Goal: Task Accomplishment & Management: Manage account settings

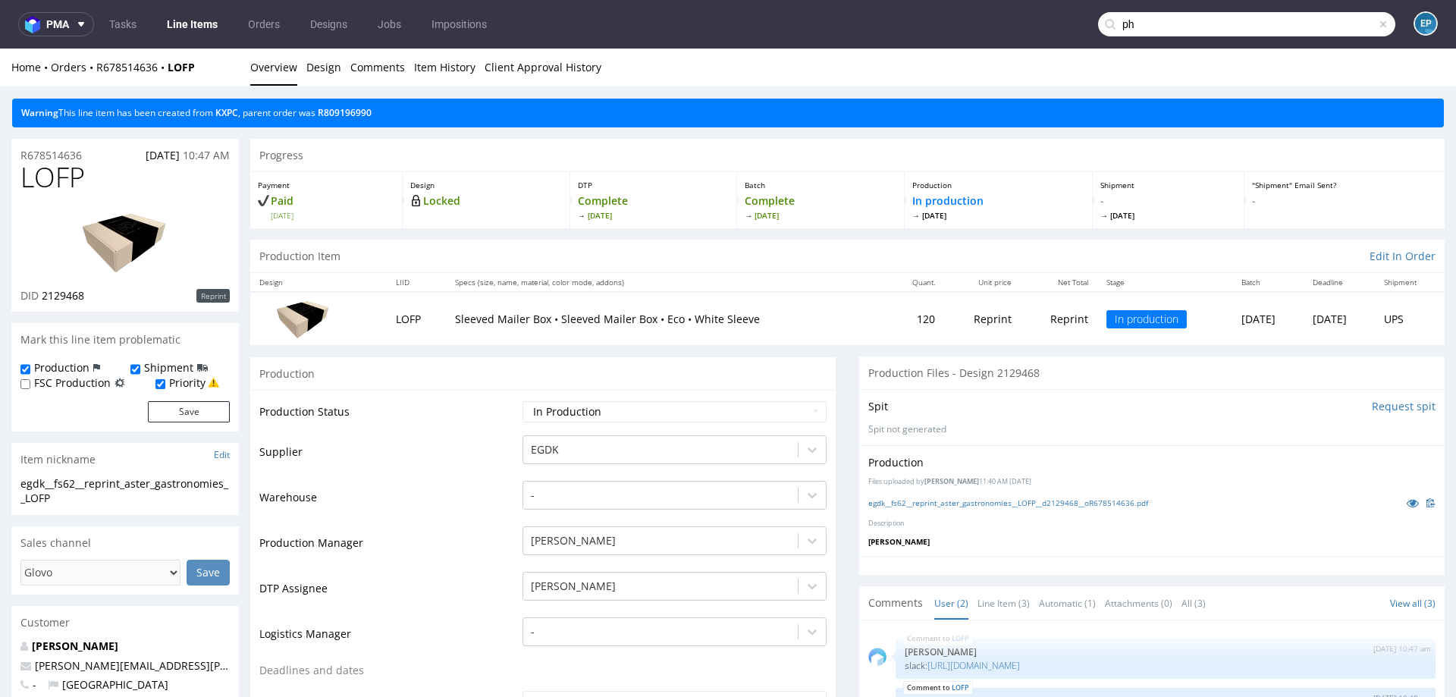
click at [1337, 24] on input "ph" at bounding box center [1246, 24] width 297 height 24
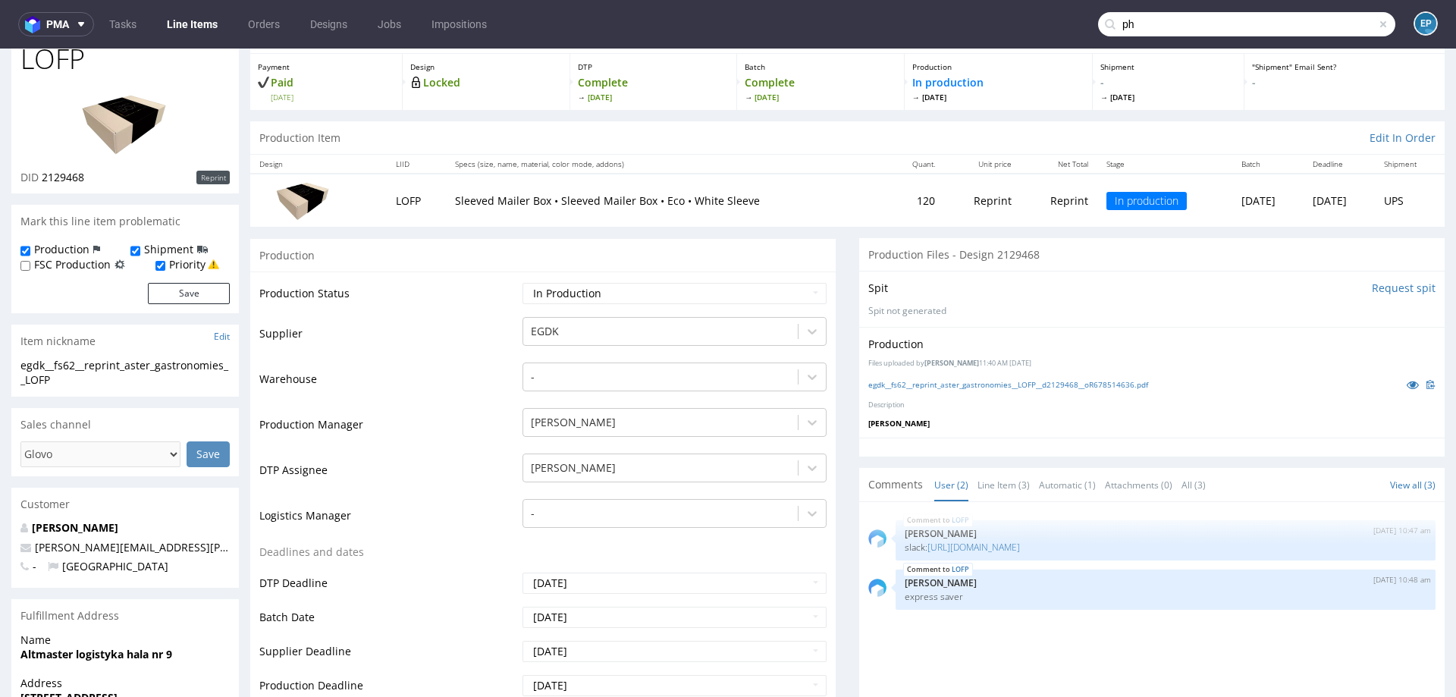
click at [1337, 24] on input "ph" at bounding box center [1246, 24] width 297 height 24
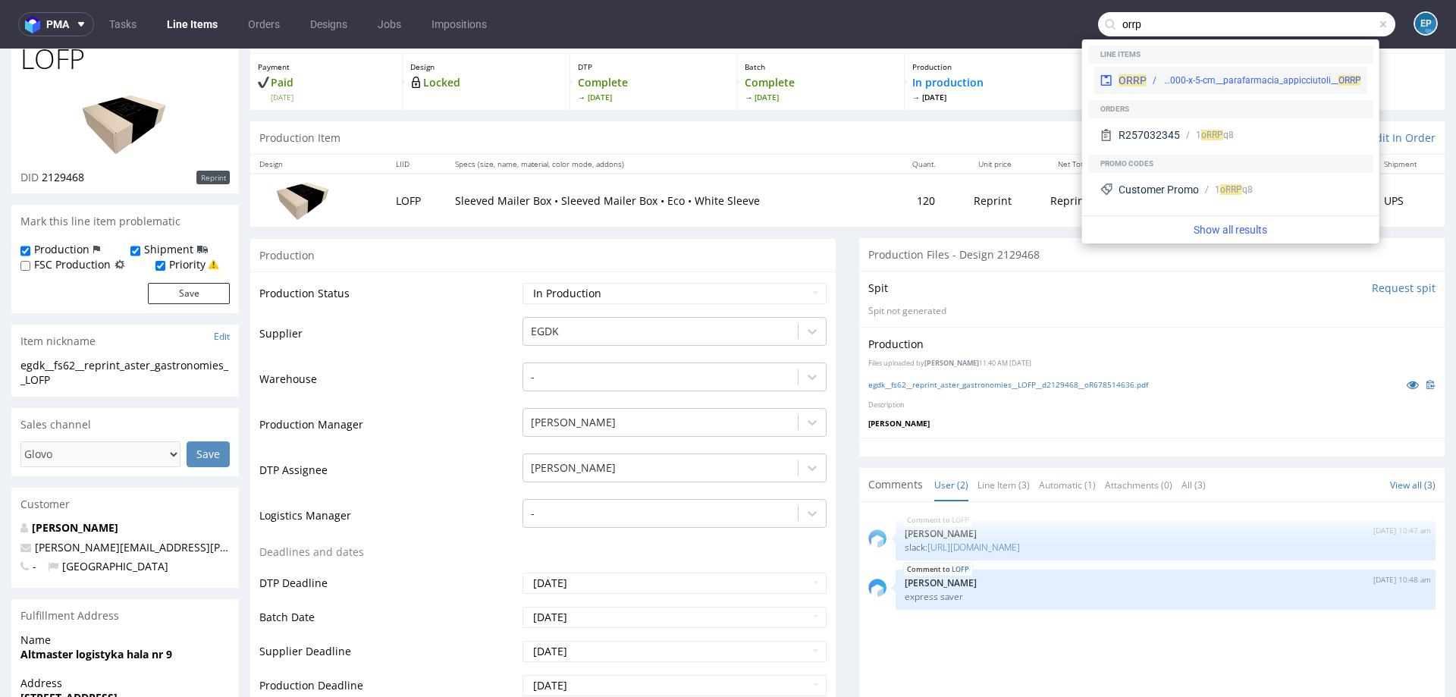
type input "orrp"
click at [1129, 73] on div "ORRP" at bounding box center [1132, 80] width 28 height 15
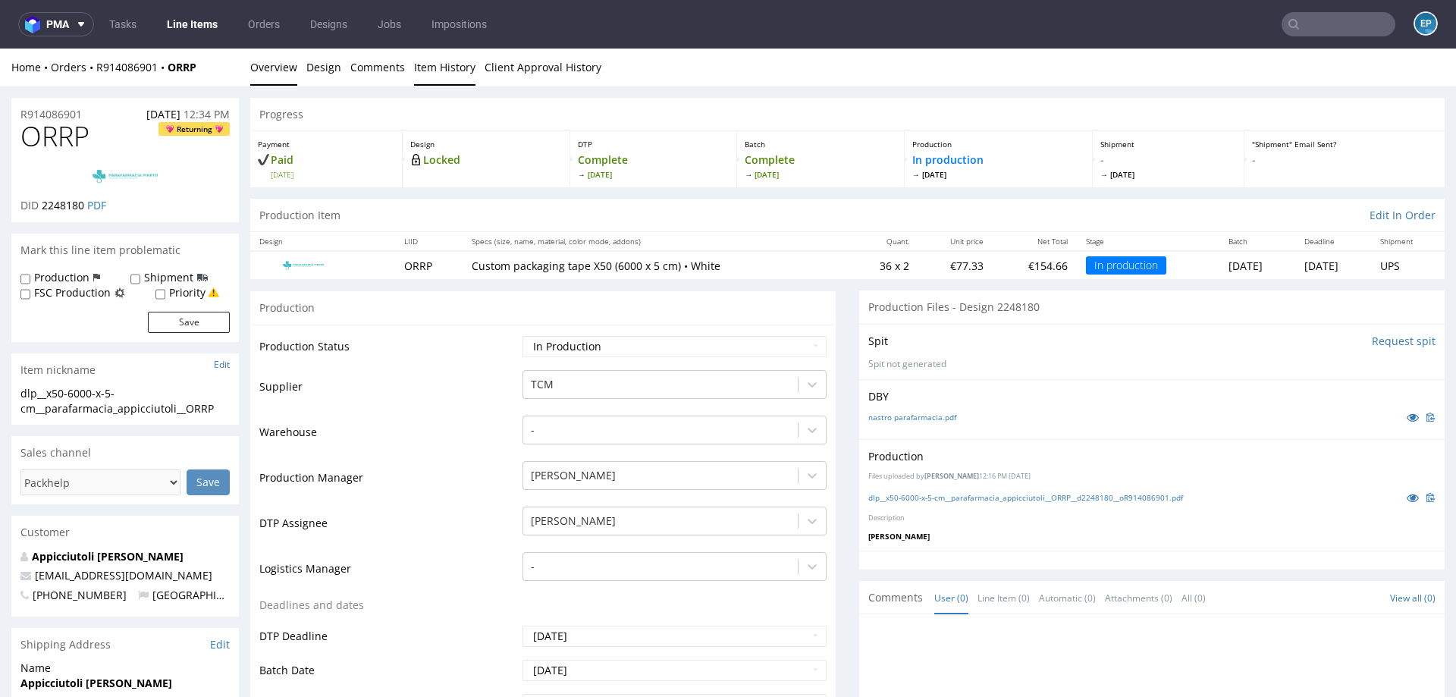
click at [440, 71] on link "Item History" at bounding box center [444, 67] width 61 height 37
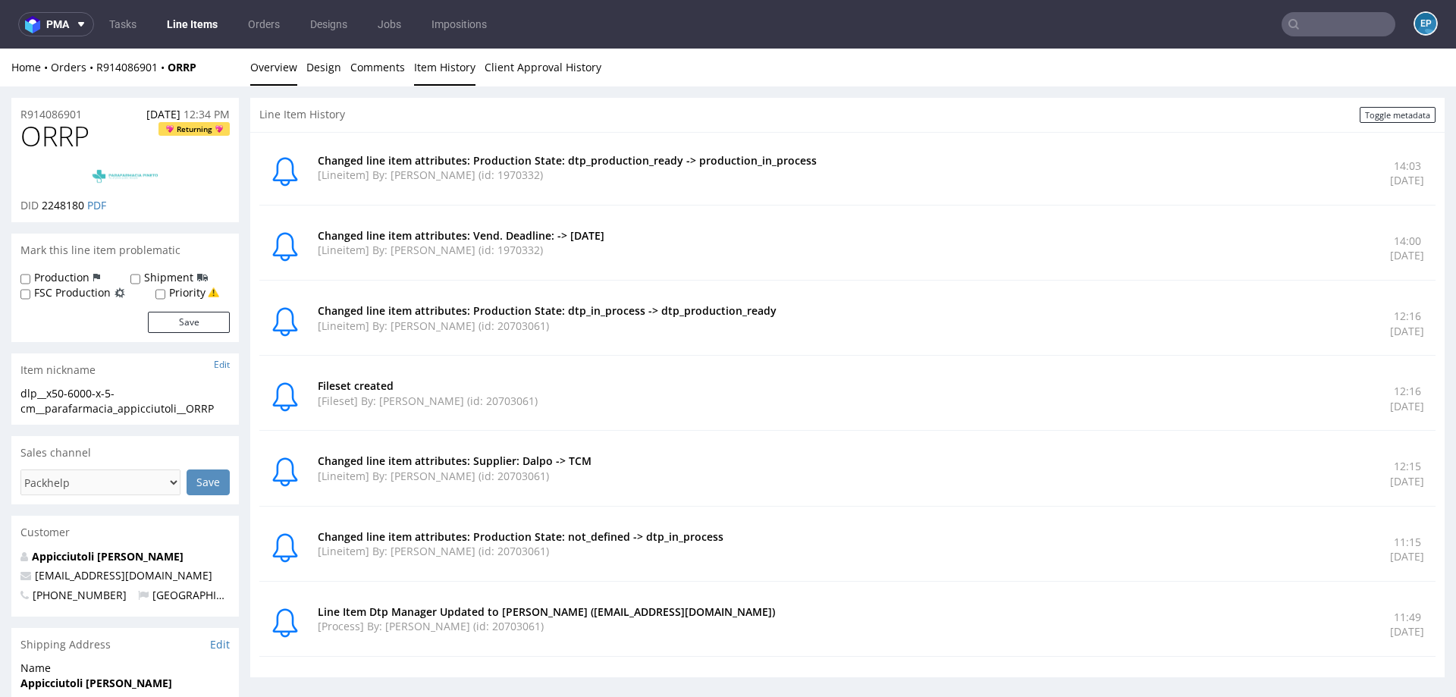
click at [284, 76] on link "Overview" at bounding box center [273, 67] width 47 height 37
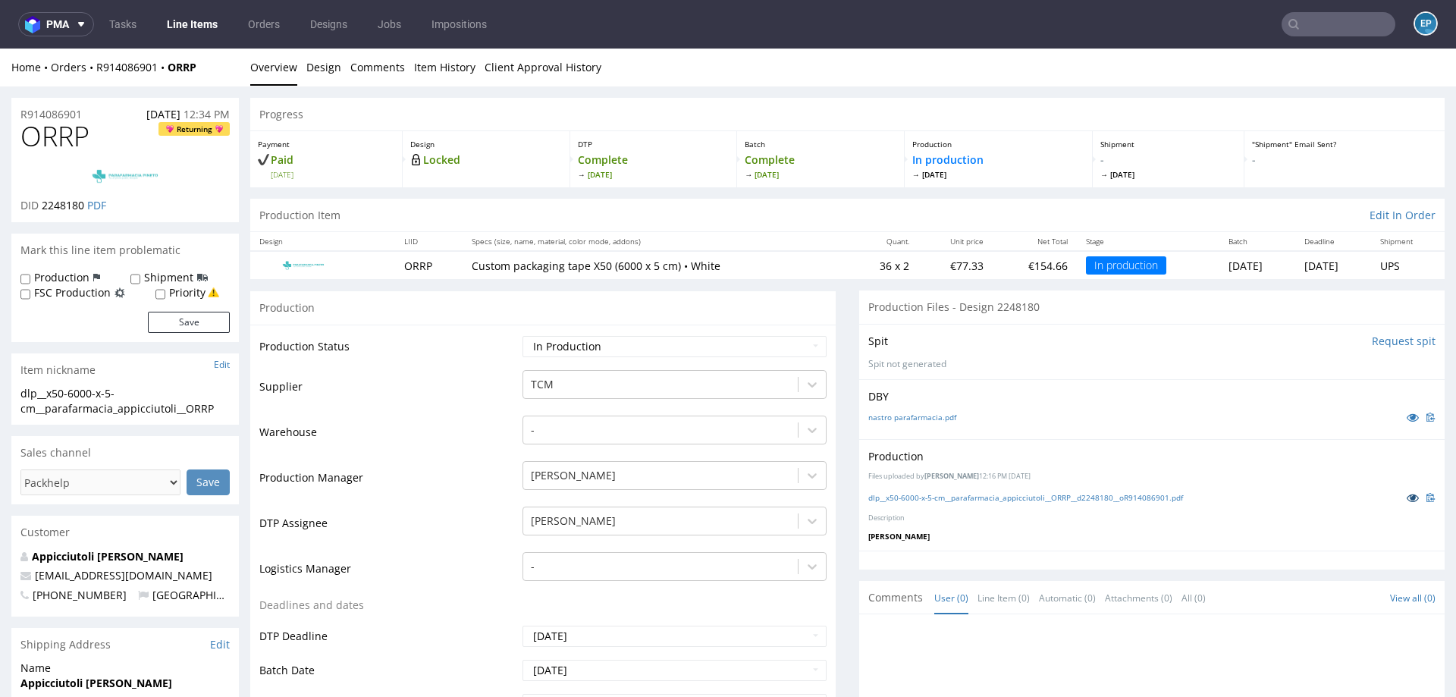
click at [1406, 499] on icon at bounding box center [1412, 497] width 12 height 11
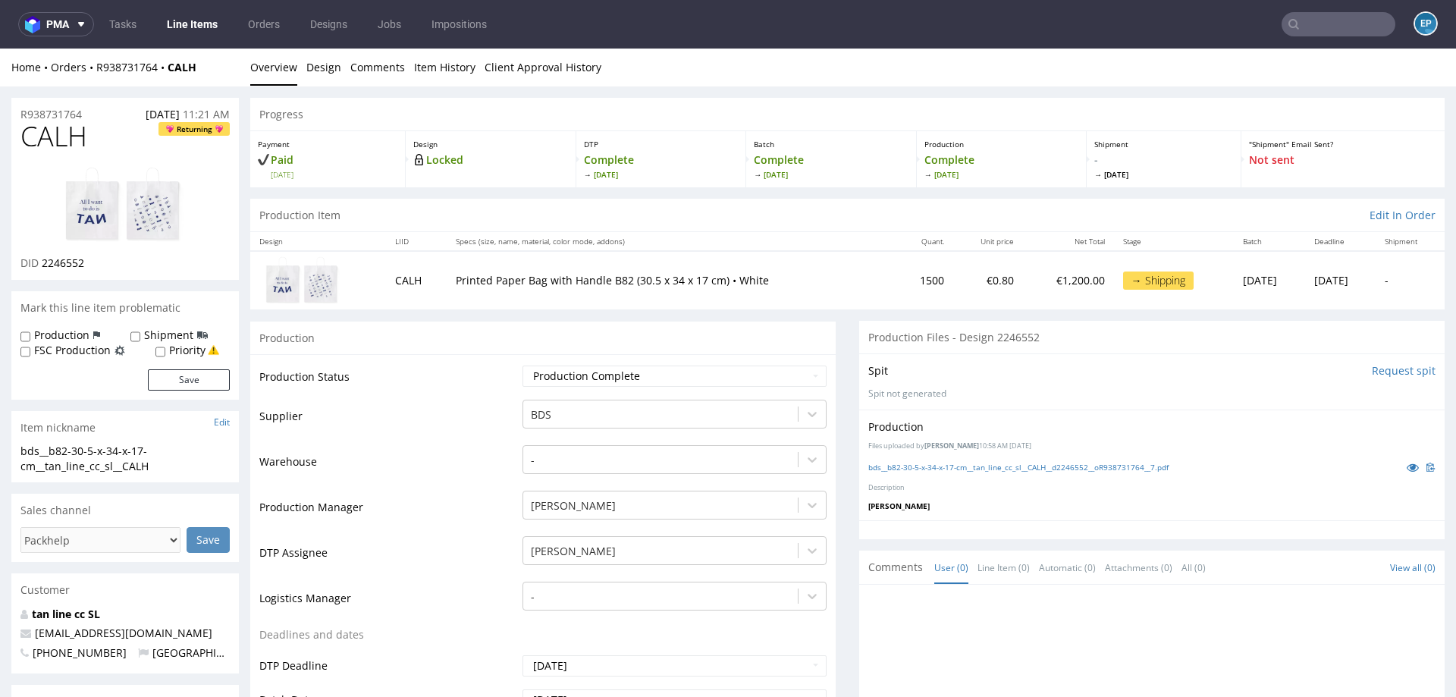
click at [1305, 17] on input "text" at bounding box center [1338, 24] width 114 height 24
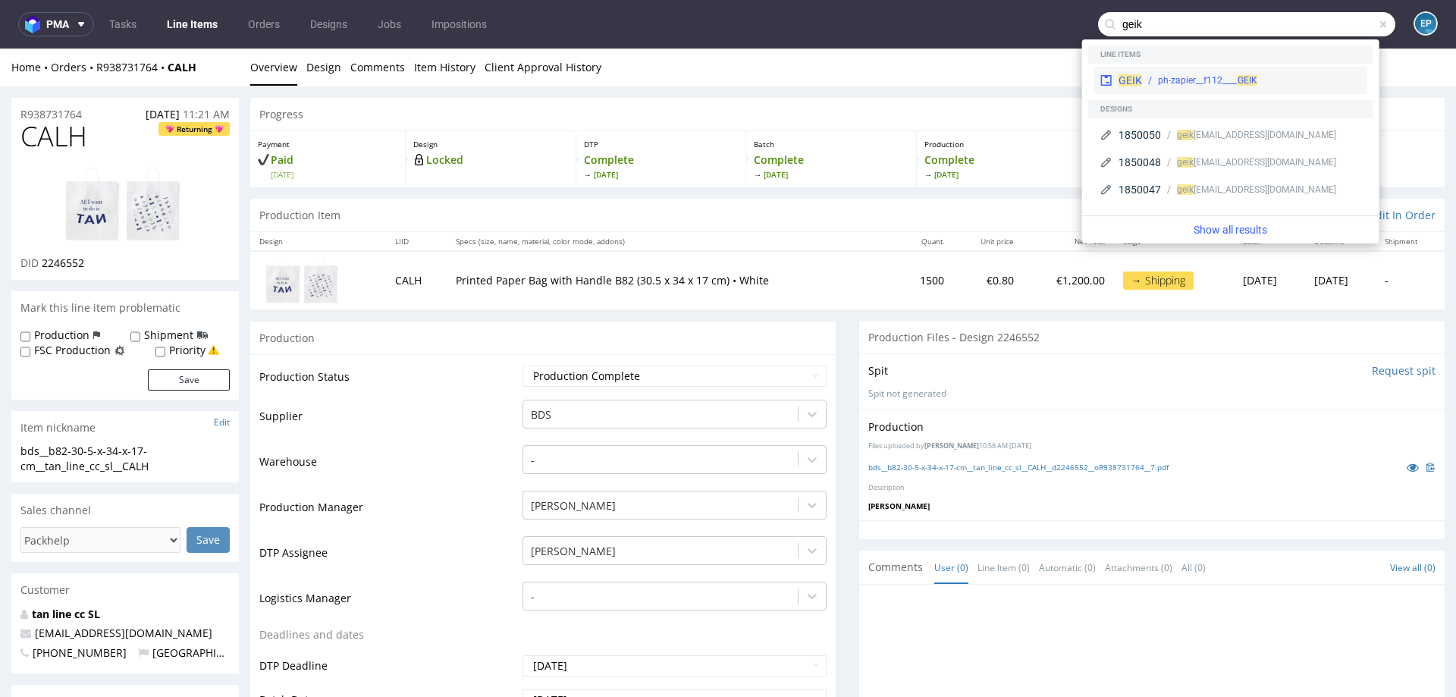
type input "geik"
click at [1181, 77] on div "ph-zapier__f112____ GEIK" at bounding box center [1207, 81] width 99 height 14
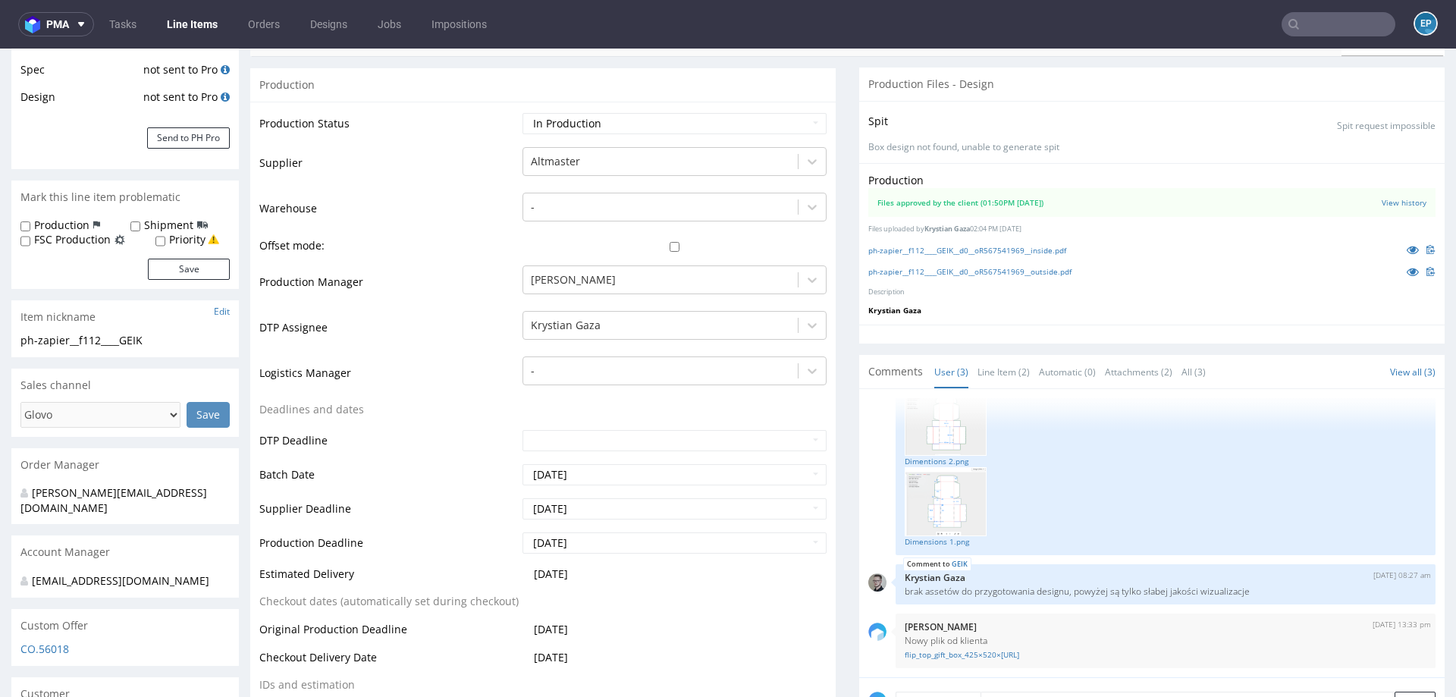
scroll to position [298, 0]
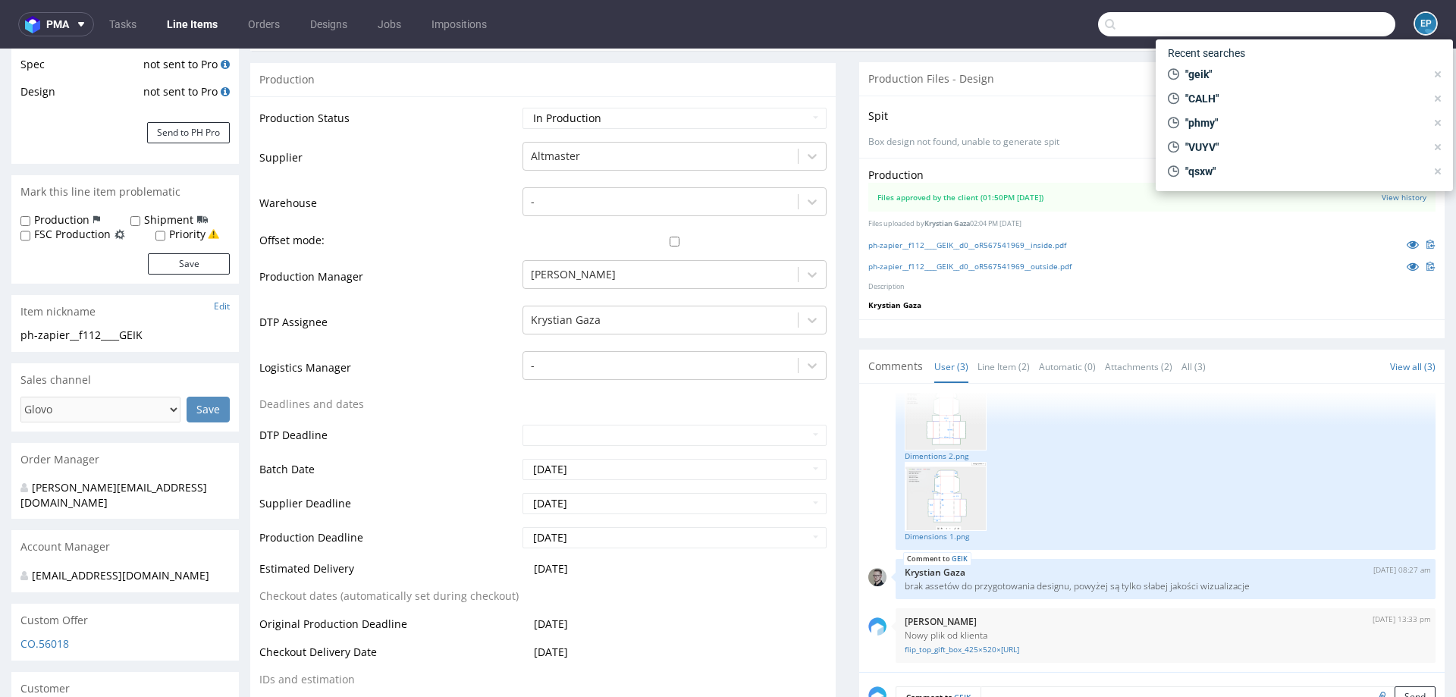
click at [1296, 18] on input "text" at bounding box center [1246, 24] width 297 height 24
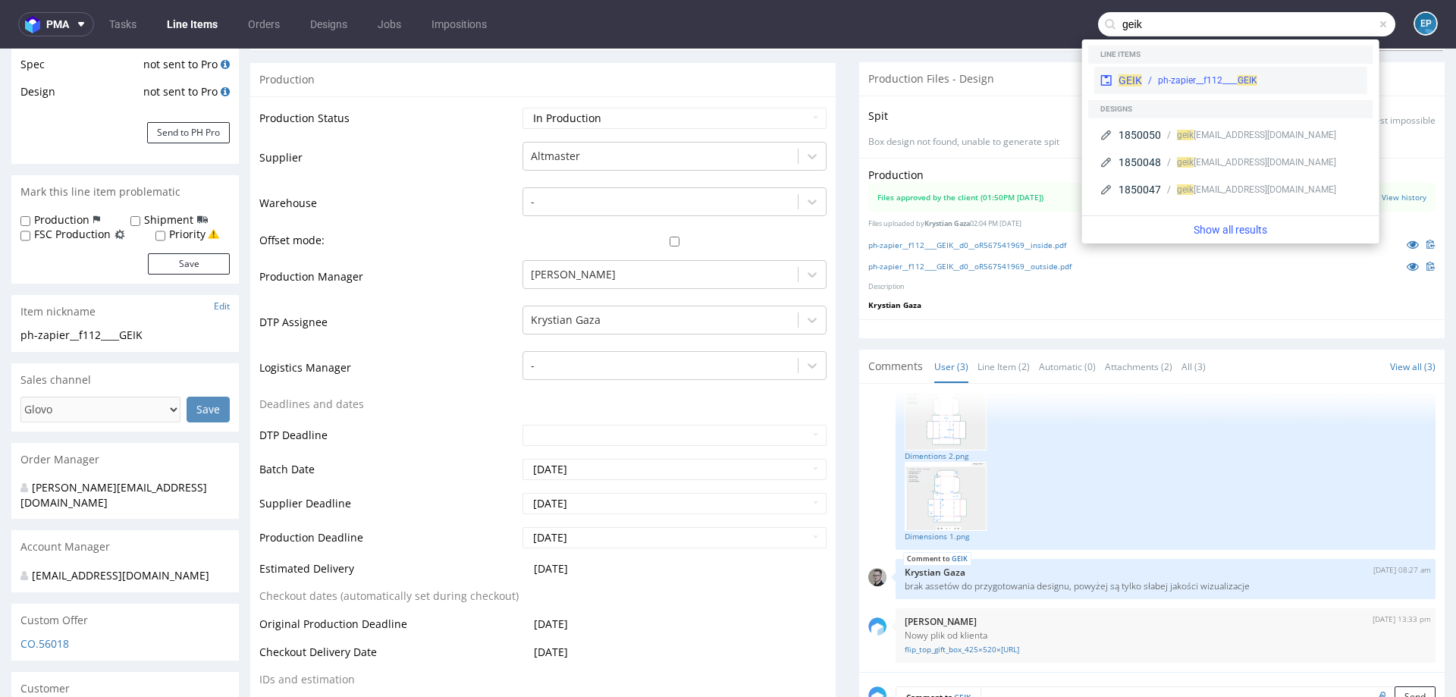
type input "geik"
click at [1216, 71] on div "GEIK ph-zapier__f112____ GEIK" at bounding box center [1230, 80] width 273 height 27
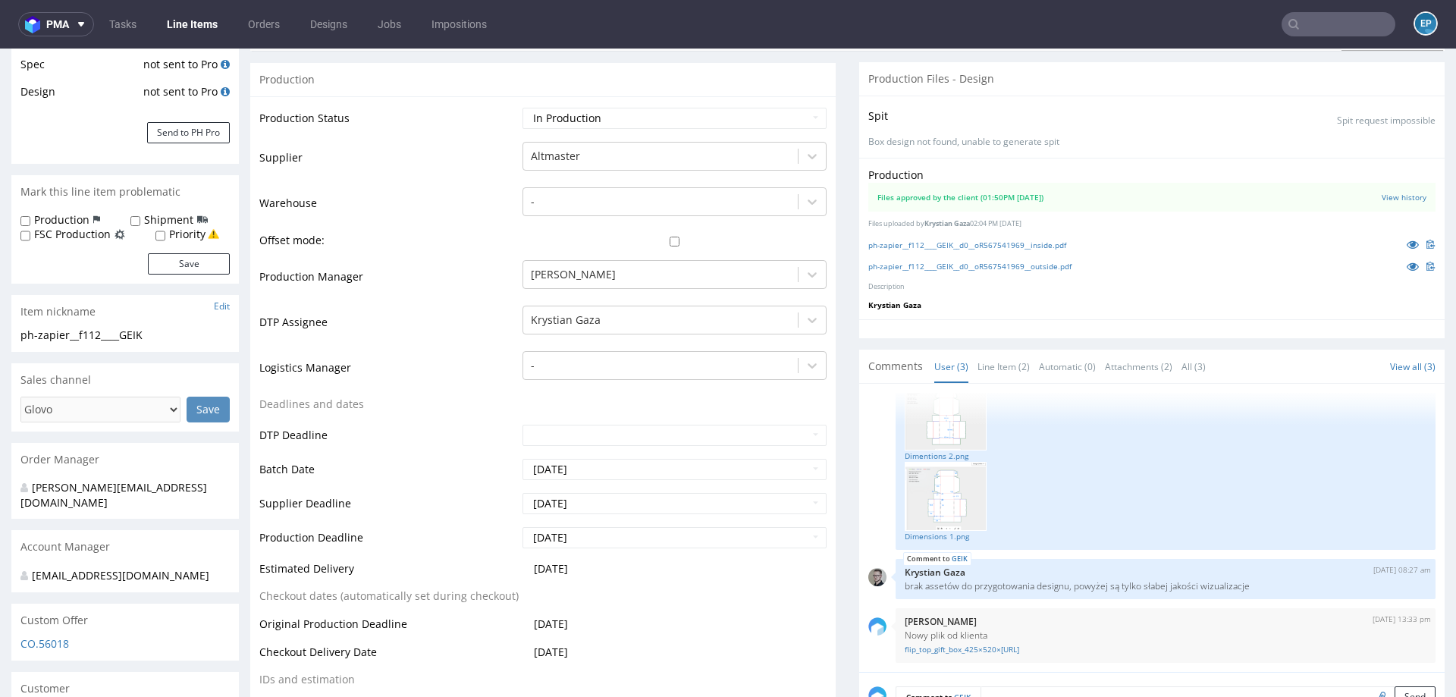
scroll to position [0, 0]
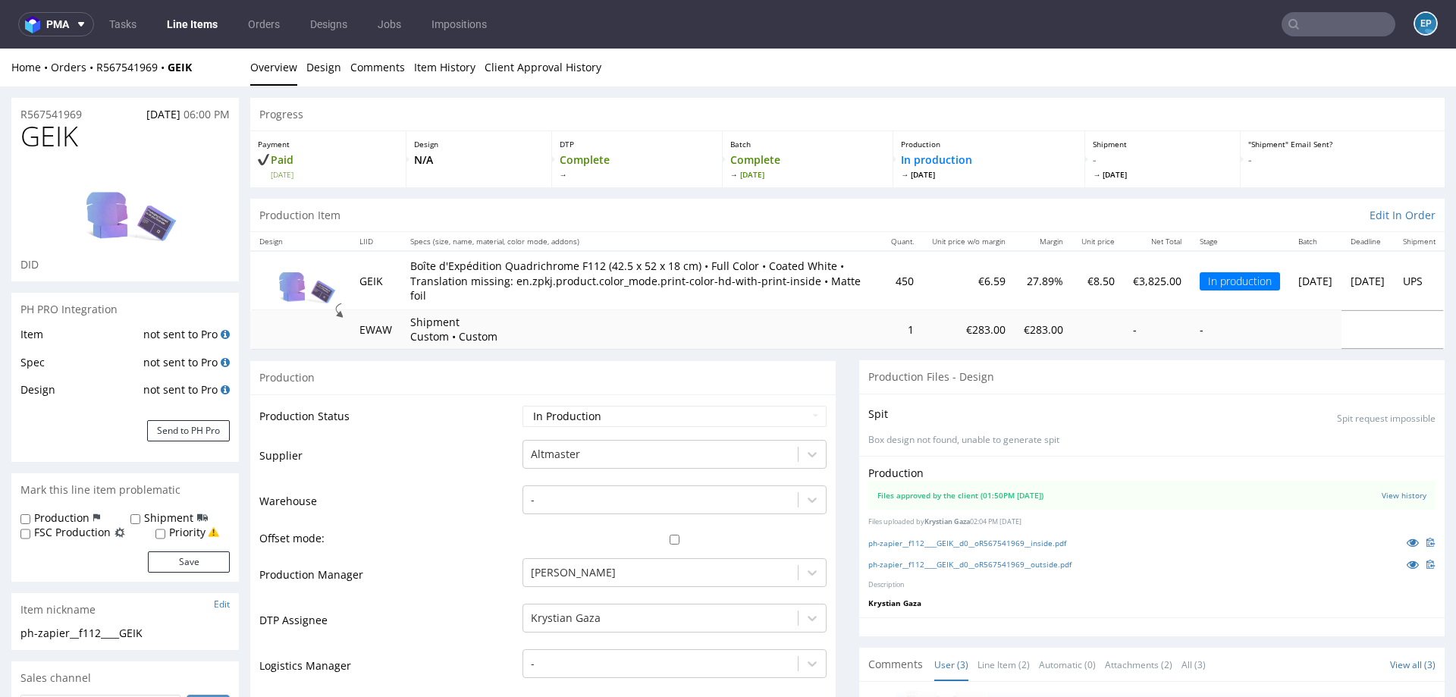
click at [1311, 36] on nav "pma Tasks Line Items Orders Designs Jobs Impositions EP" at bounding box center [728, 24] width 1456 height 49
click at [1303, 19] on input "text" at bounding box center [1338, 24] width 114 height 24
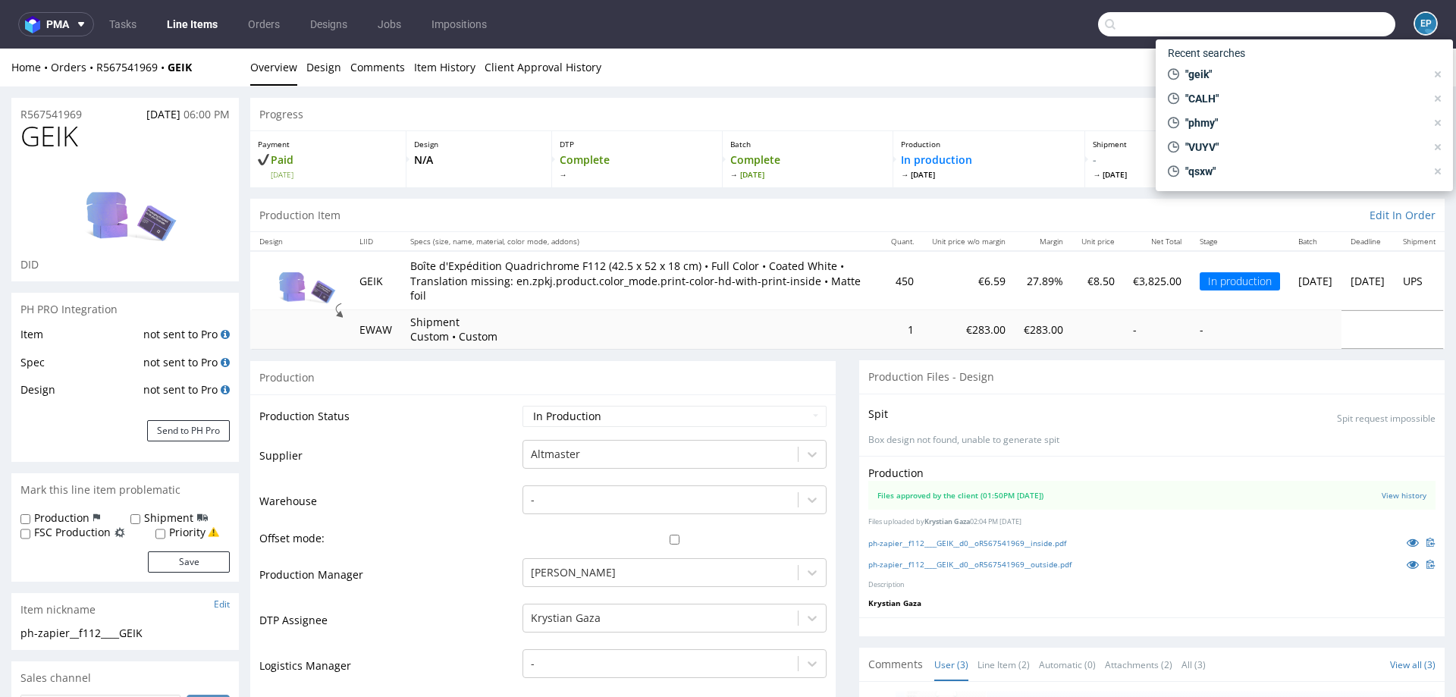
paste input "CALH"
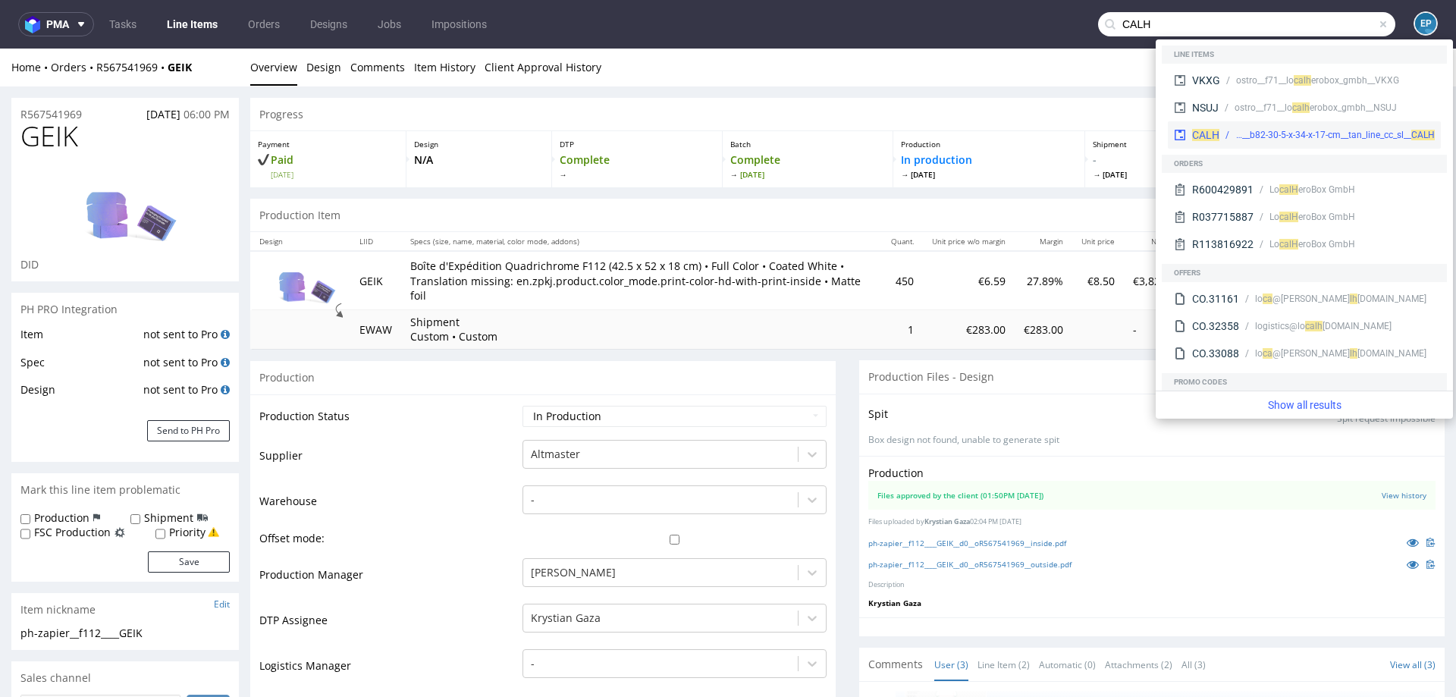
type input "CALH"
click at [1214, 129] on span "CALH" at bounding box center [1205, 135] width 27 height 12
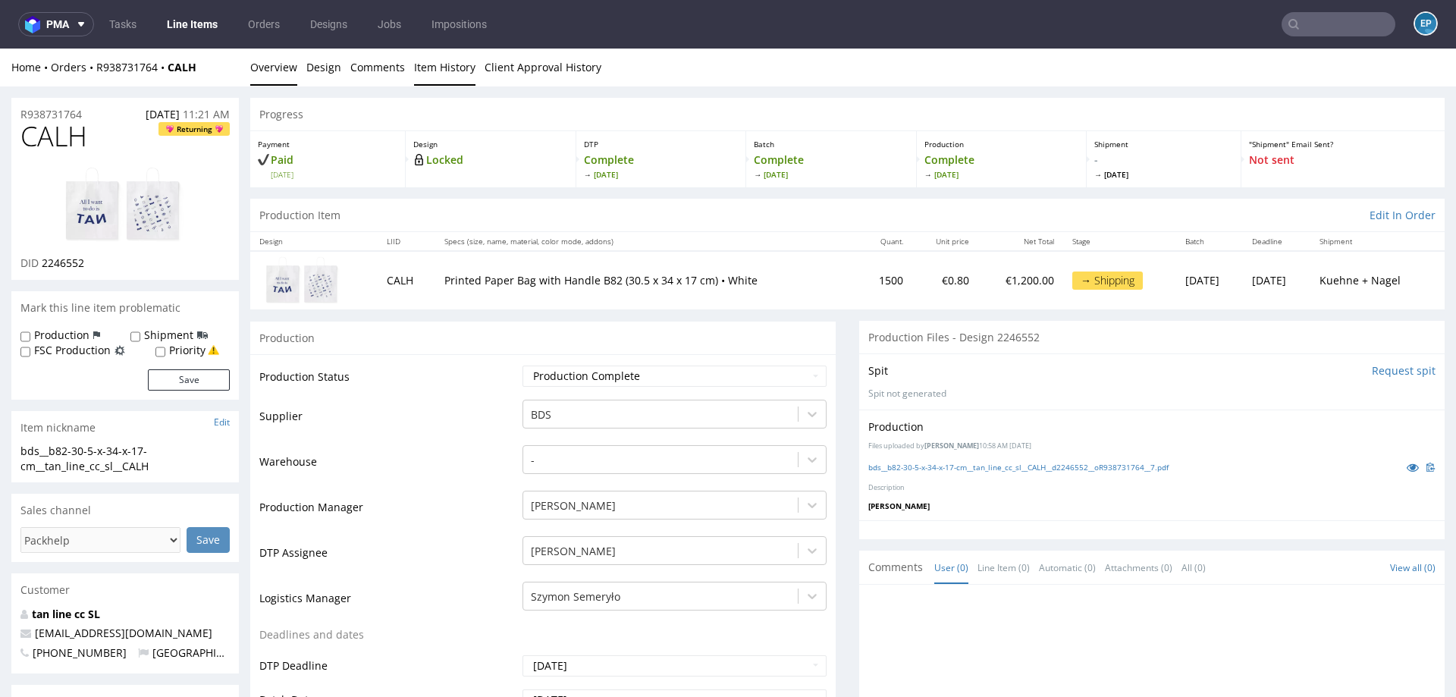
click at [461, 71] on link "Item History" at bounding box center [444, 67] width 61 height 37
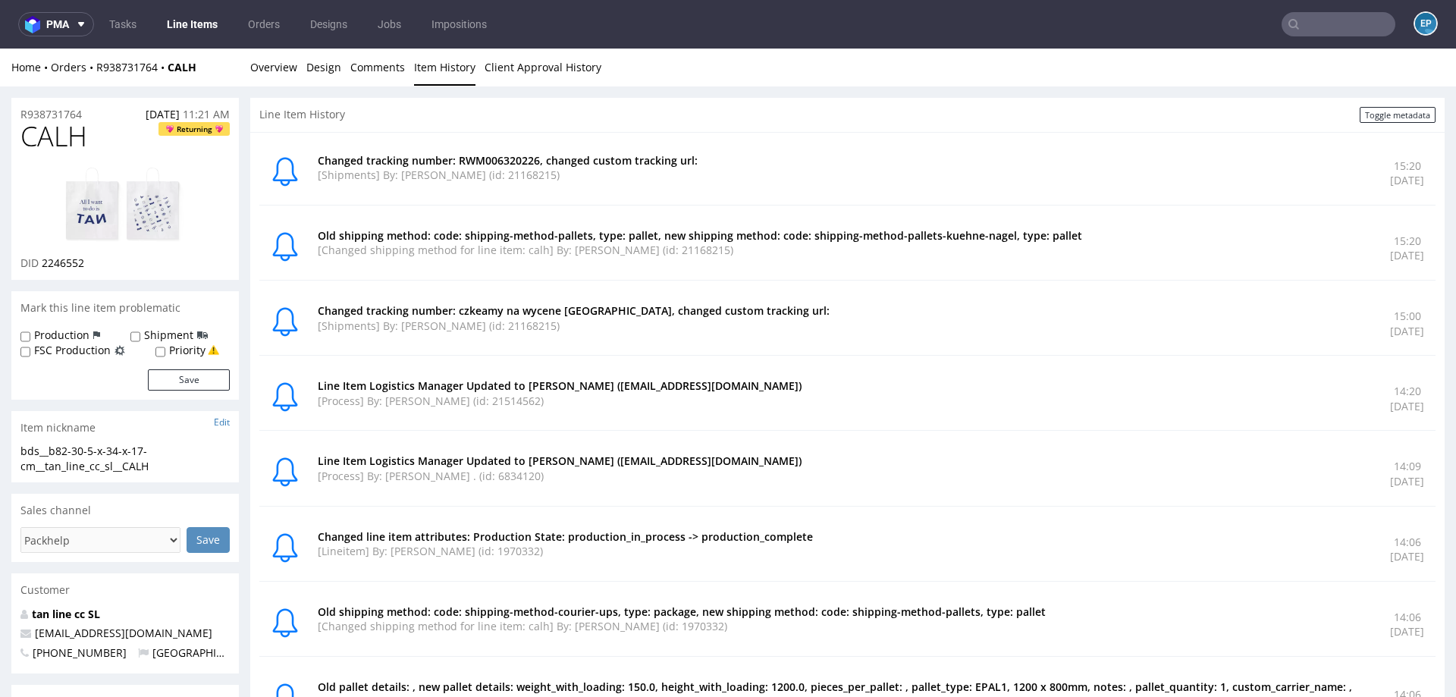
click at [188, 34] on link "Line Items" at bounding box center [192, 24] width 69 height 24
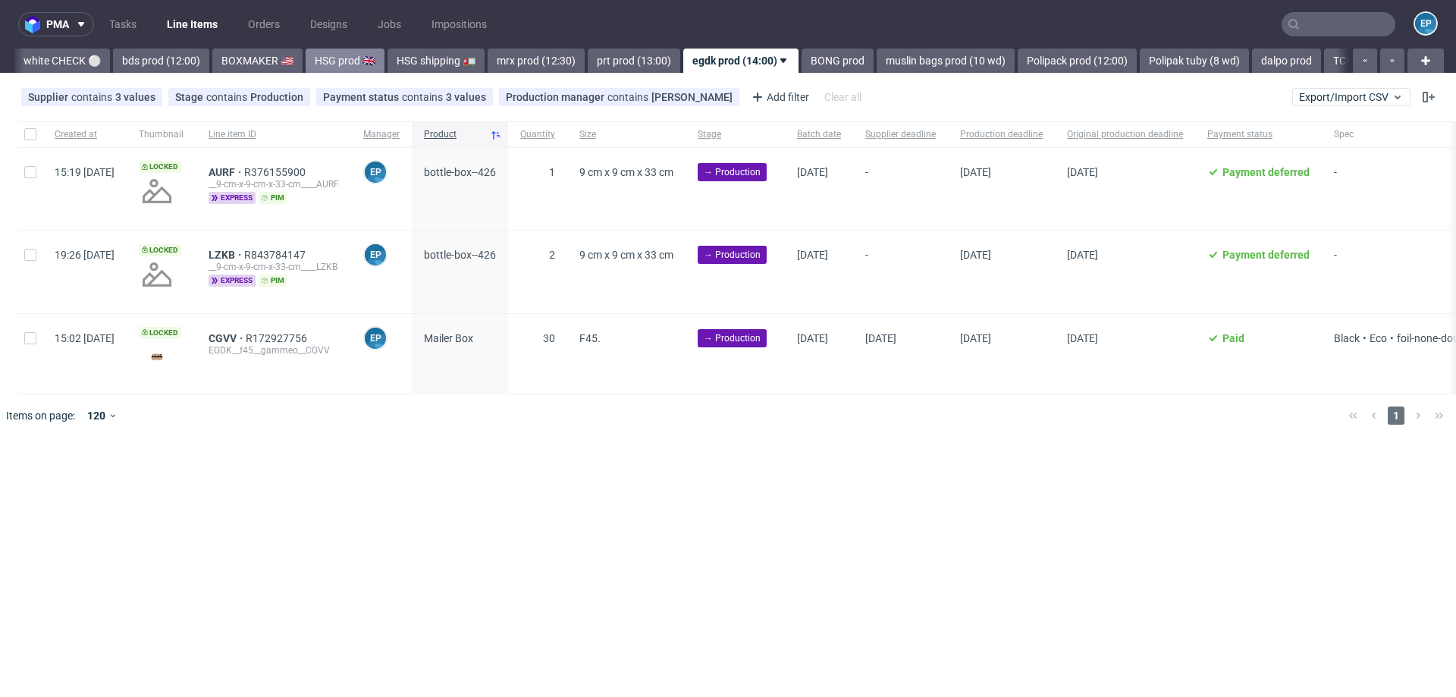
click at [310, 59] on link "HSG prod 🇬🇧" at bounding box center [345, 61] width 79 height 24
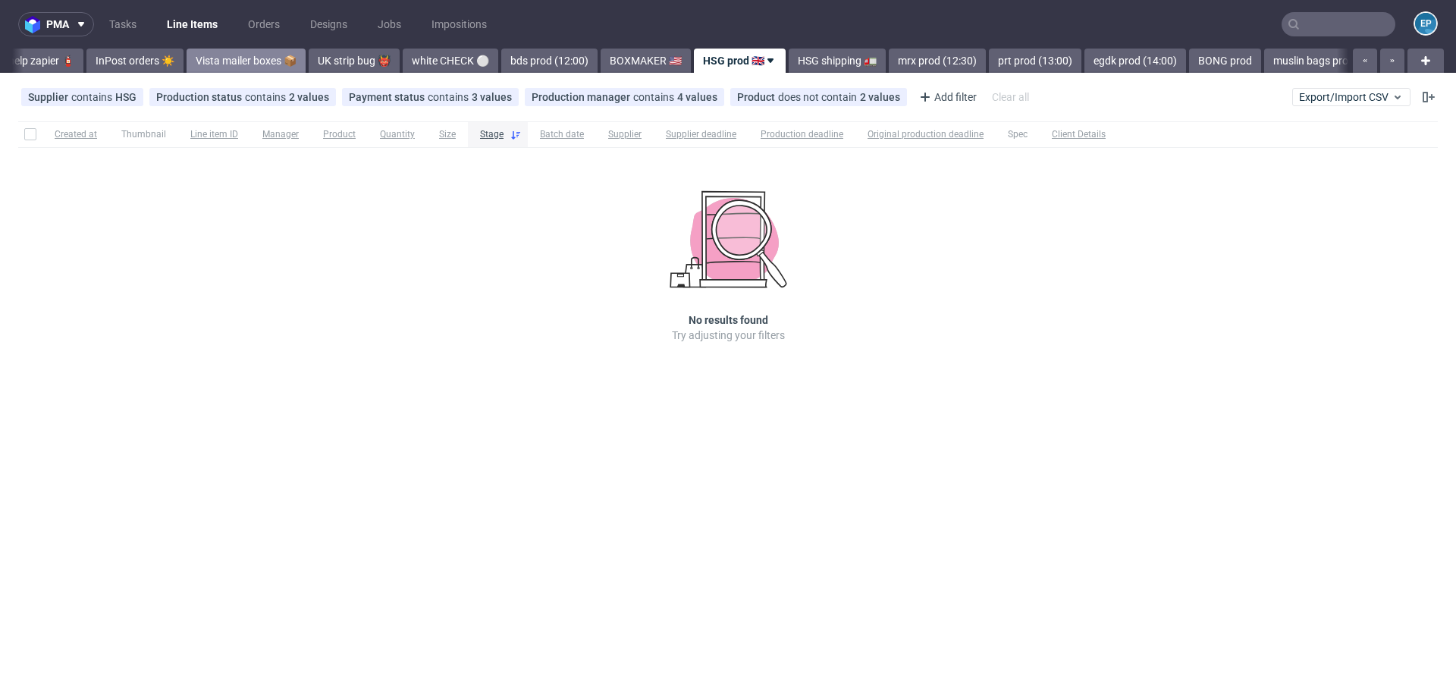
click at [187, 63] on link "Vista mailer boxes 📦" at bounding box center [246, 61] width 119 height 24
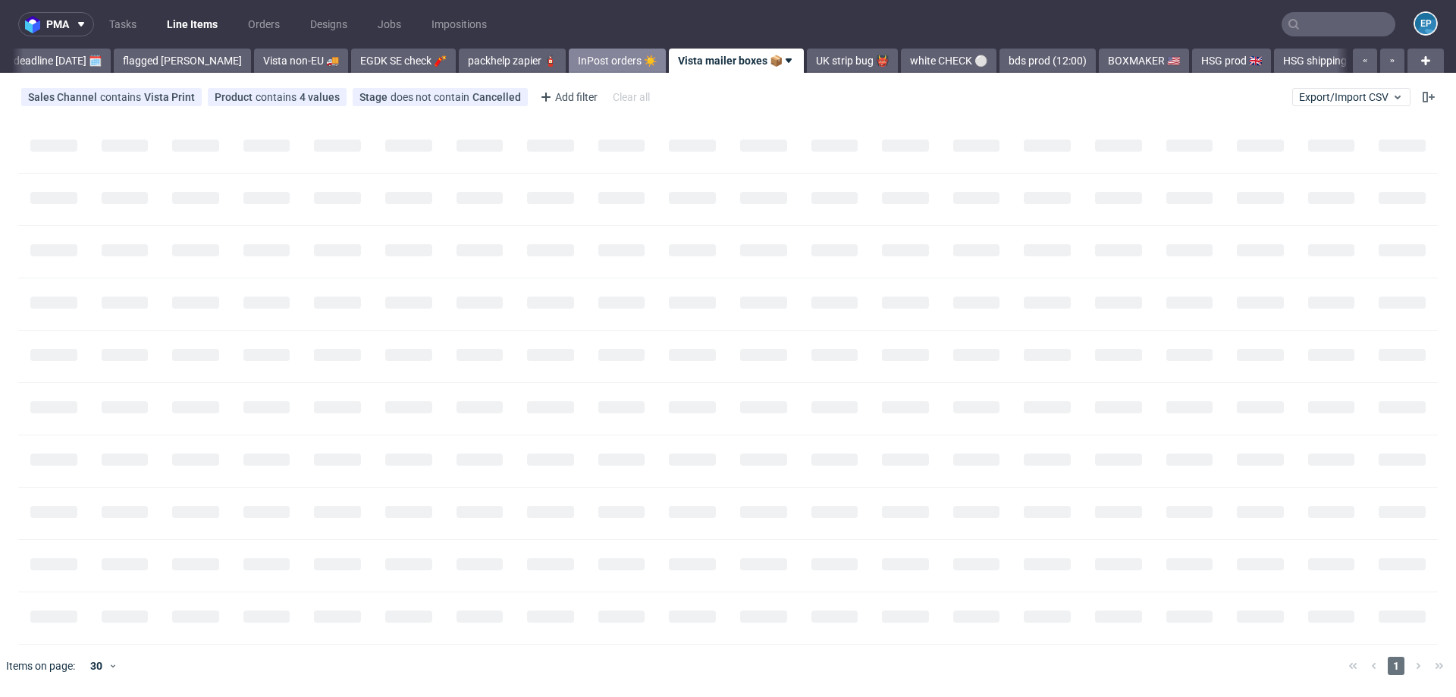
click at [592, 52] on link "InPost orders ☀️" at bounding box center [617, 61] width 97 height 24
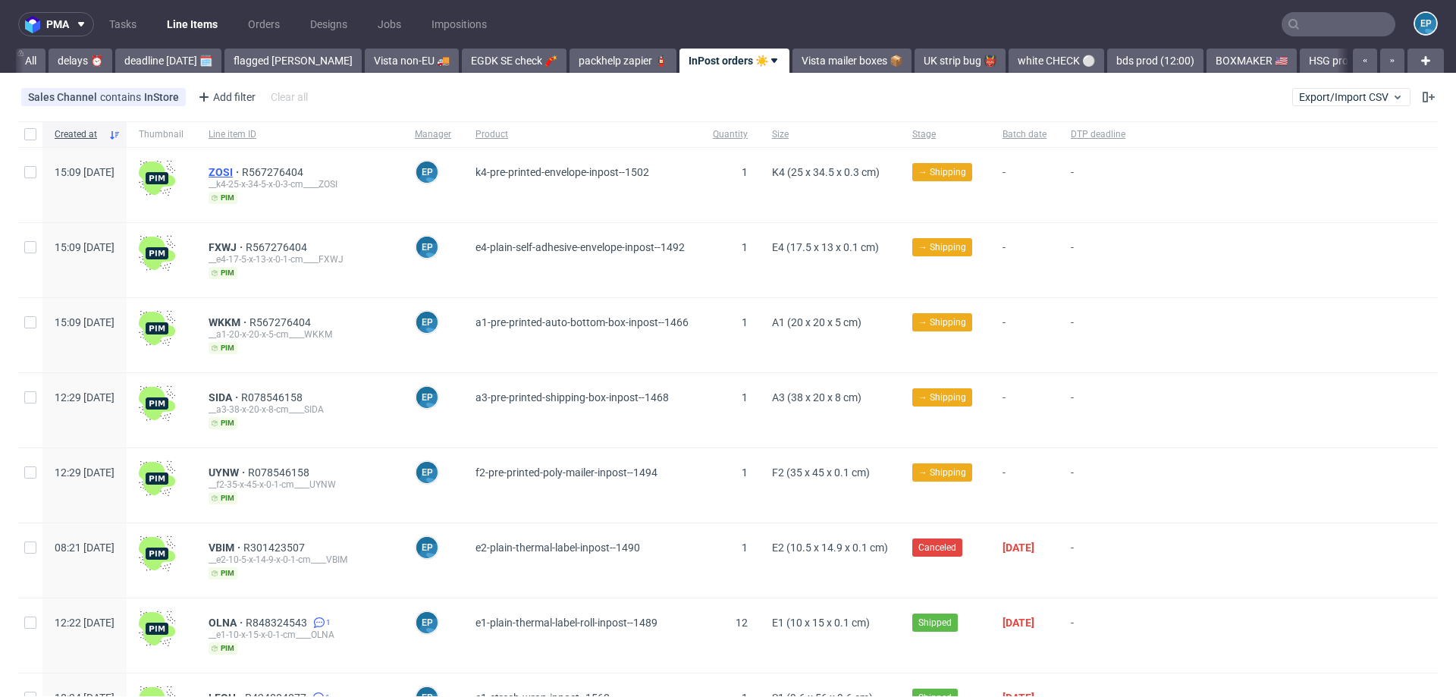
click at [242, 167] on span "ZOSI" at bounding box center [224, 172] width 33 height 12
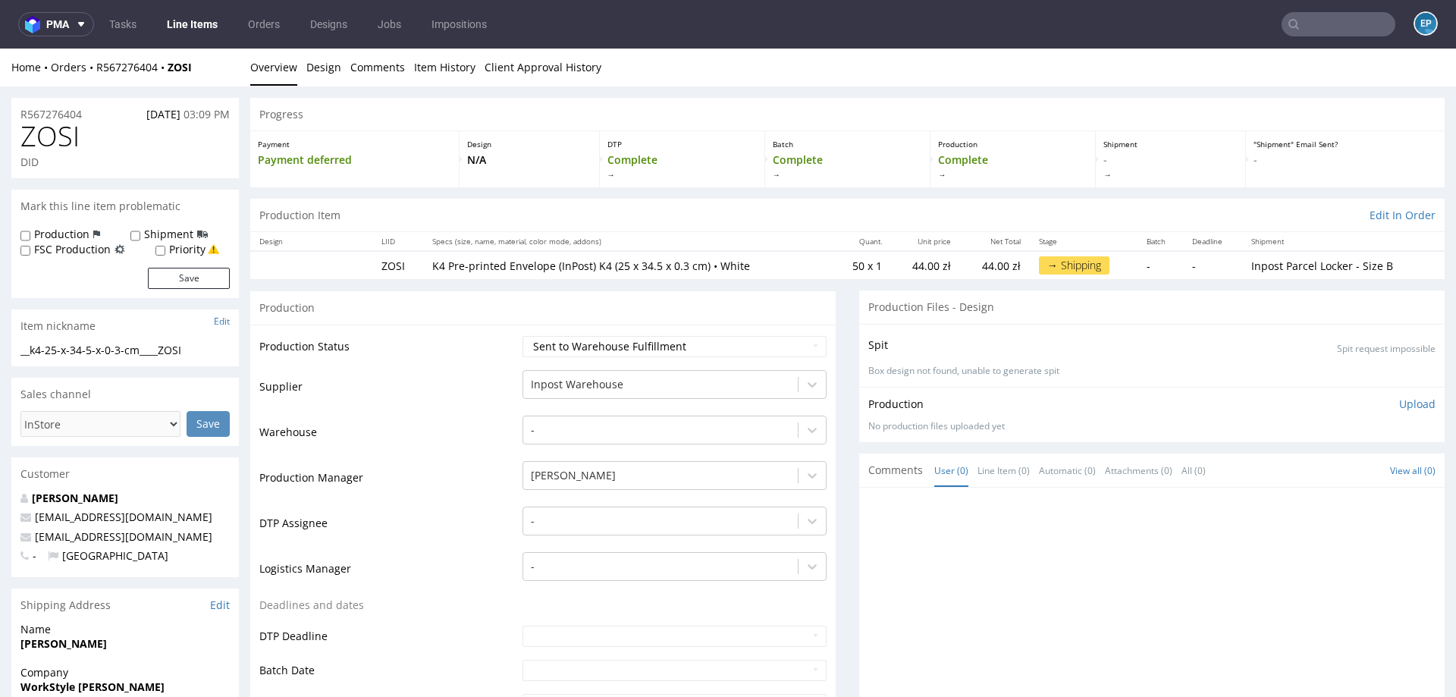
click at [1296, 27] on input "text" at bounding box center [1338, 24] width 114 height 24
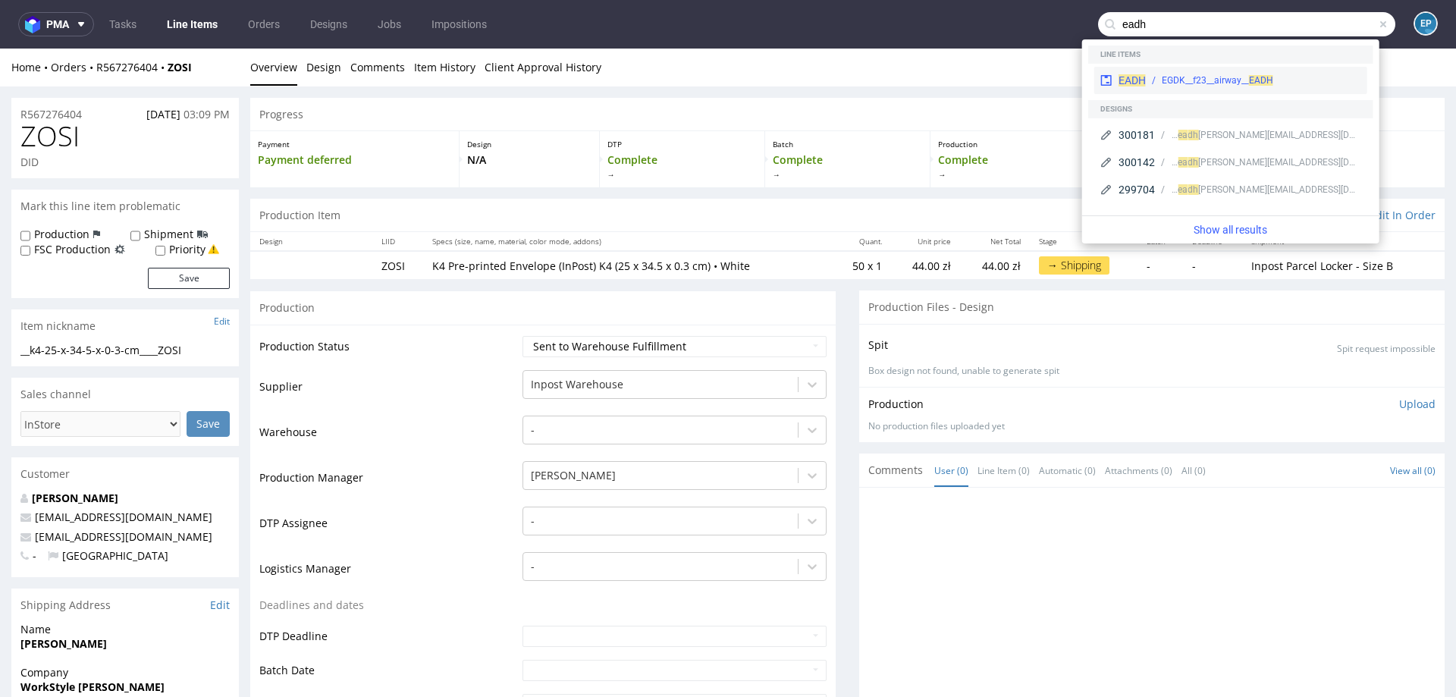
type input "eadh"
click at [1218, 67] on div "EADH EGDK__f23__airway__ EADH" at bounding box center [1230, 80] width 273 height 27
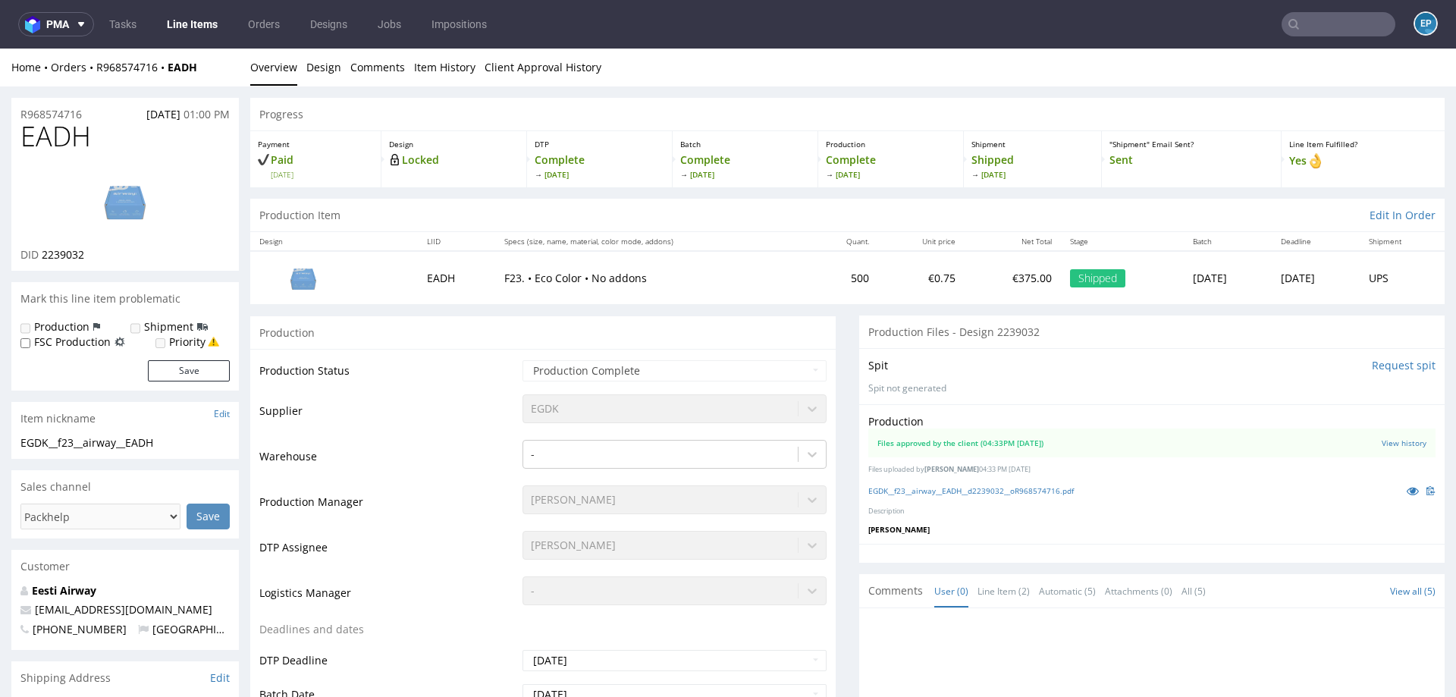
click at [1362, 28] on input "text" at bounding box center [1338, 24] width 114 height 24
paste input "BZAN"
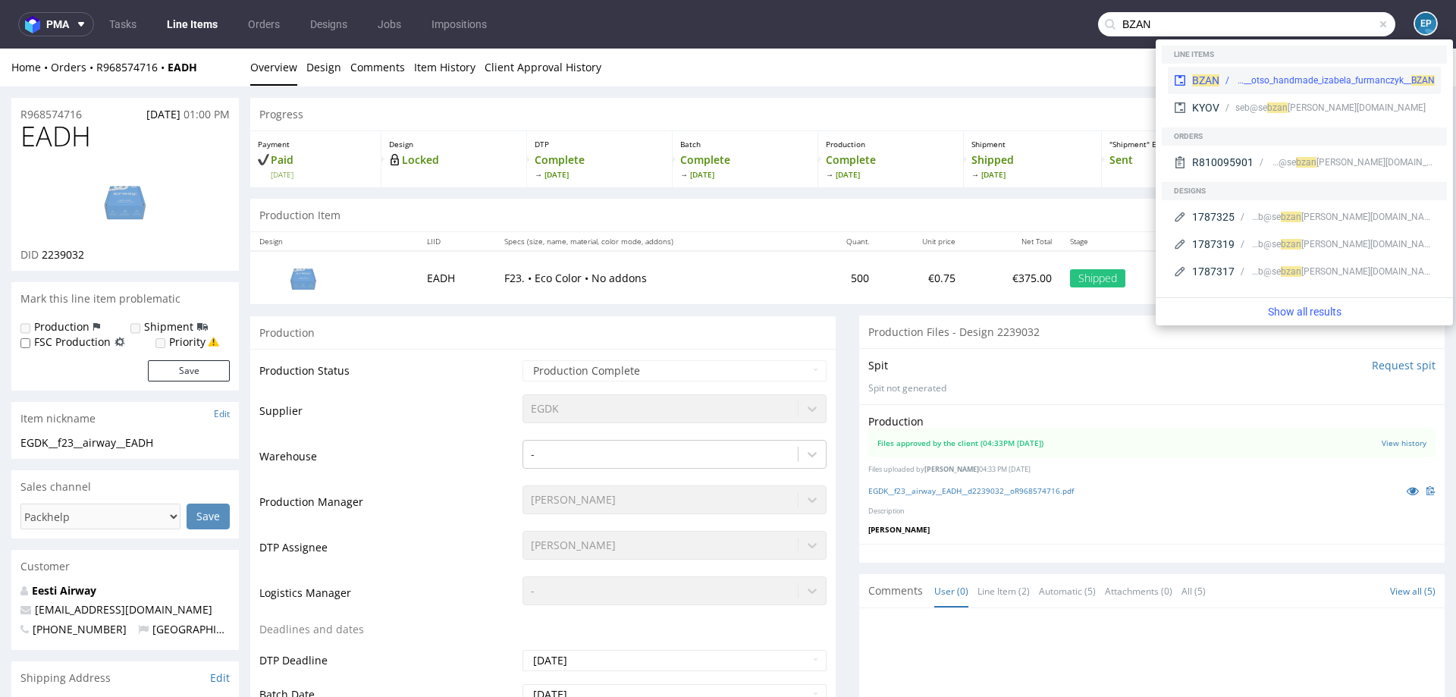
type input "BZAN"
click at [1237, 72] on div "BZAN ph-zapier__f56__otso_handmade_izabela_furmanczyk__ BZAN" at bounding box center [1304, 80] width 273 height 27
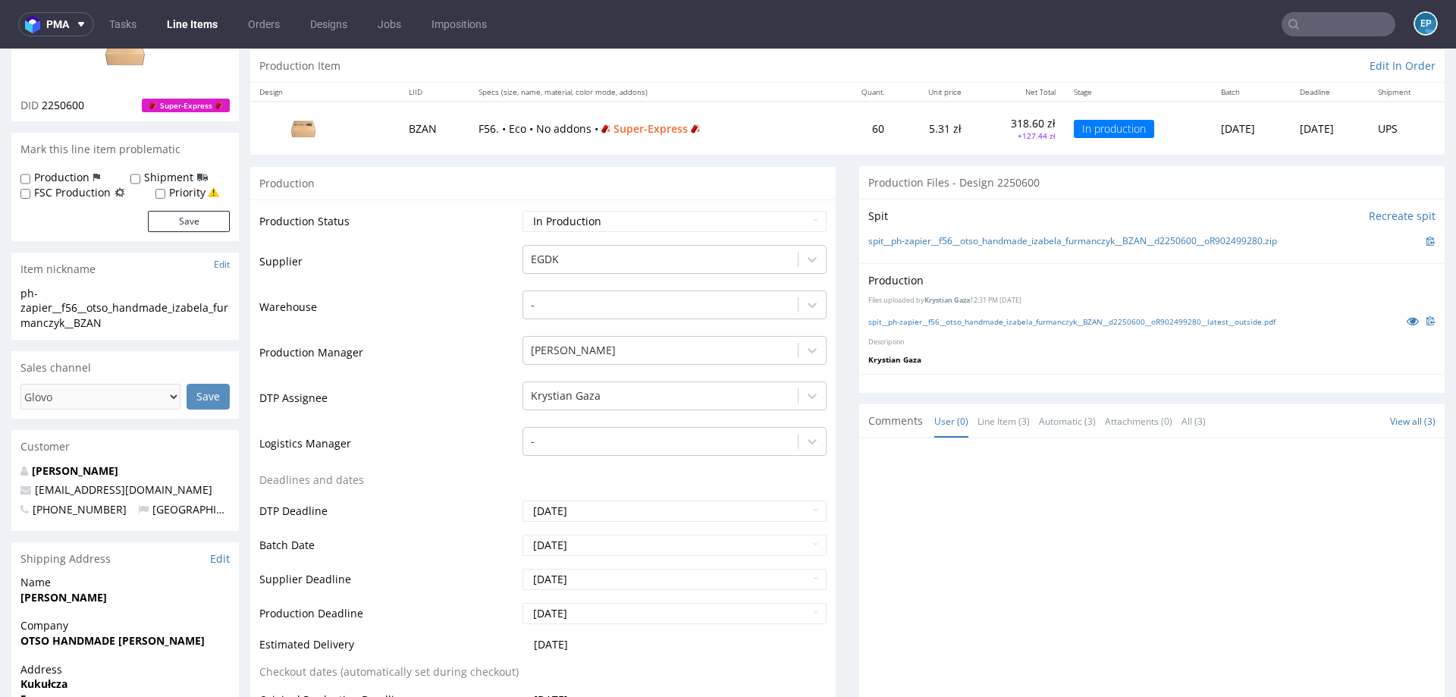
scroll to position [158, 0]
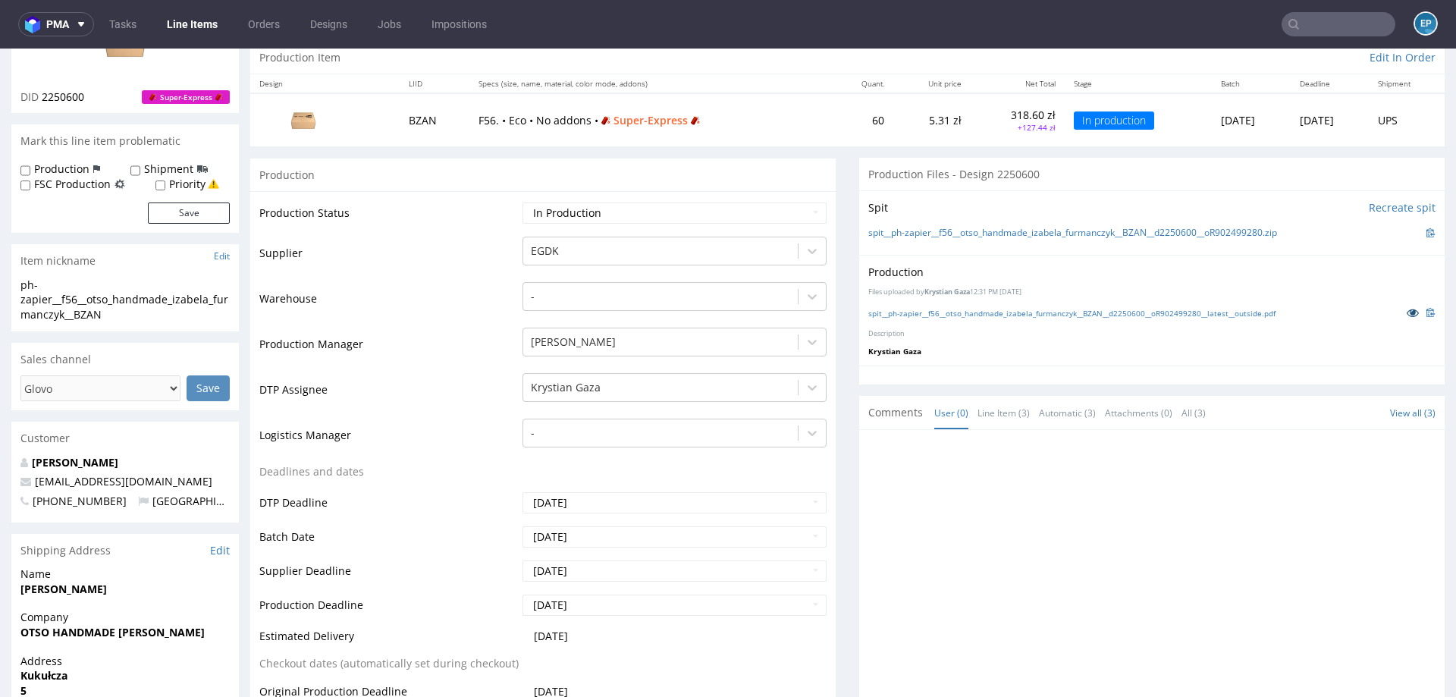
click at [1406, 312] on icon at bounding box center [1412, 312] width 12 height 11
click at [1321, 30] on input "text" at bounding box center [1338, 24] width 114 height 24
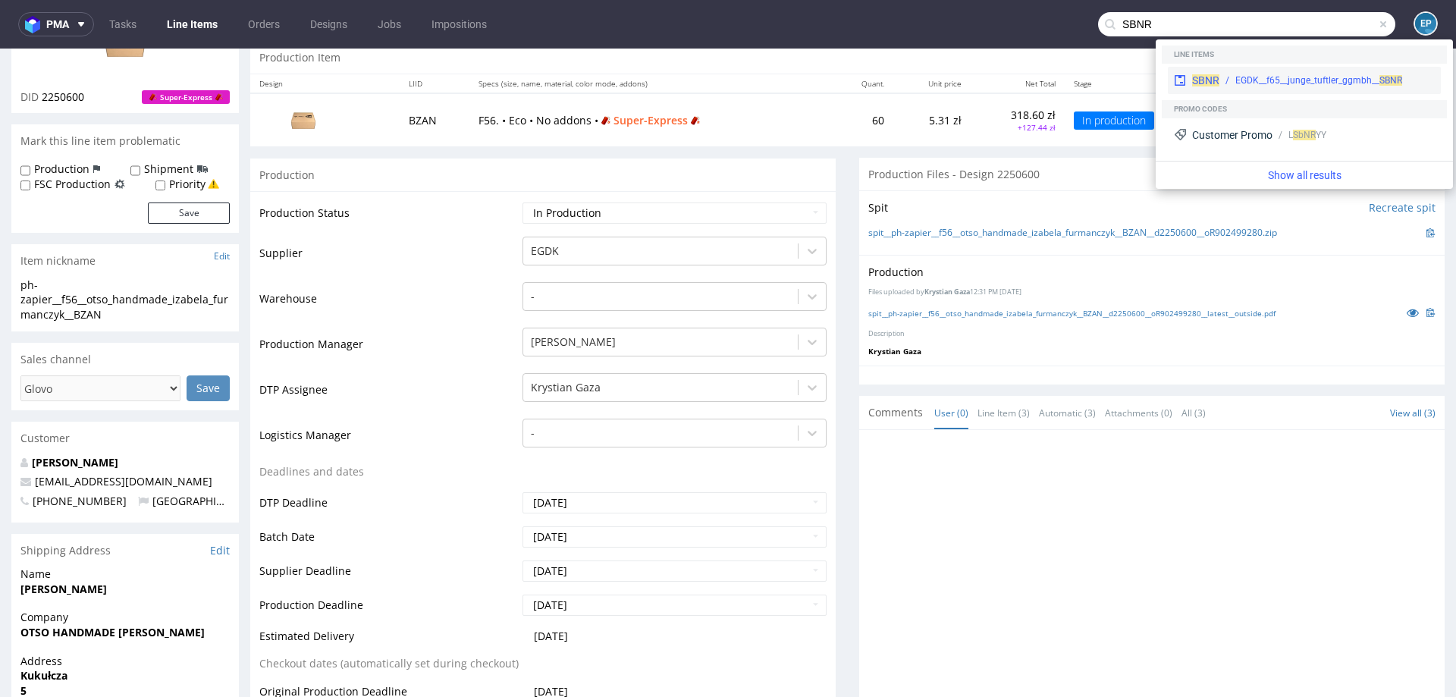
type input "SBNR"
click at [1219, 77] on div "EGDK__f65__junge_tuftler_ggmbh__ SBNR" at bounding box center [1326, 81] width 215 height 14
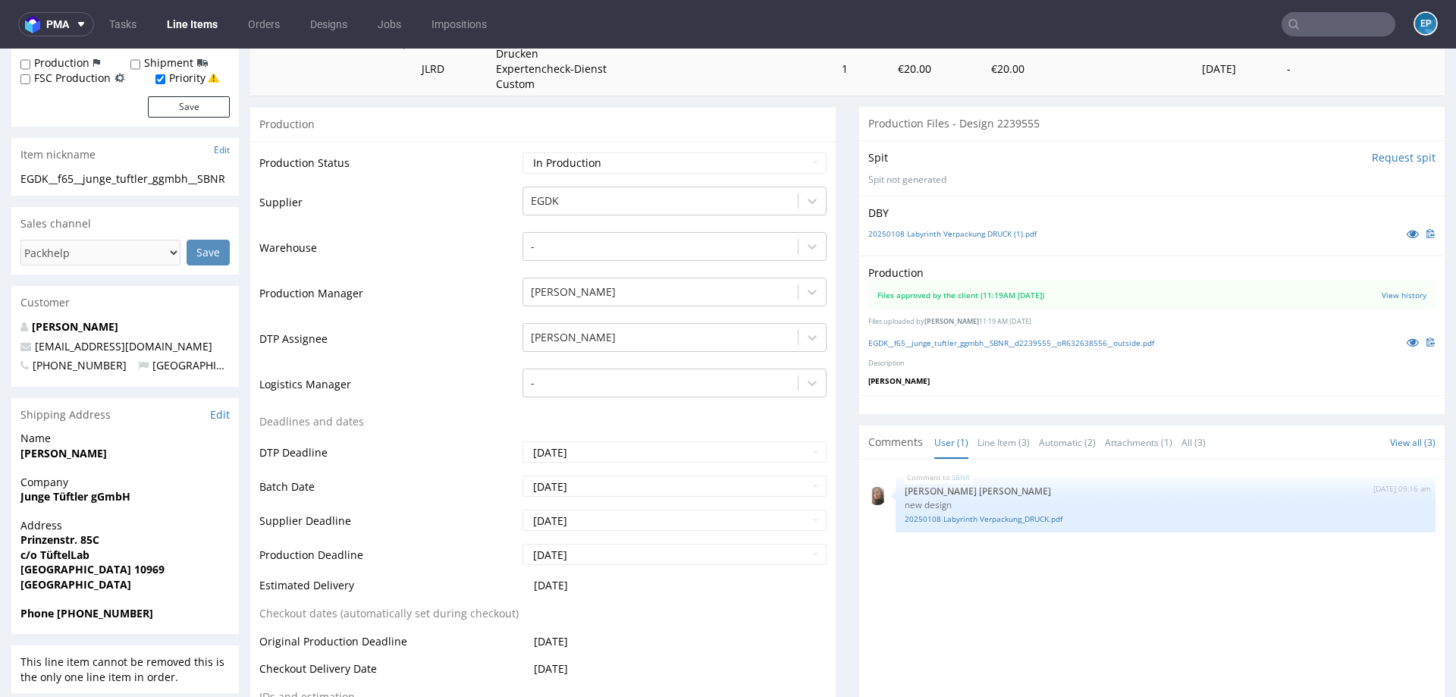
scroll to position [335, 0]
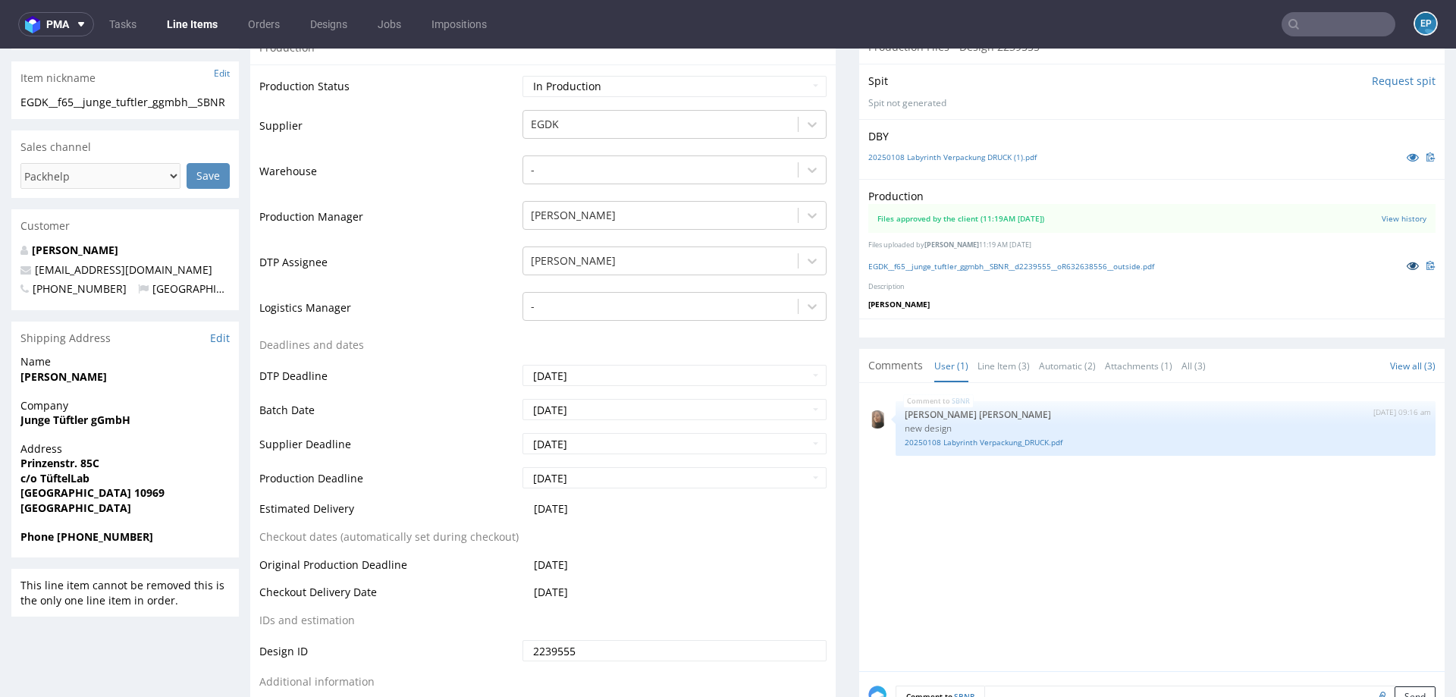
click at [1406, 262] on icon at bounding box center [1412, 265] width 12 height 11
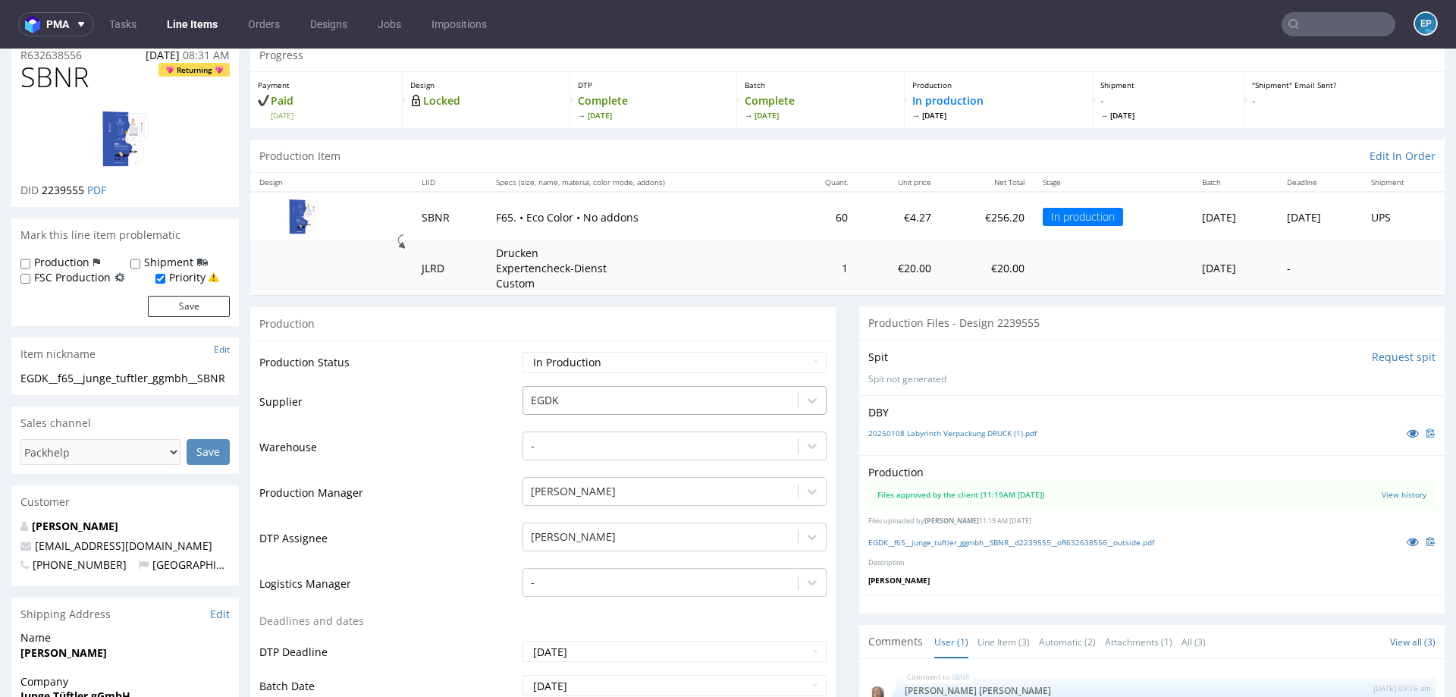
scroll to position [74, 0]
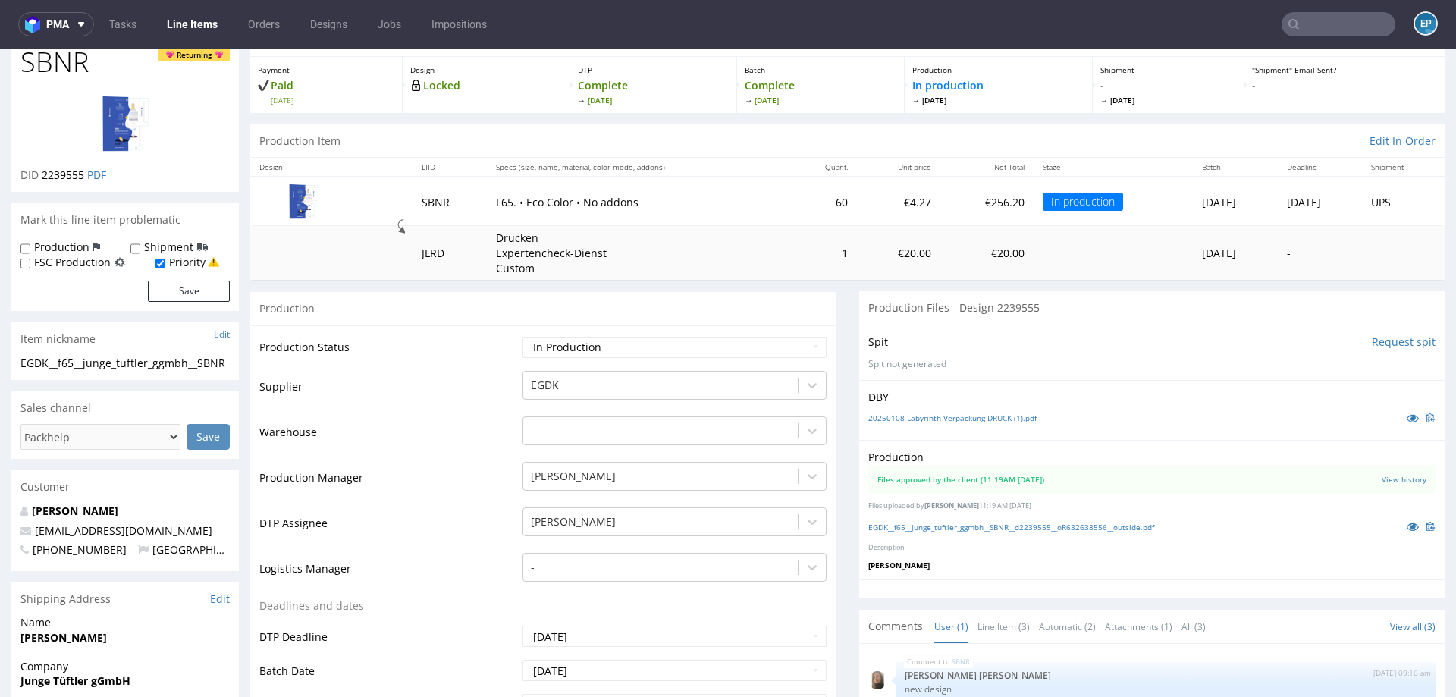
click at [201, 21] on link "Line Items" at bounding box center [192, 24] width 69 height 24
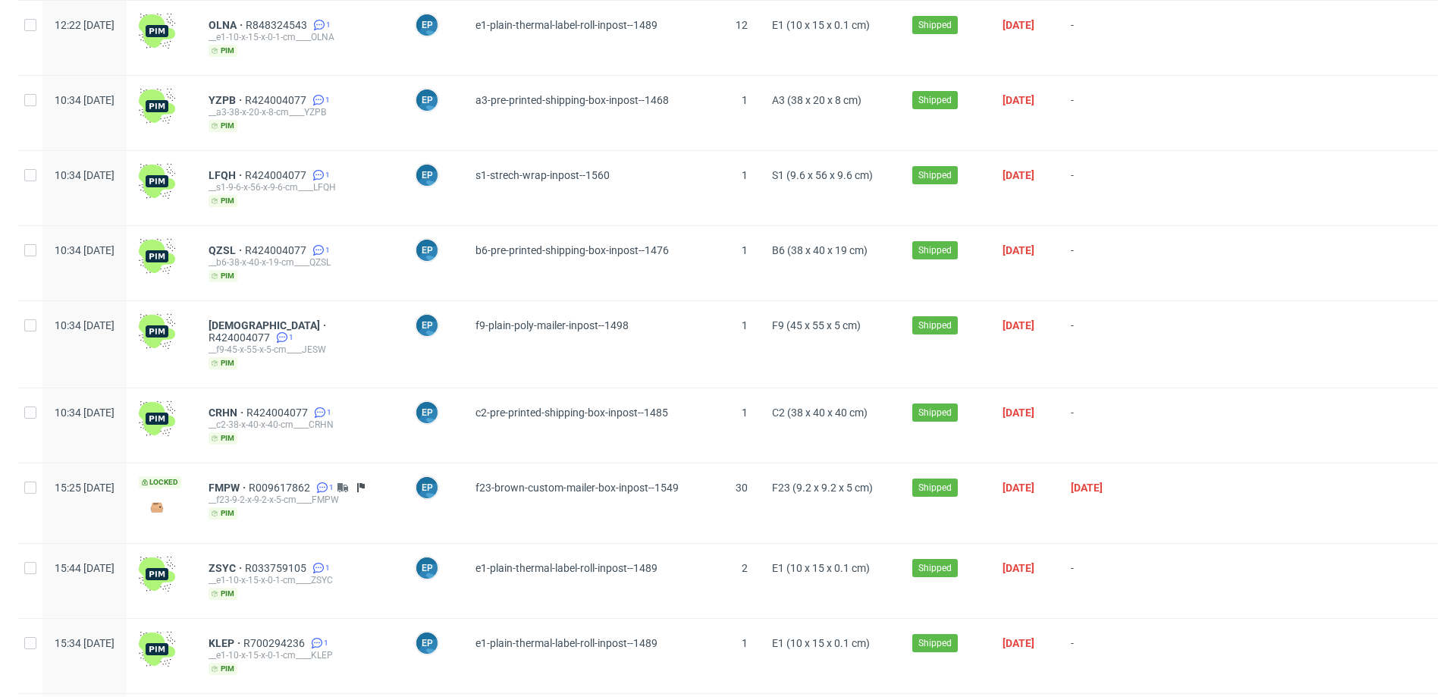
scroll to position [663, 0]
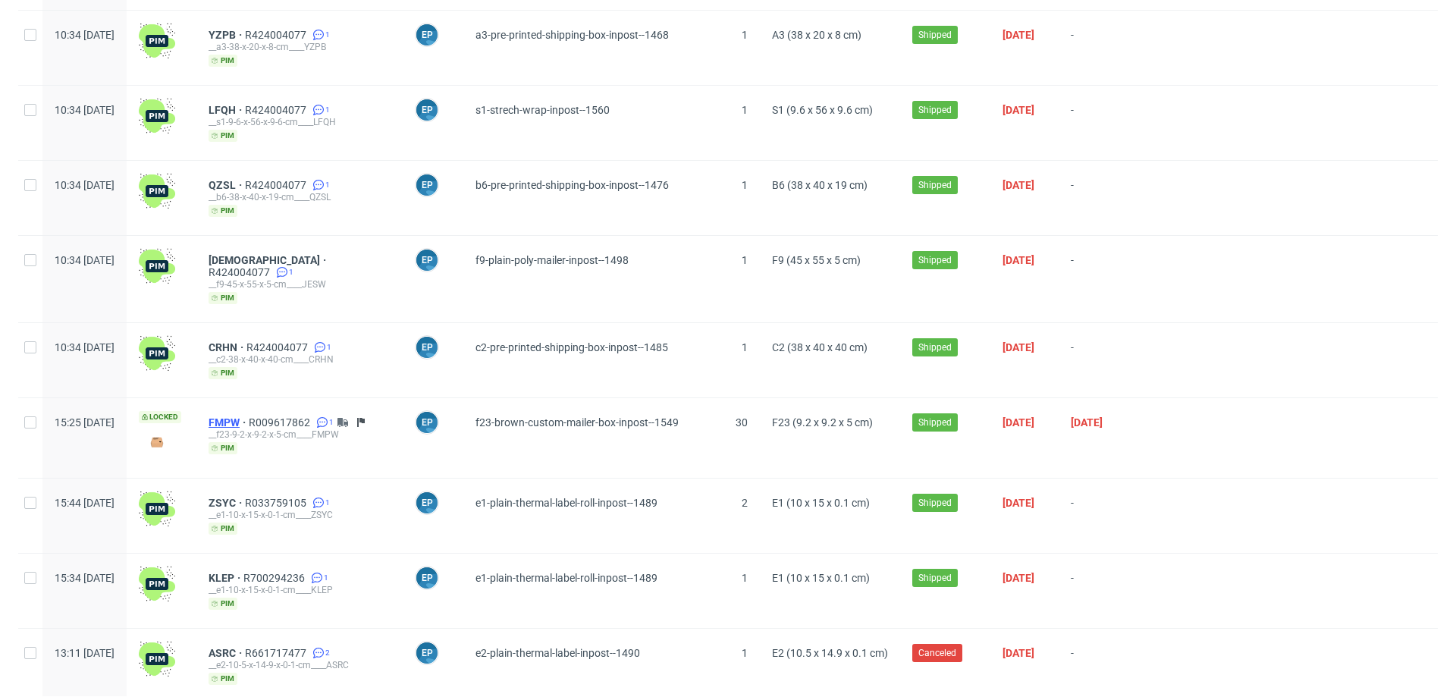
click at [249, 416] on span "FMPW" at bounding box center [228, 422] width 40 height 12
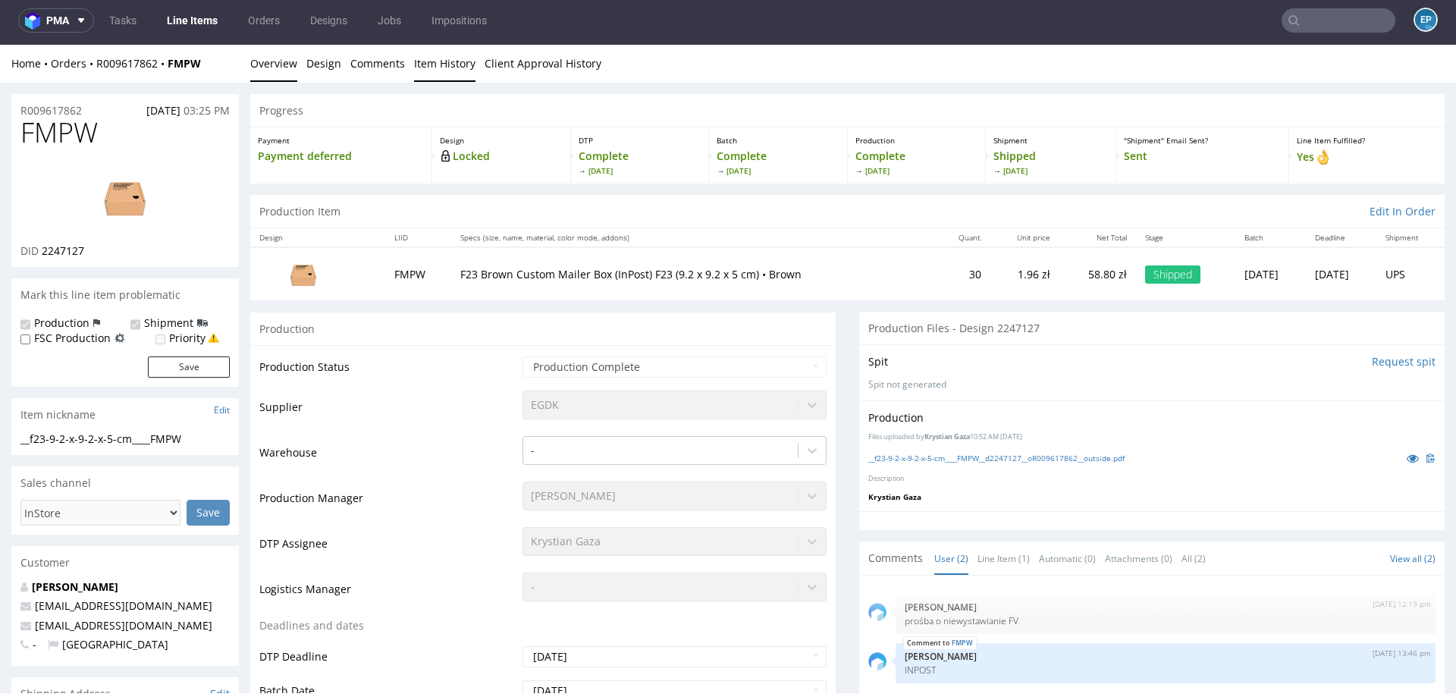
click at [441, 60] on link "Item History" at bounding box center [444, 63] width 61 height 37
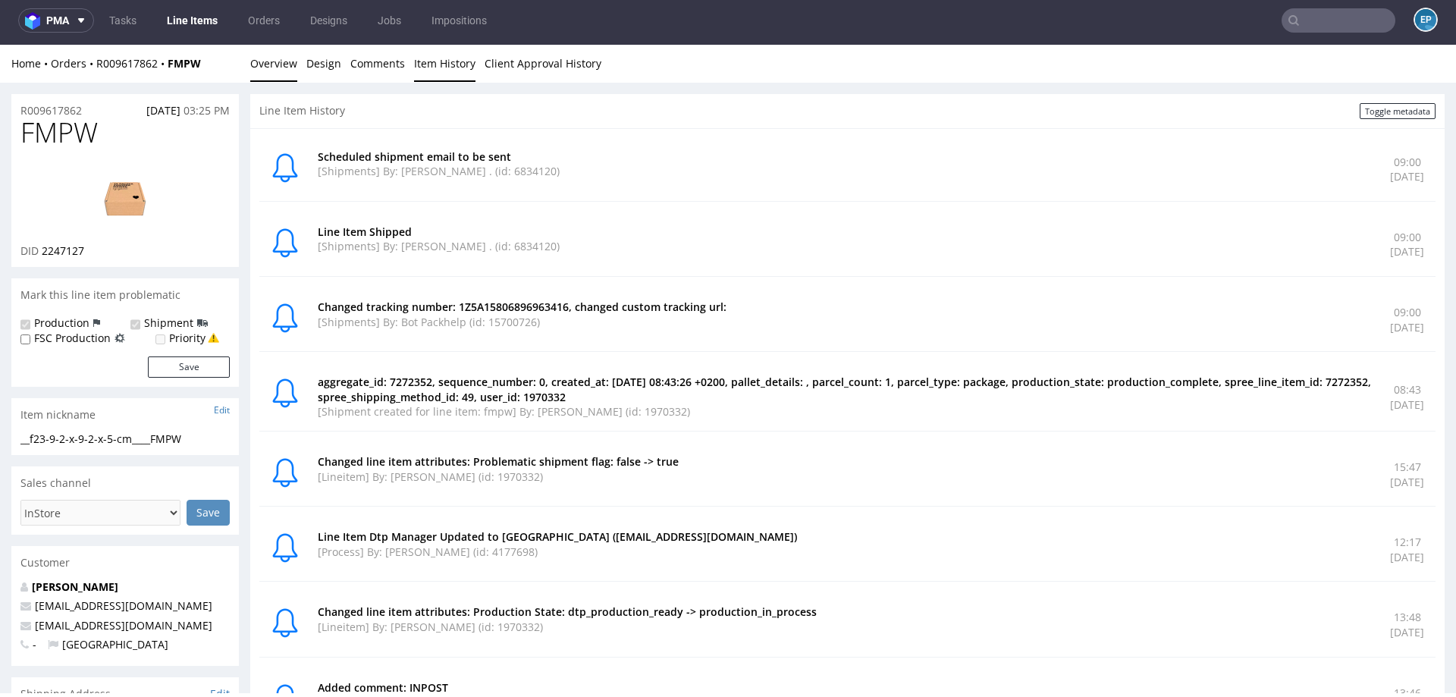
click at [274, 64] on link "Overview" at bounding box center [273, 63] width 47 height 37
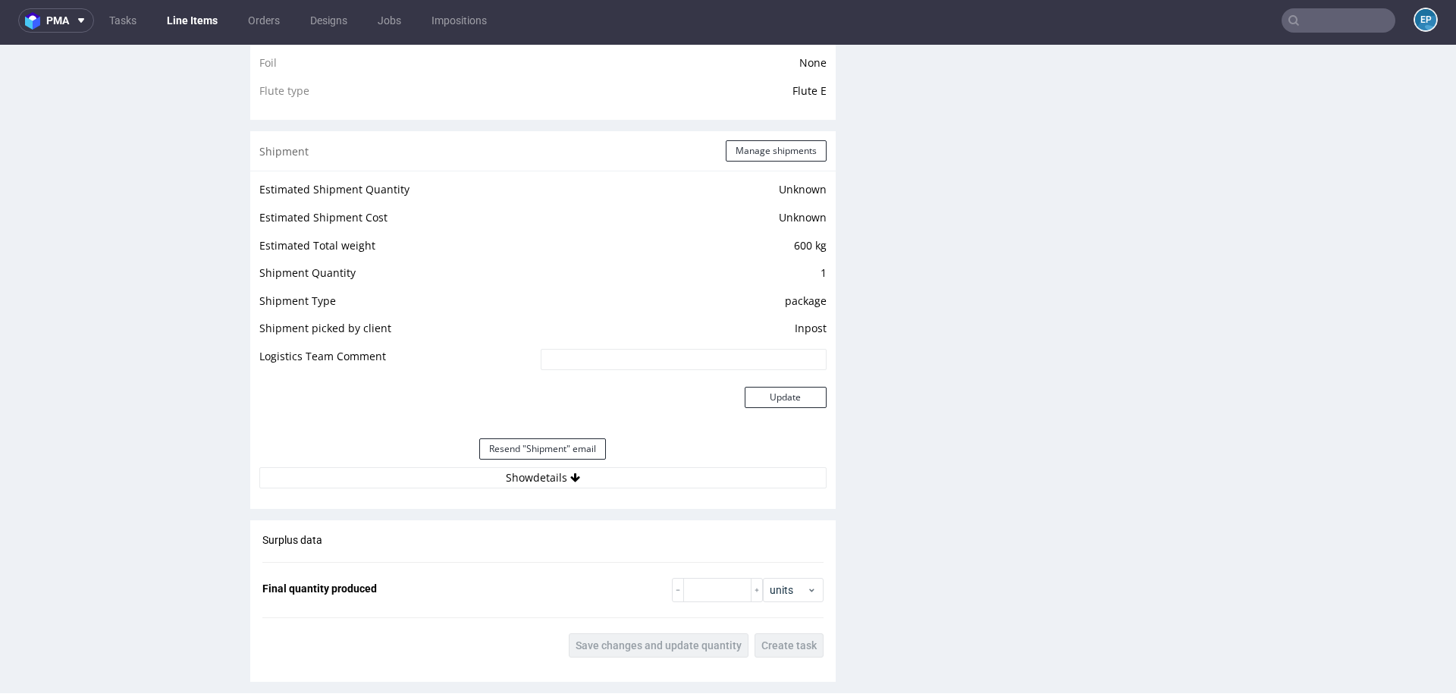
scroll to position [1253, 0]
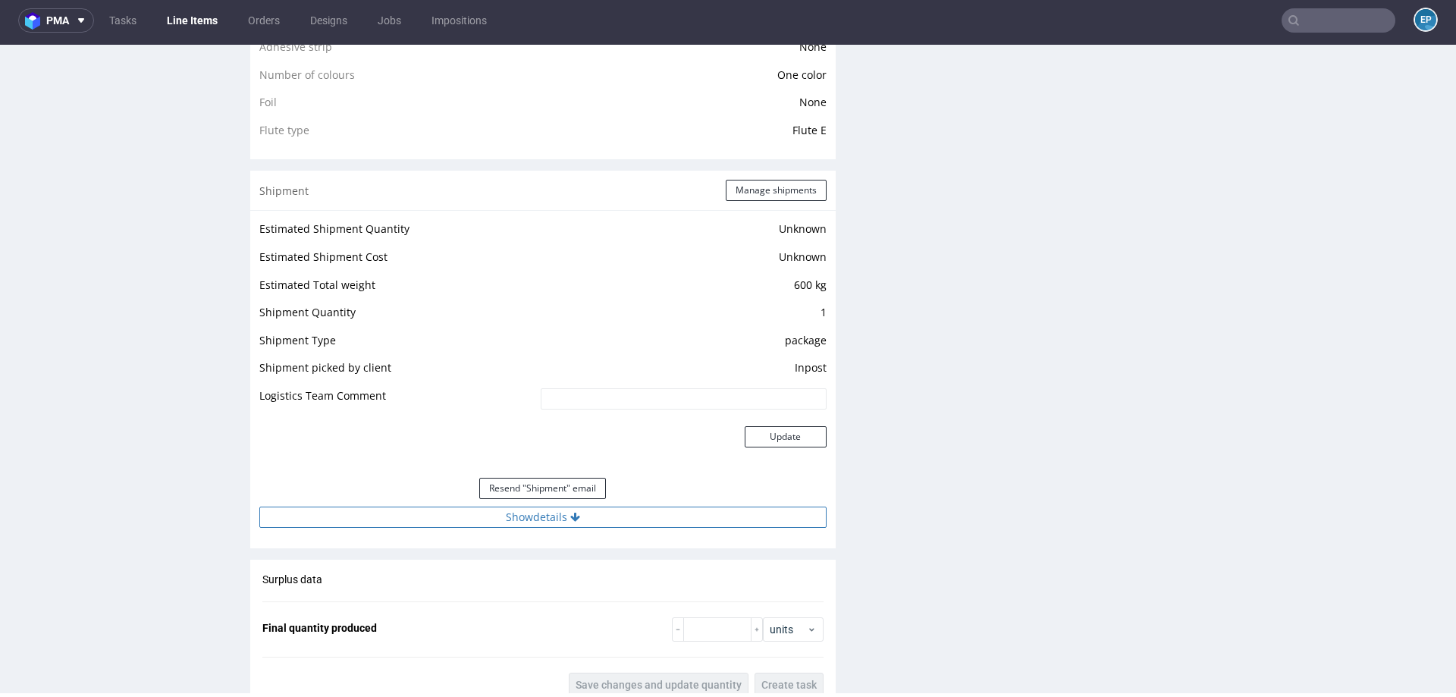
click at [570, 516] on icon at bounding box center [575, 517] width 10 height 11
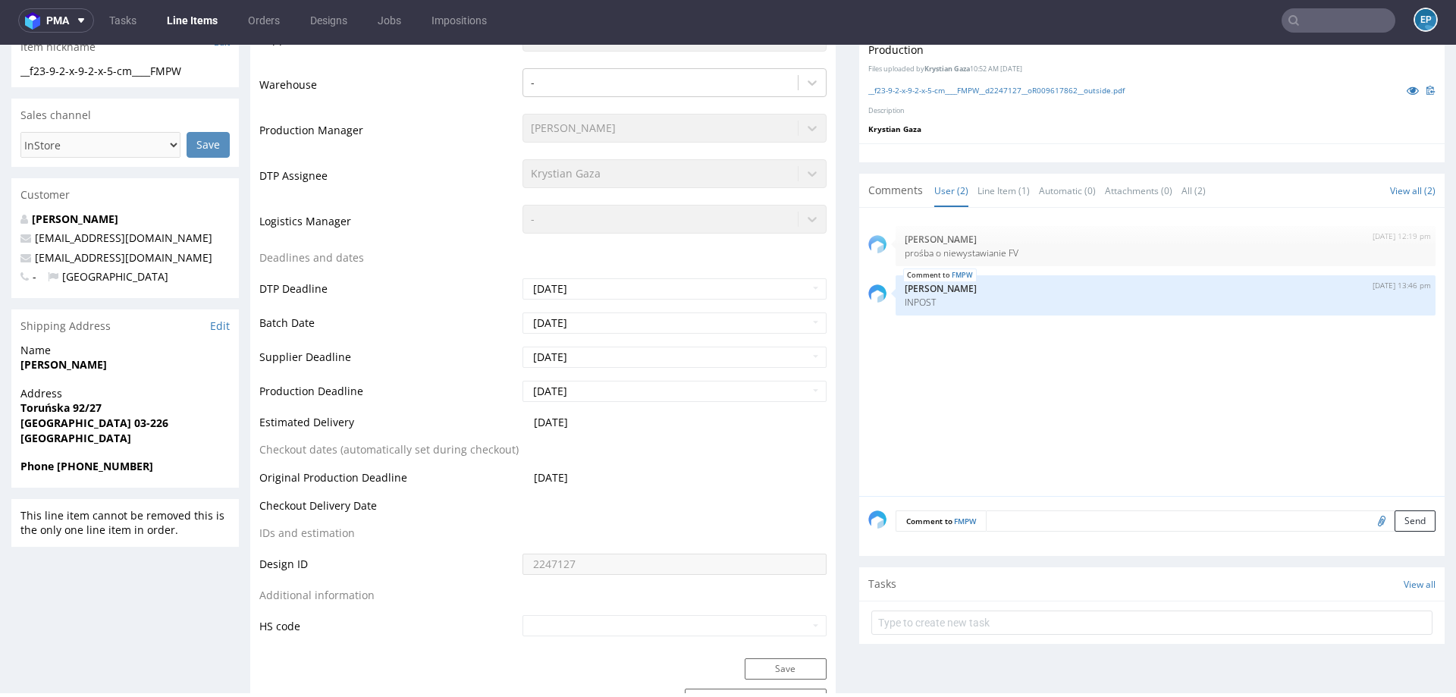
scroll to position [325, 0]
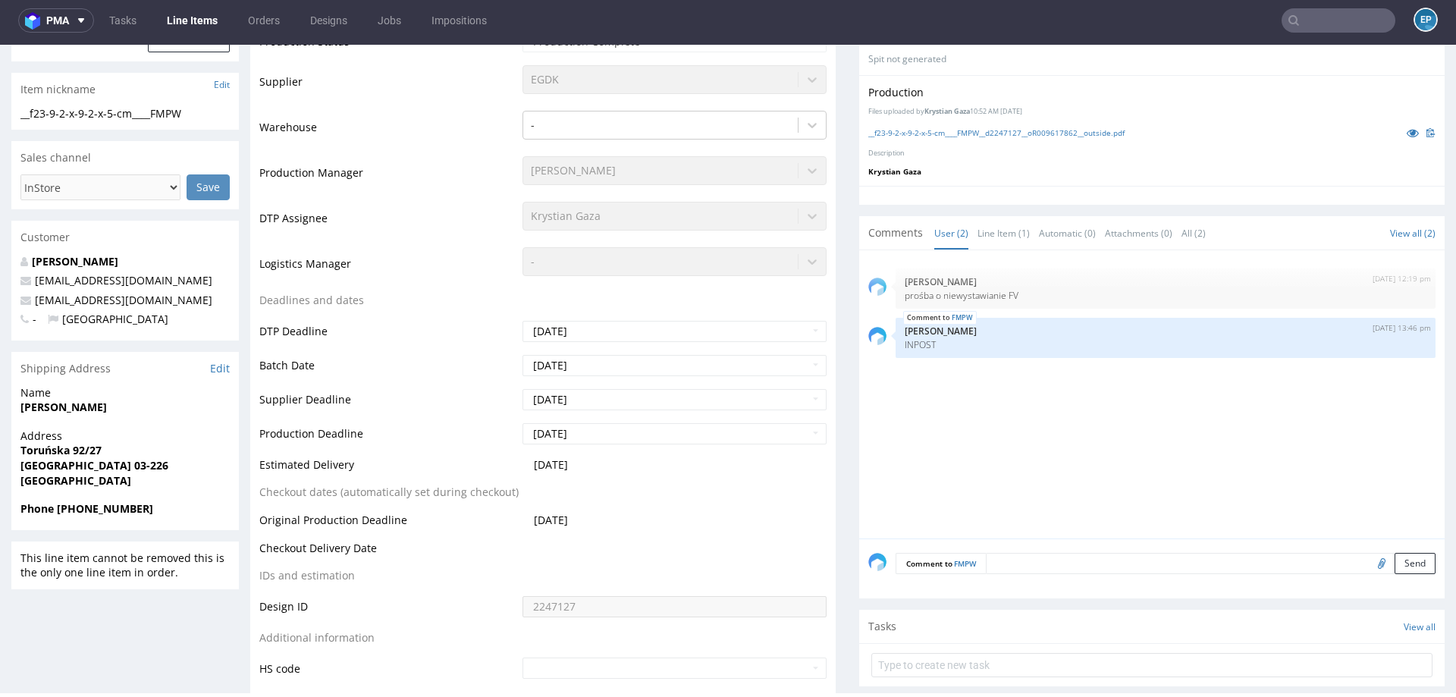
click at [210, 16] on link "Line Items" at bounding box center [192, 20] width 69 height 24
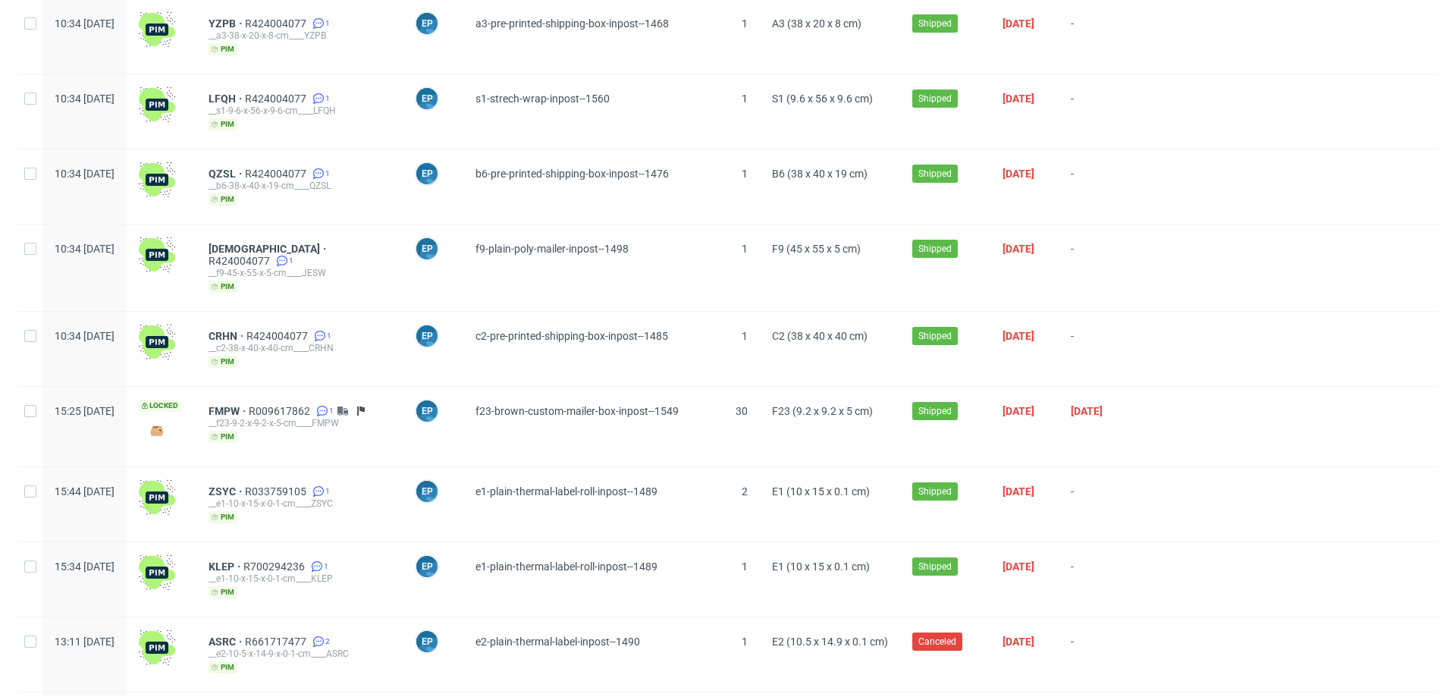
scroll to position [729, 0]
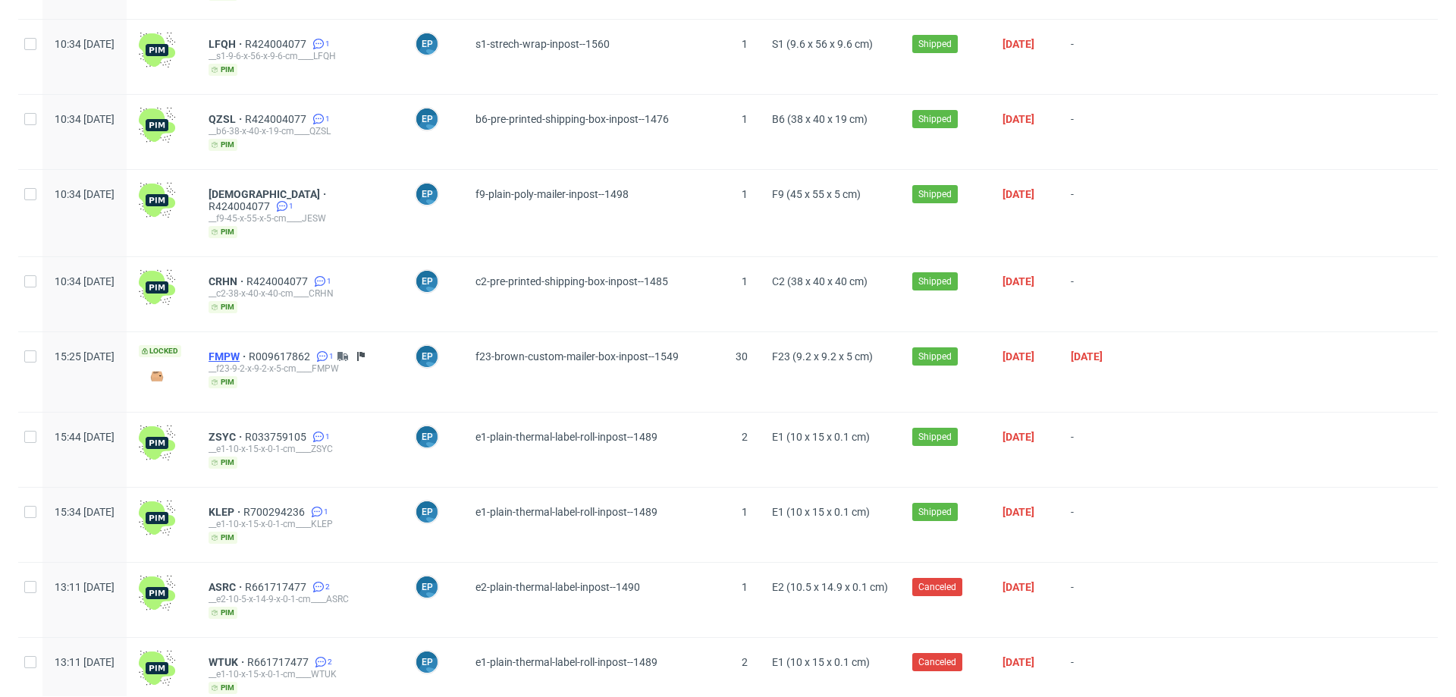
click at [249, 350] on span "FMPW" at bounding box center [228, 356] width 40 height 12
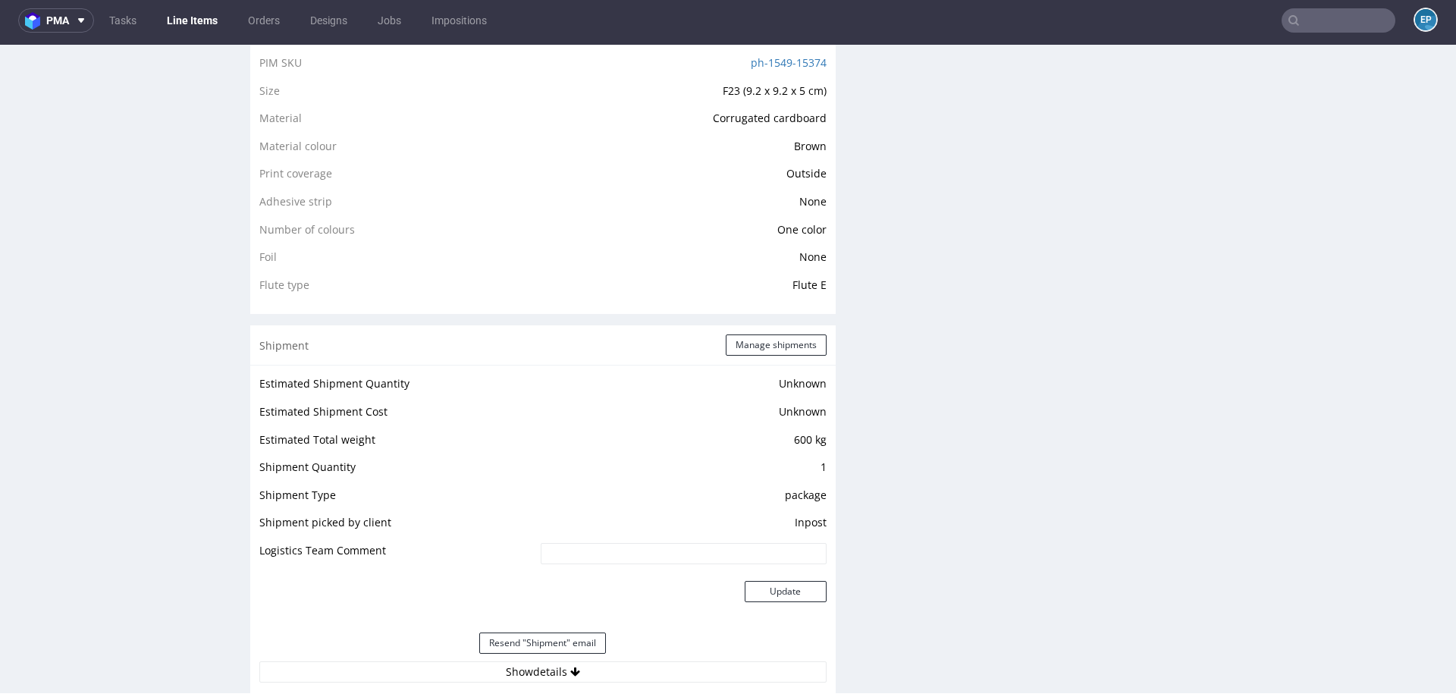
scroll to position [1095, 0]
click at [788, 349] on button "Manage shipments" at bounding box center [776, 348] width 101 height 21
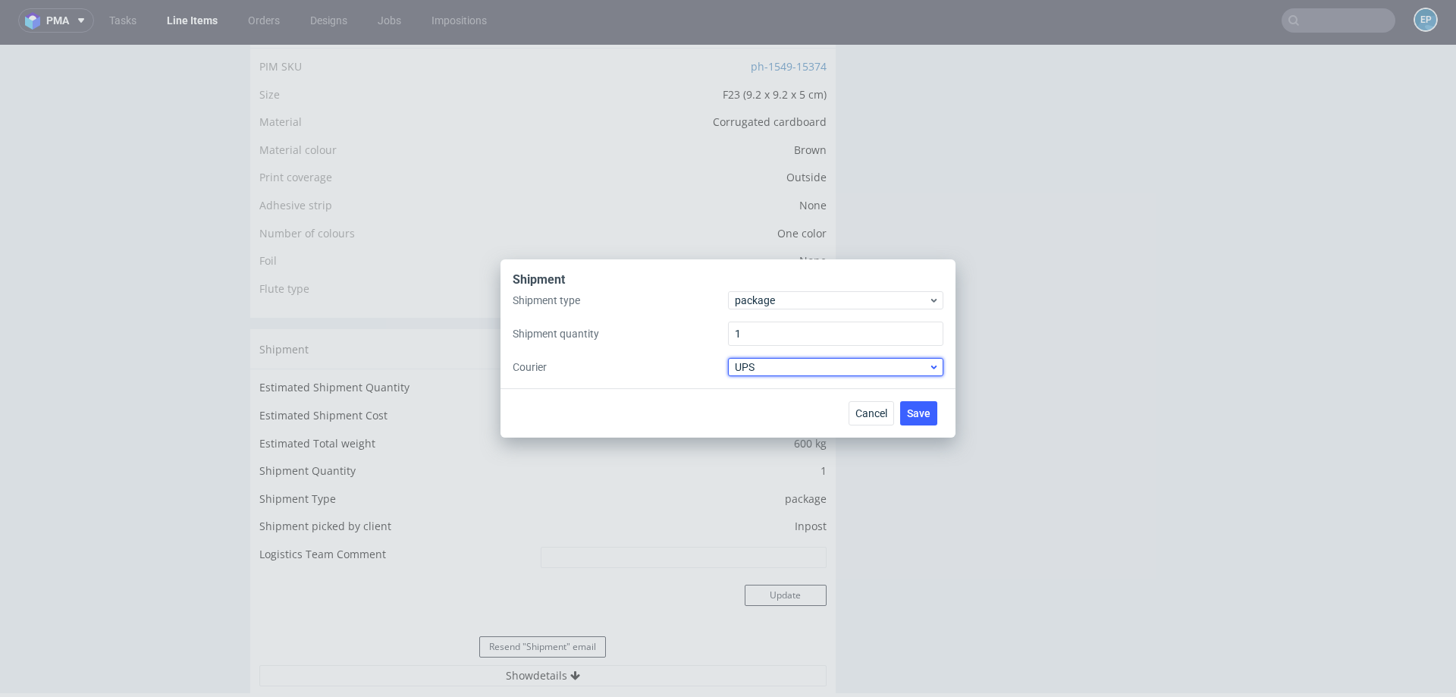
click at [785, 363] on span "UPS" at bounding box center [831, 366] width 193 height 15
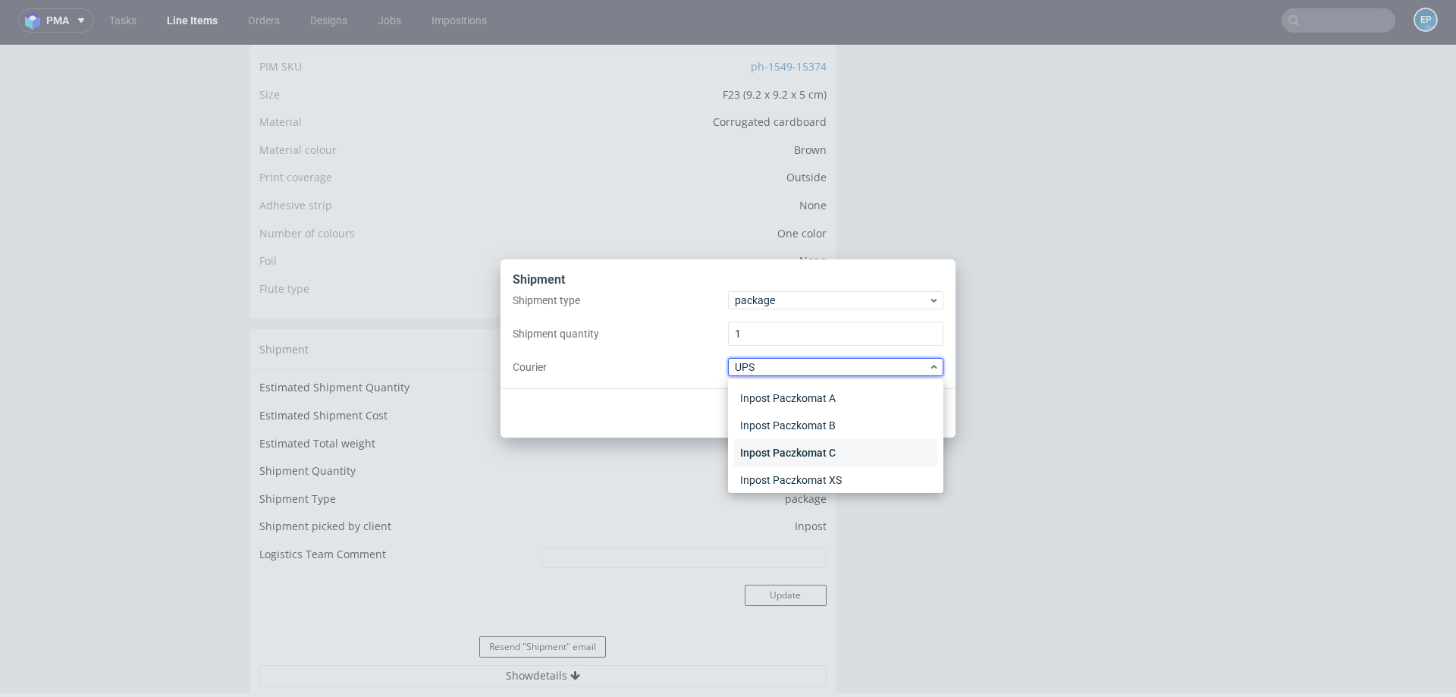
scroll to position [128, 0]
click at [935, 202] on div "Shipment Shipment type package Shipment quantity 1 Courier UPS Cancel Save APC …" at bounding box center [728, 348] width 1456 height 697
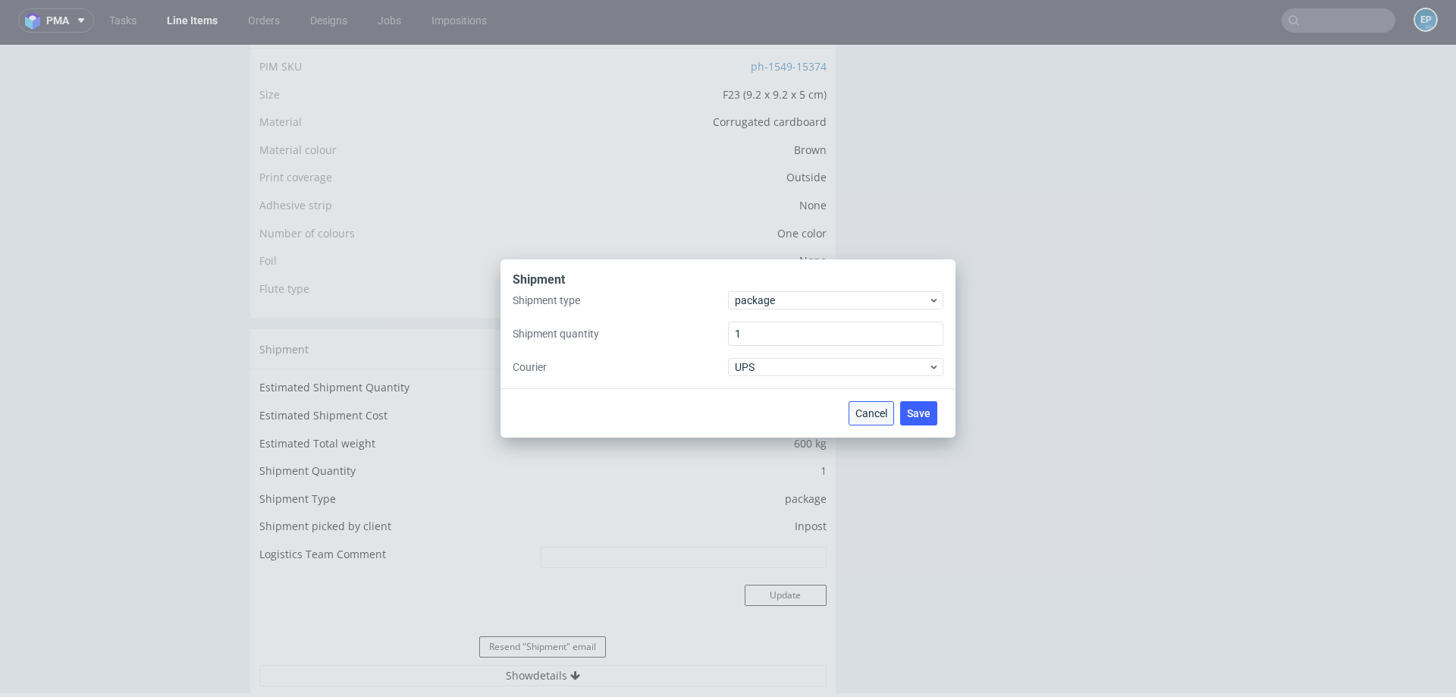
click at [867, 409] on span "Cancel" at bounding box center [871, 413] width 32 height 11
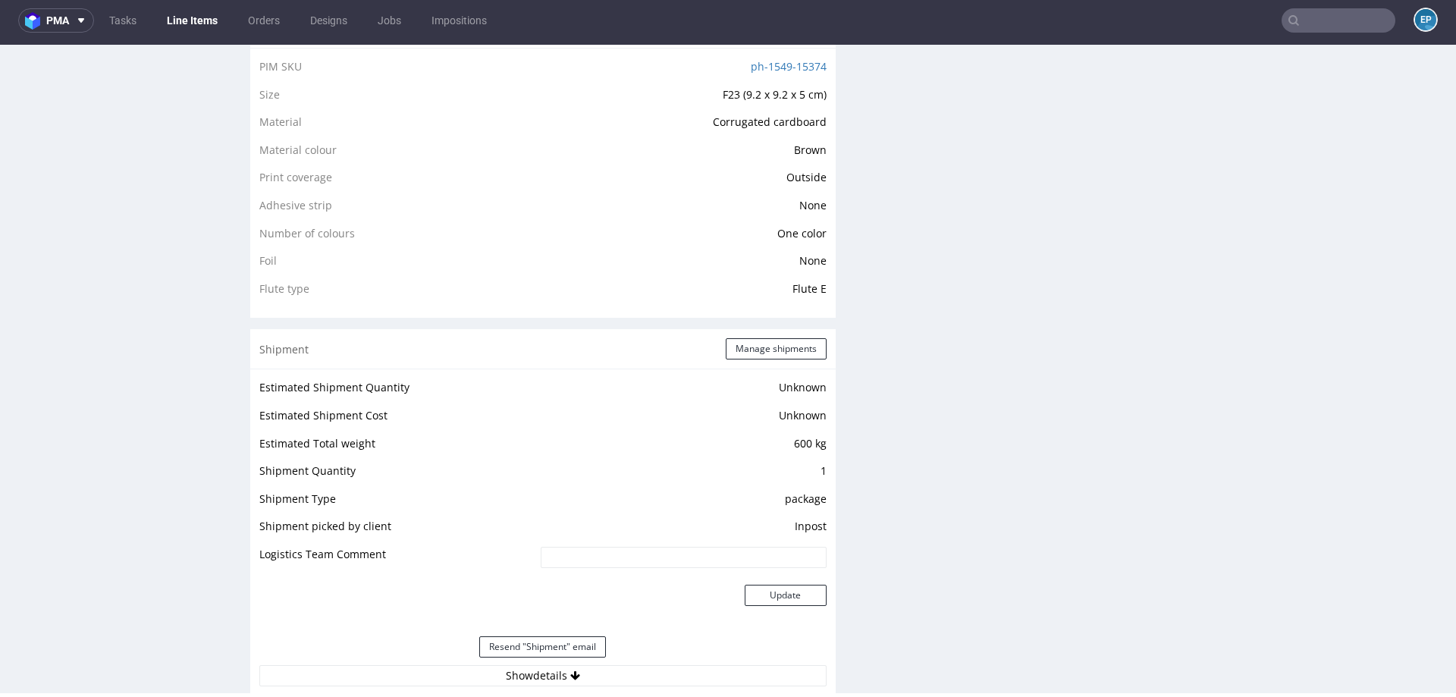
click at [795, 522] on td "Inpost" at bounding box center [682, 531] width 290 height 28
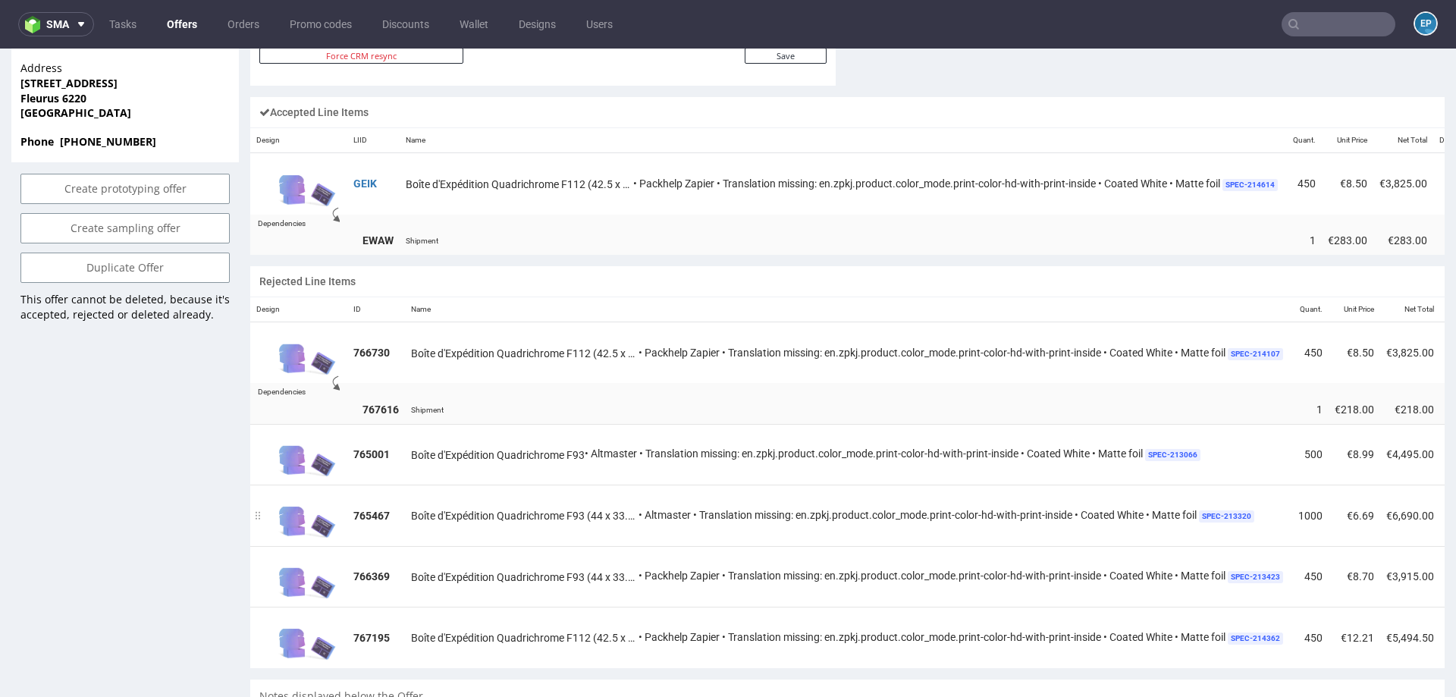
scroll to position [887, 0]
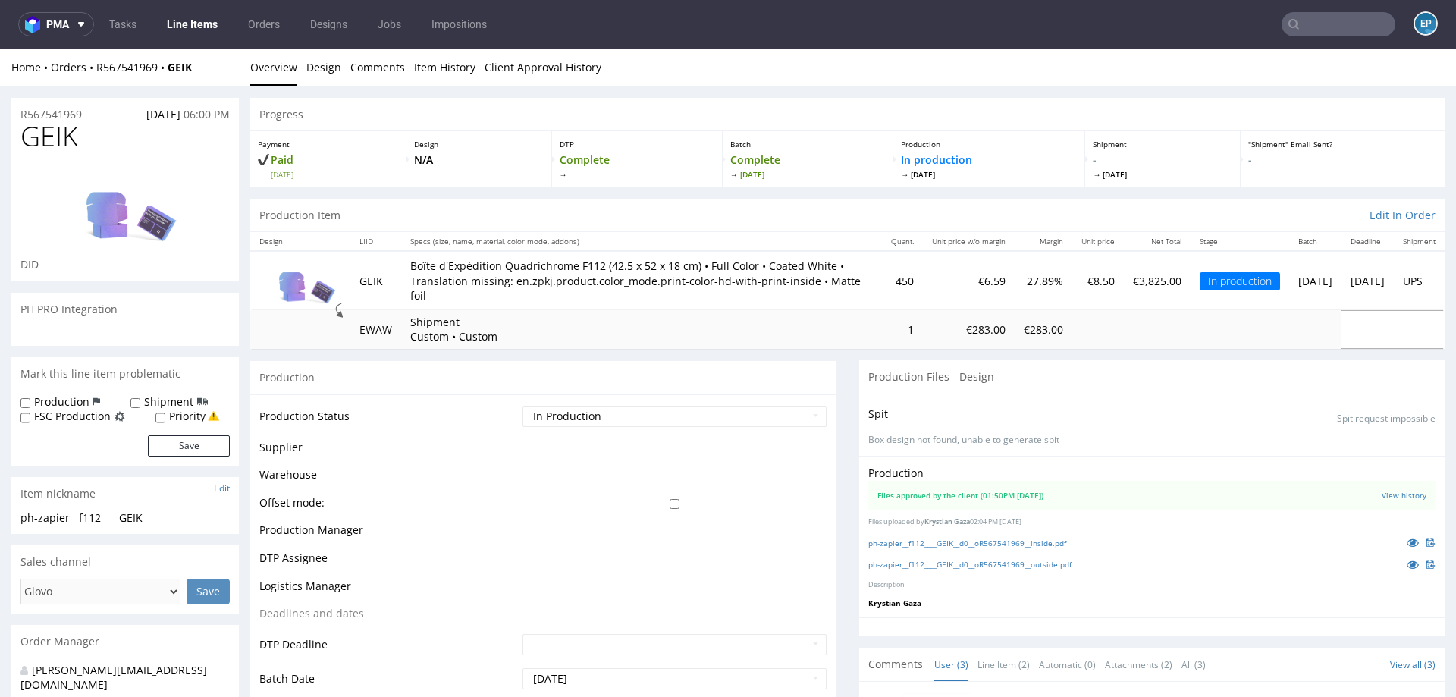
scroll to position [241, 0]
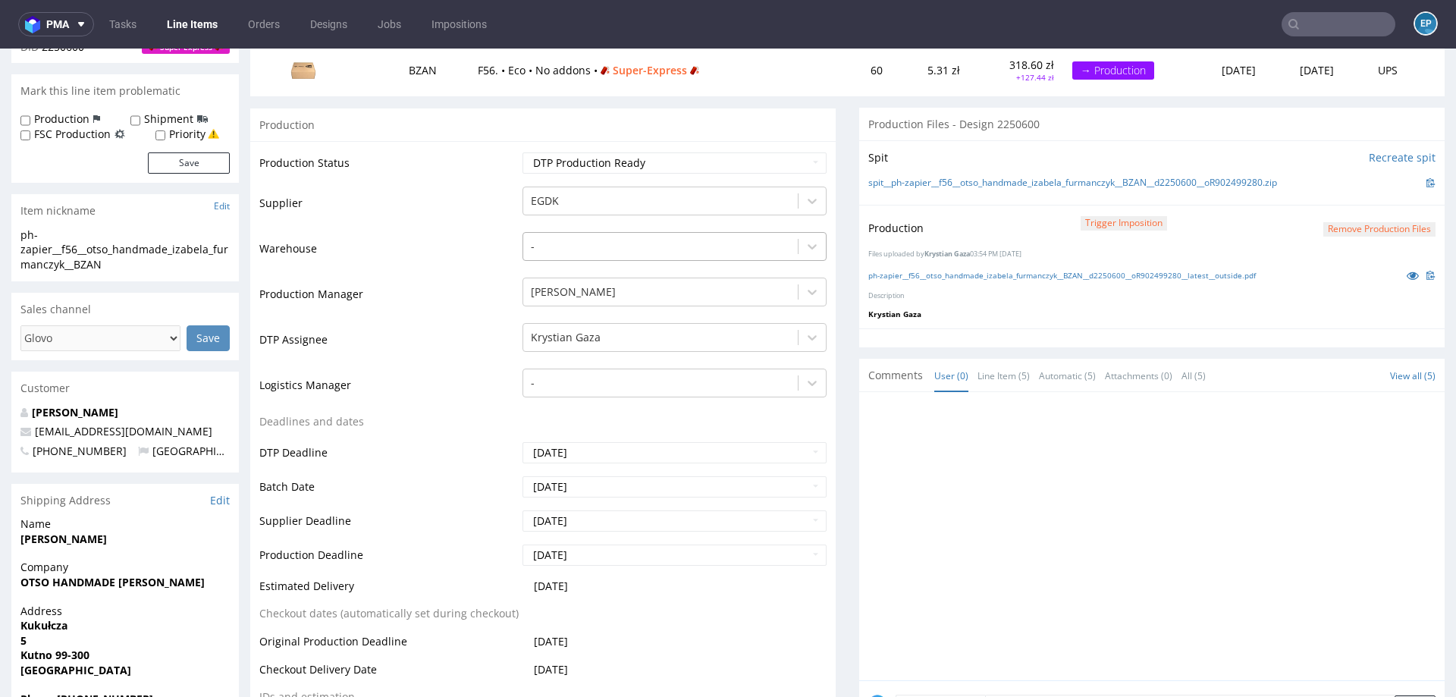
scroll to position [211, 0]
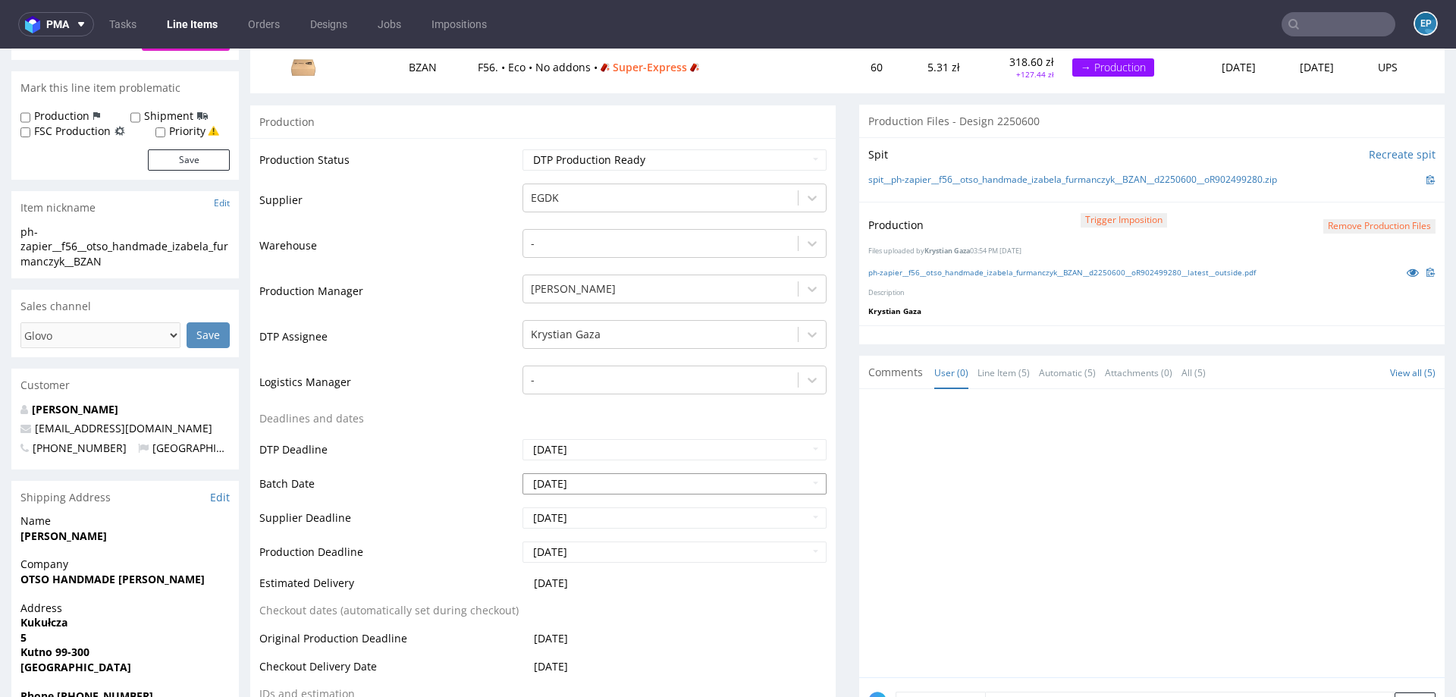
click at [686, 479] on input "2025-08-21" at bounding box center [674, 483] width 304 height 21
click at [602, 412] on td "20" at bounding box center [602, 414] width 24 height 23
type input "2025-08-20"
click at [602, 511] on input "2025-08-26" at bounding box center [674, 517] width 304 height 21
click at [553, 469] on td "25" at bounding box center [556, 471] width 24 height 23
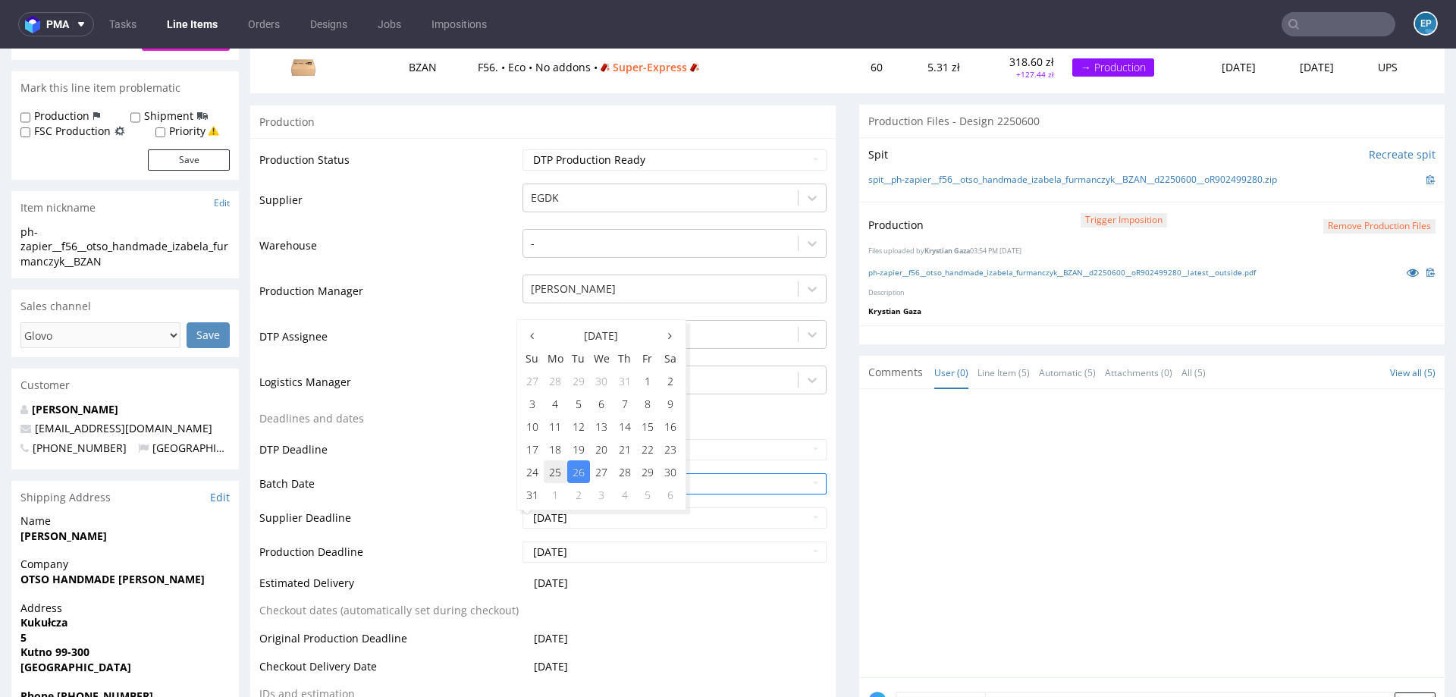
type input "2025-08-25"
click at [566, 556] on input "2025-08-26" at bounding box center [674, 551] width 304 height 21
click at [557, 509] on td "25" at bounding box center [556, 505] width 24 height 23
type input "2025-08-25"
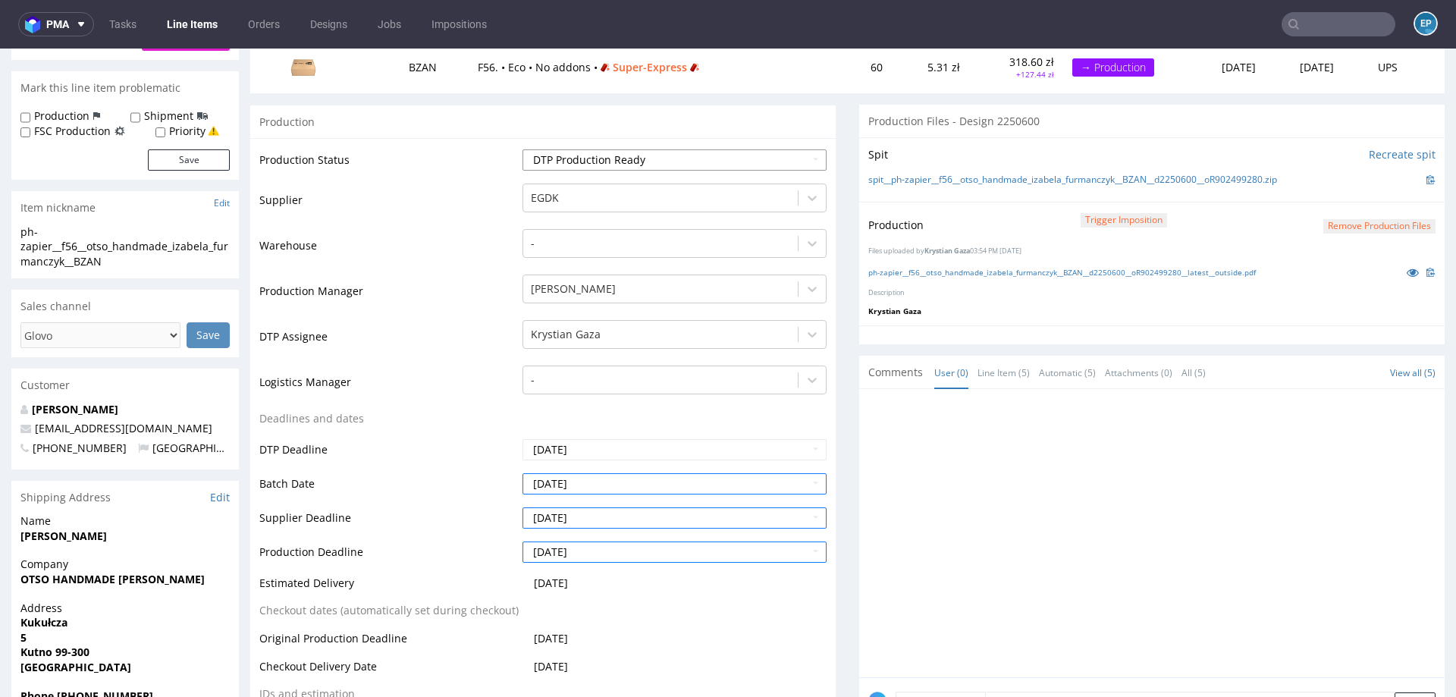
click at [664, 158] on select "Waiting for Artwork Waiting for Diecut Waiting for Mockup Waiting for DTP Waiti…" at bounding box center [674, 159] width 304 height 21
select select "production_in_process"
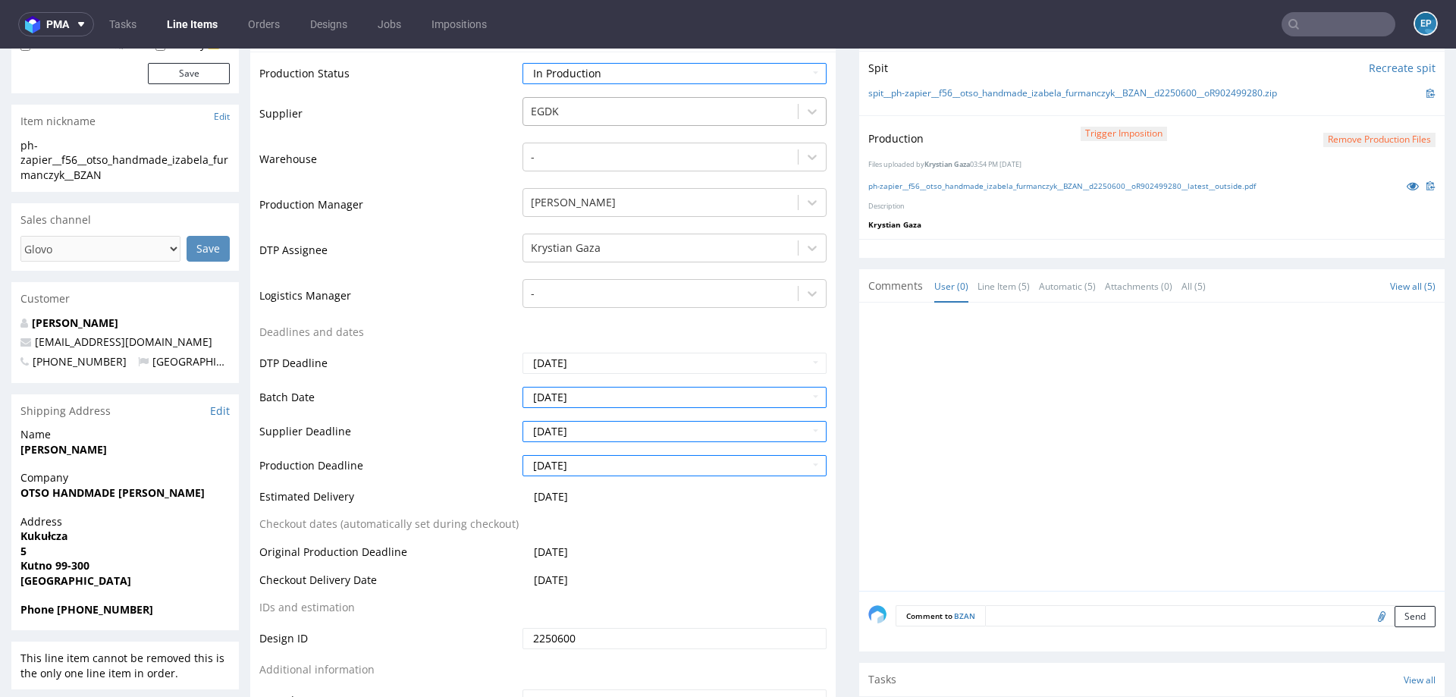
scroll to position [540, 0]
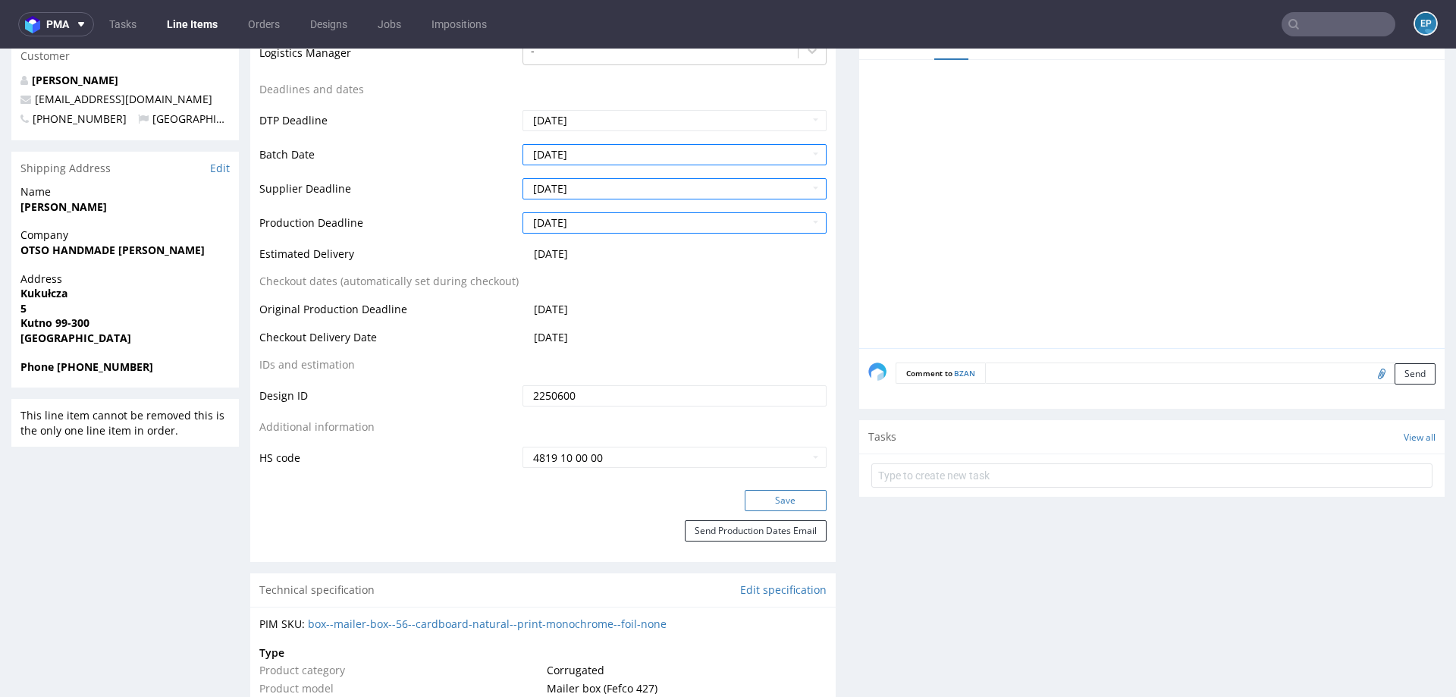
click at [761, 506] on button "Save" at bounding box center [785, 500] width 82 height 21
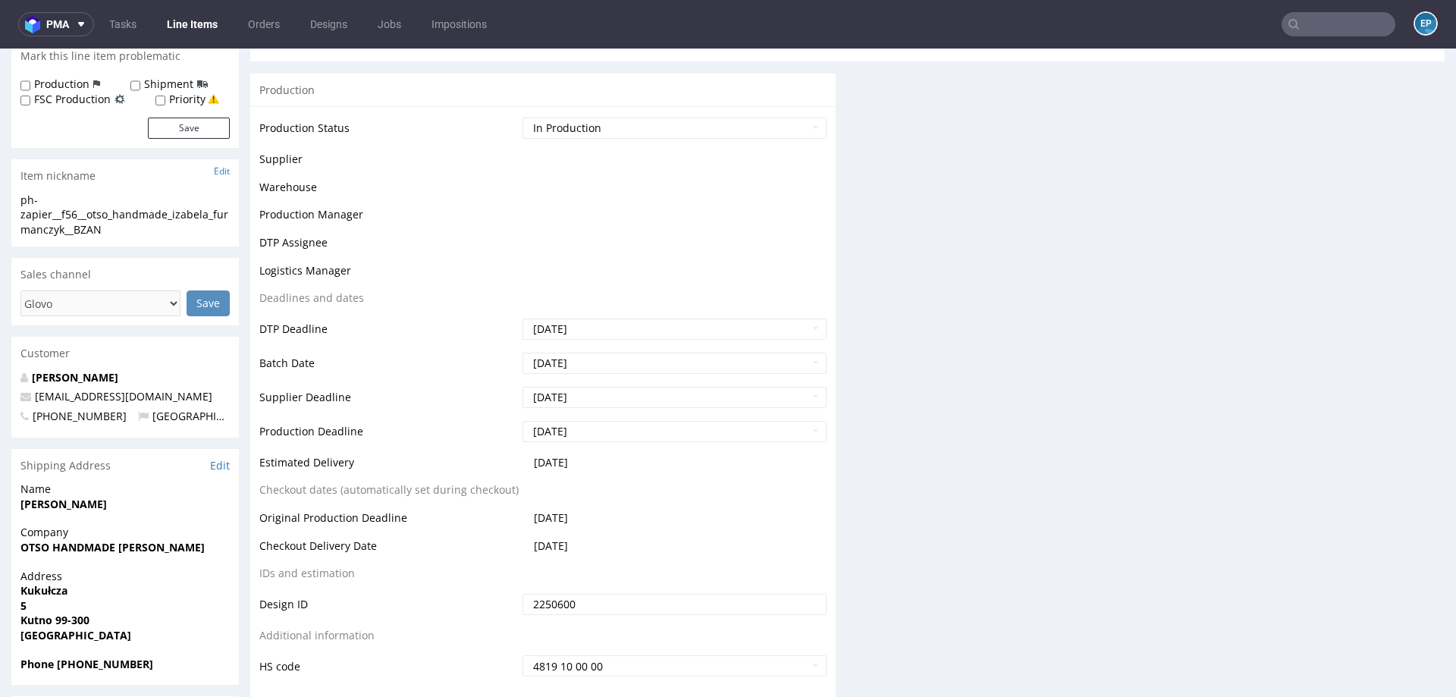
scroll to position [243, 0]
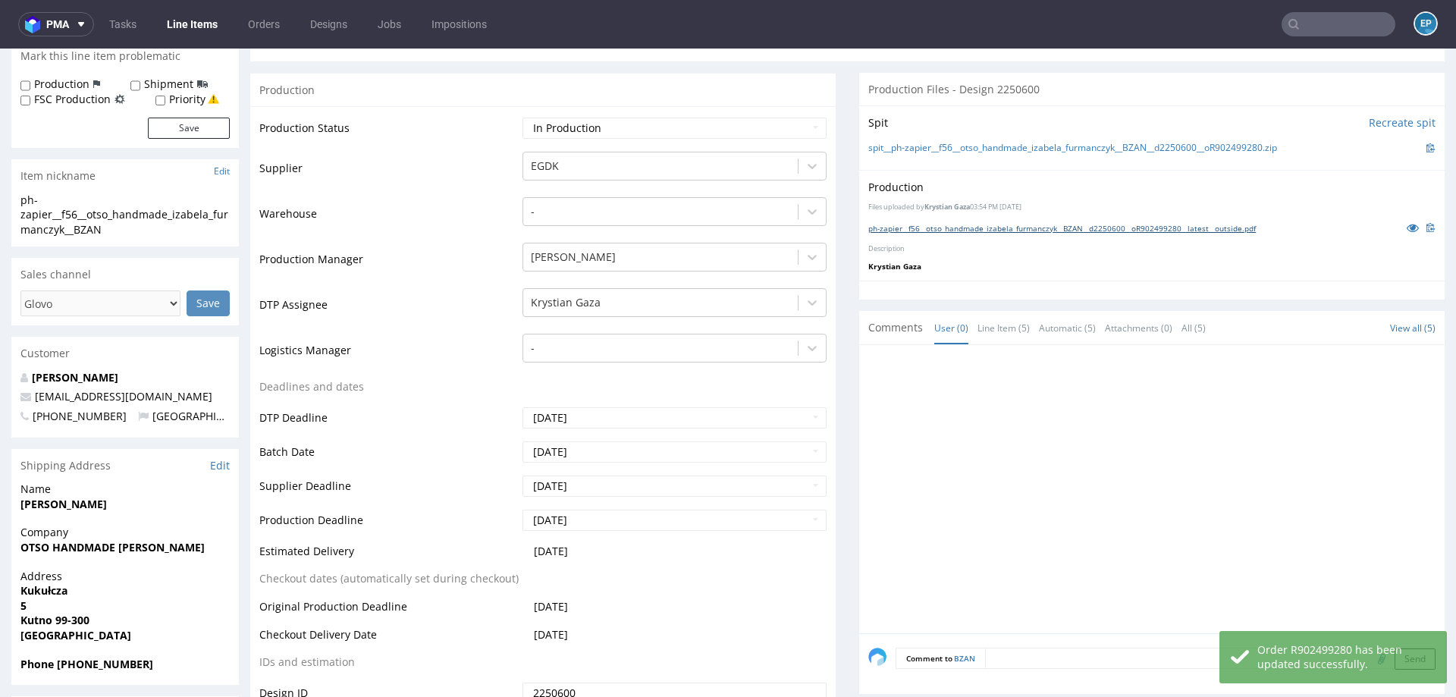
click at [1069, 228] on link "ph-zapier__f56__otso_handmade_izabela_furmanczyk__BZAN__d2250600__oR902499280__…" at bounding box center [1061, 228] width 387 height 11
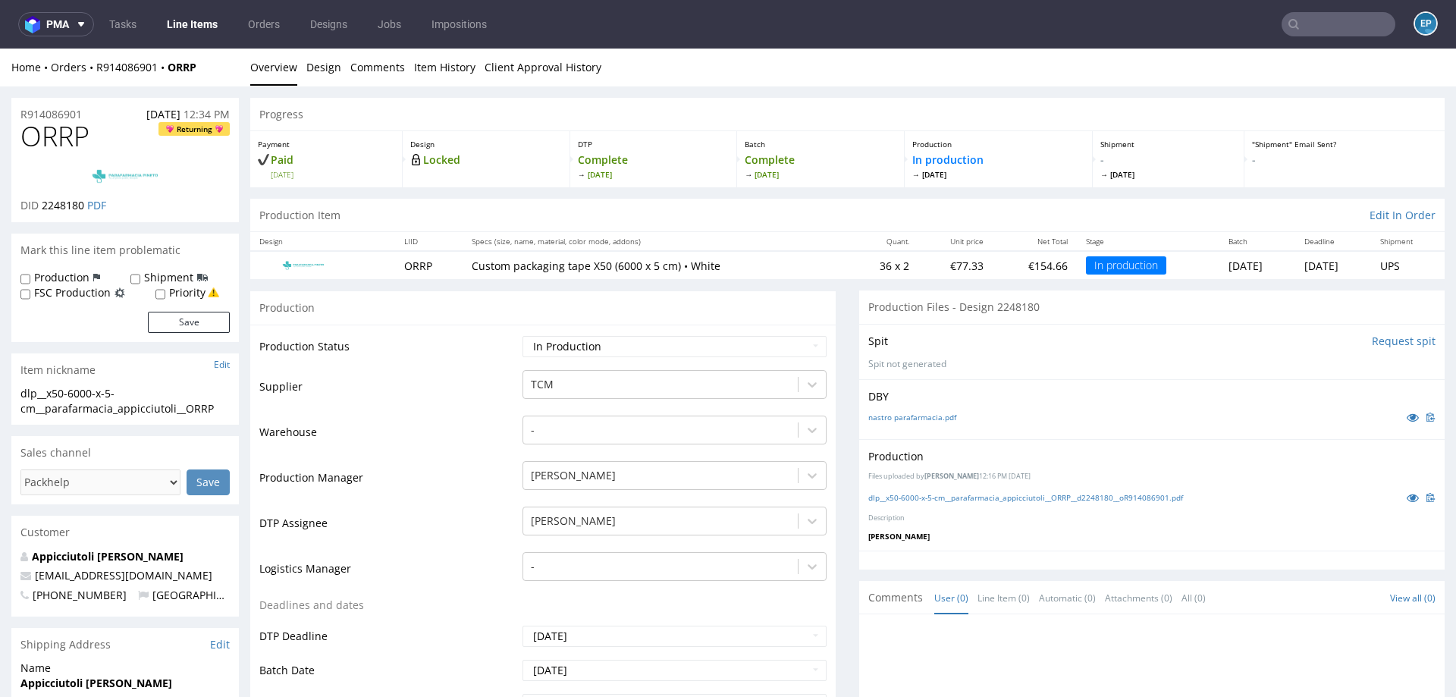
click at [186, 23] on link "Line Items" at bounding box center [192, 24] width 69 height 24
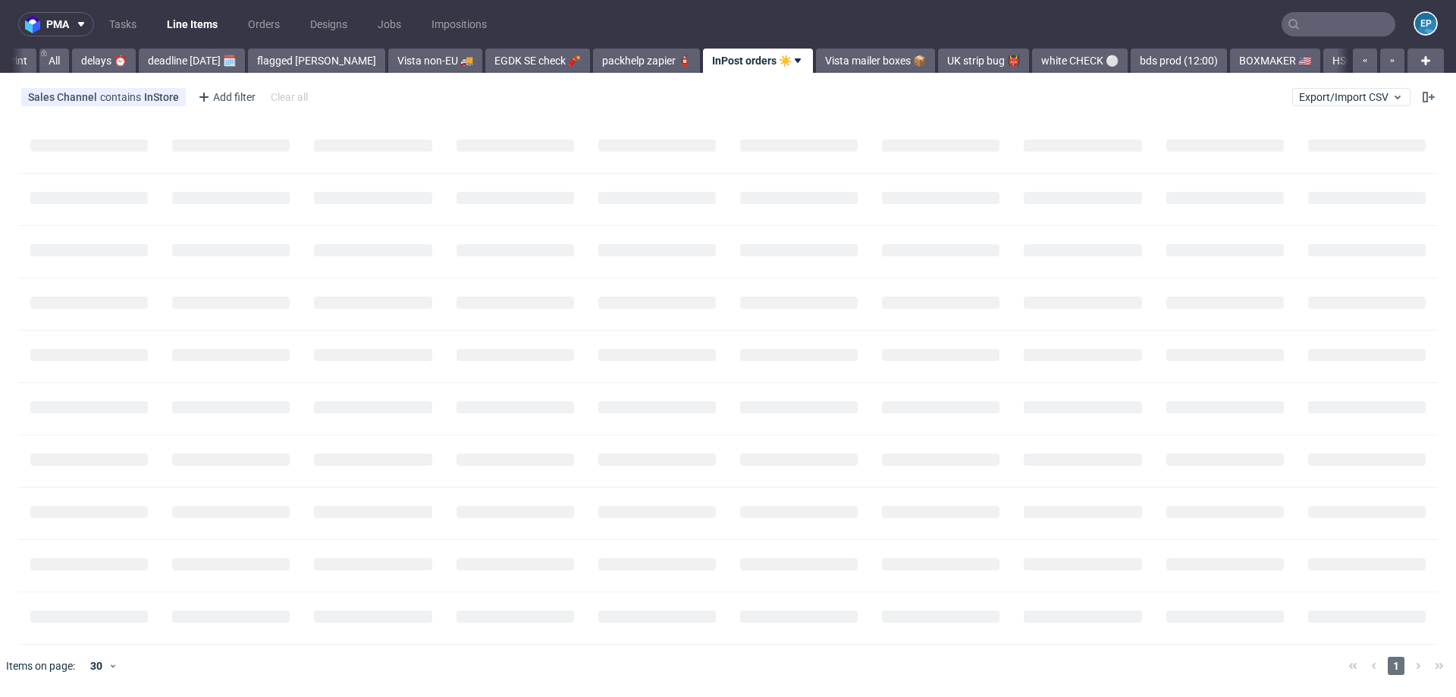
scroll to position [0, 70]
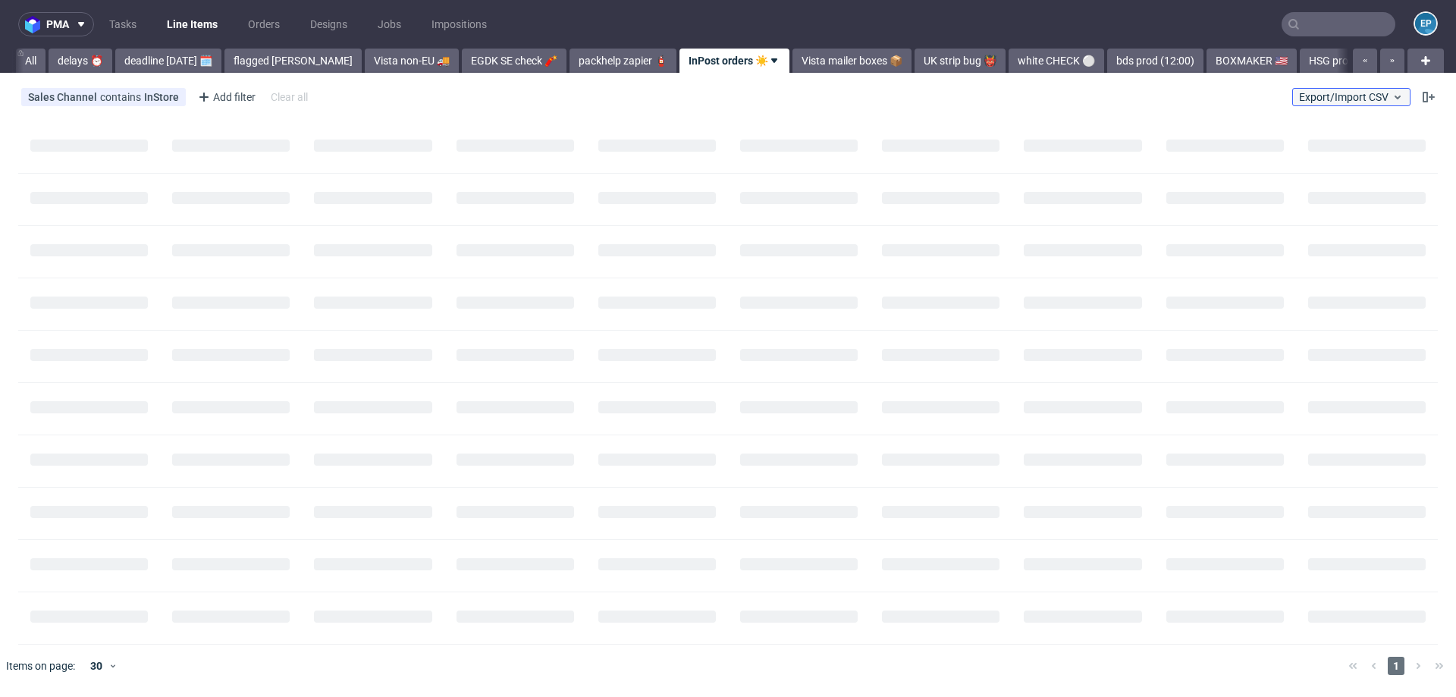
click at [1352, 97] on span "Export/Import CSV" at bounding box center [1351, 97] width 105 height 12
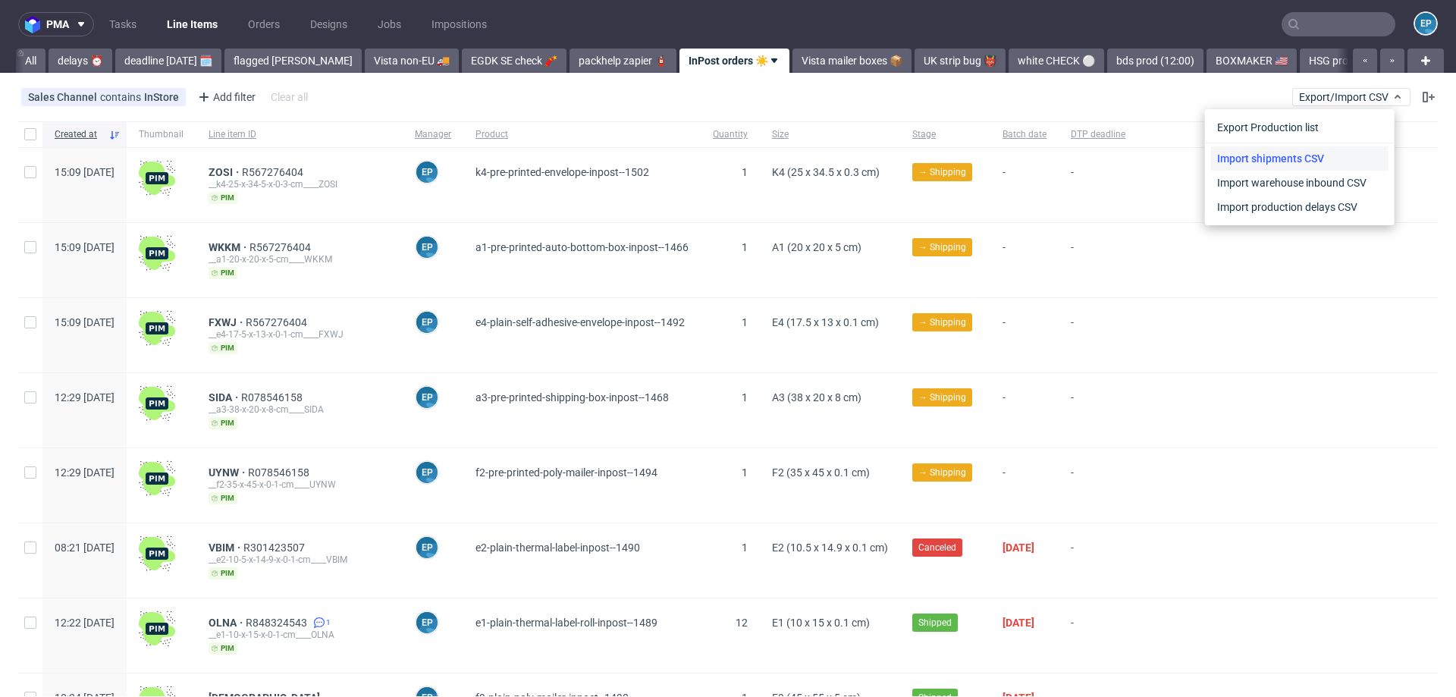
click at [1304, 155] on link "Import shipments CSV" at bounding box center [1299, 158] width 177 height 24
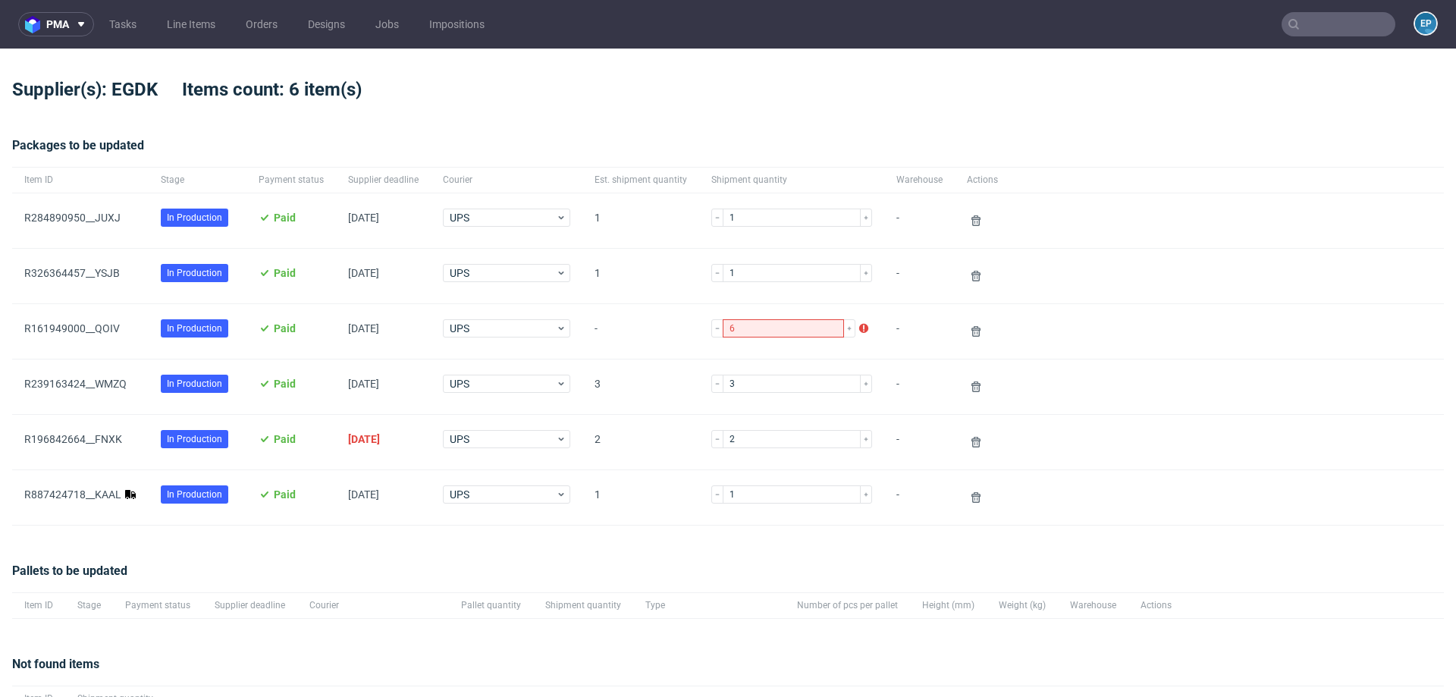
click at [83, 500] on span "R887424718__KAAL" at bounding box center [80, 497] width 112 height 18
click at [81, 496] on link "R887424718__KAAL" at bounding box center [72, 494] width 97 height 12
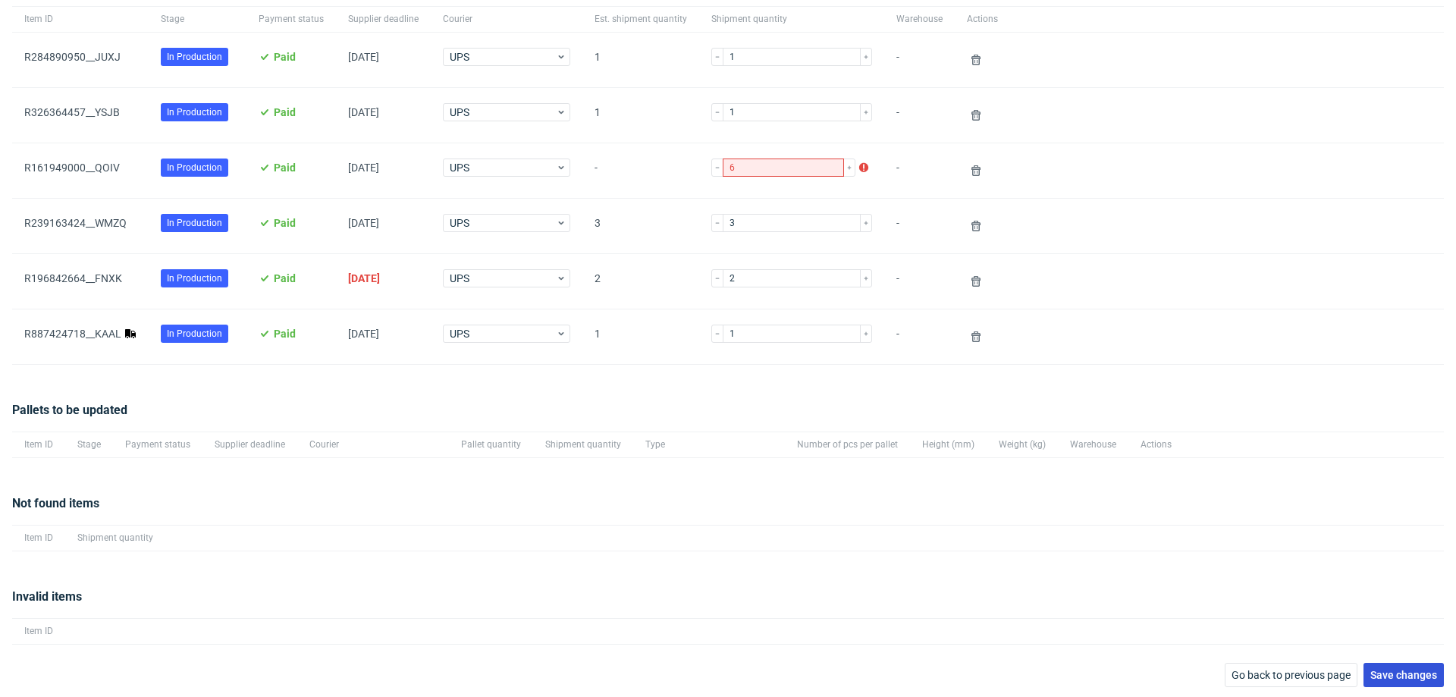
click at [1393, 669] on span "Save changes" at bounding box center [1403, 674] width 67 height 11
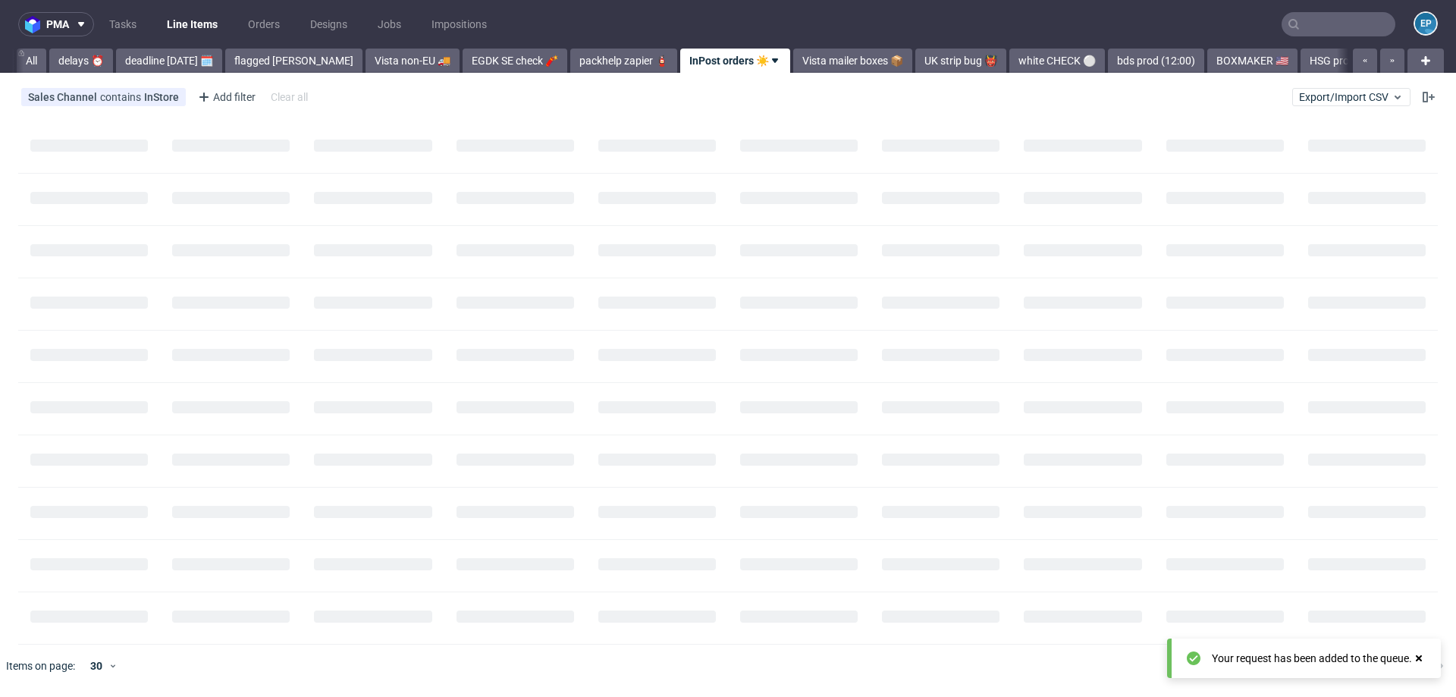
scroll to position [0, 70]
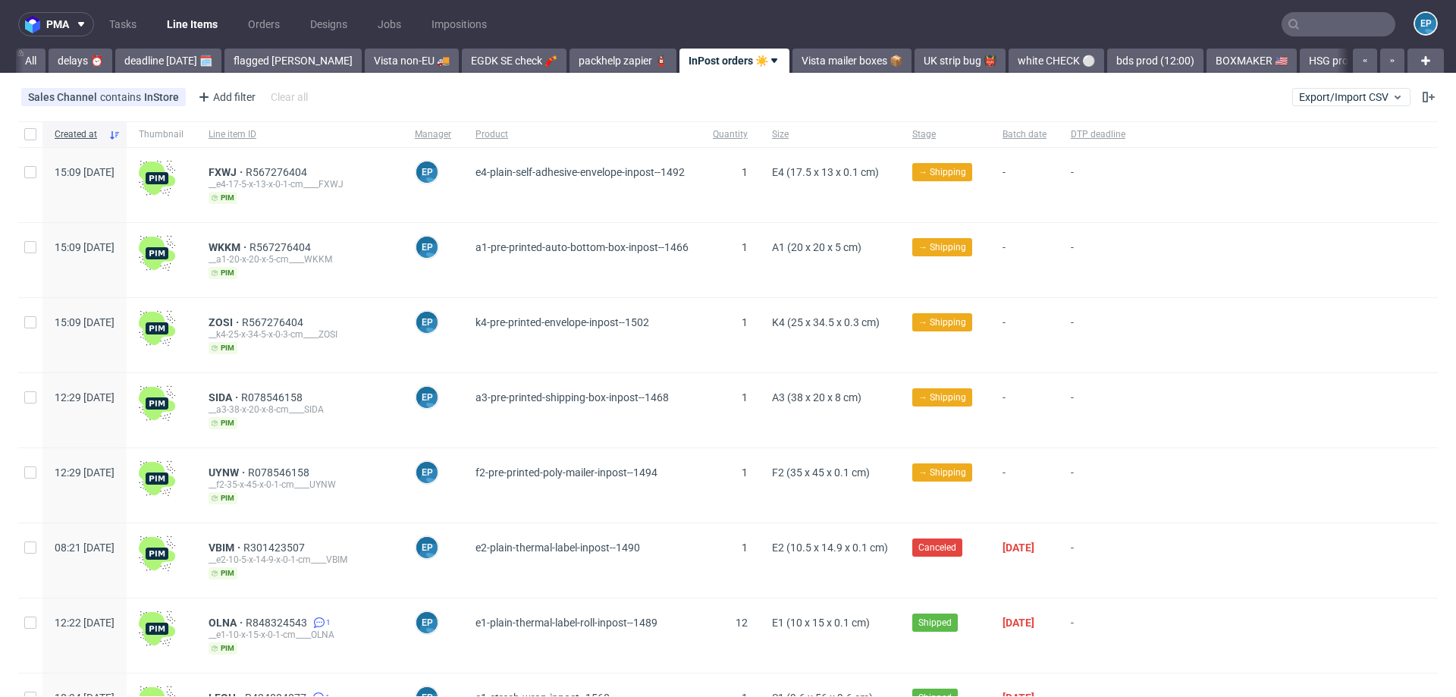
click at [1296, 27] on input "text" at bounding box center [1338, 24] width 114 height 24
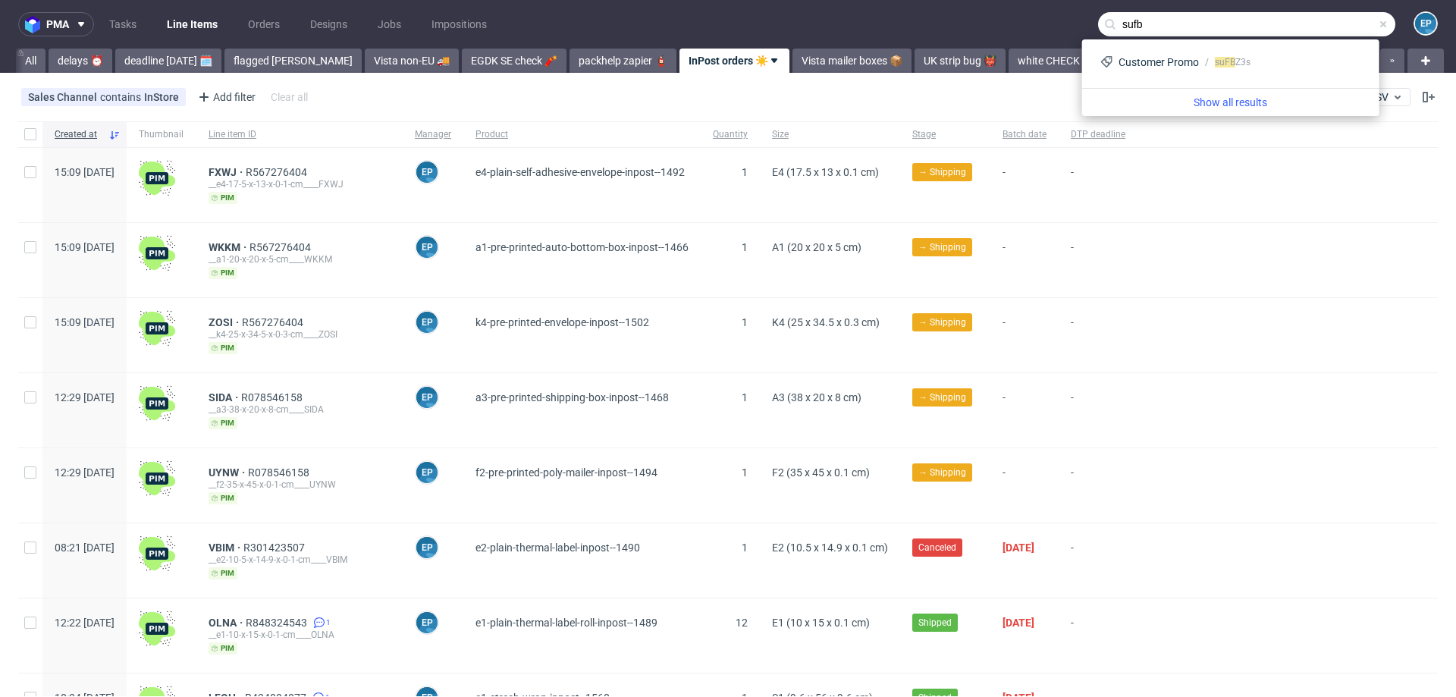
click at [1157, 27] on input "sufb" at bounding box center [1246, 24] width 297 height 24
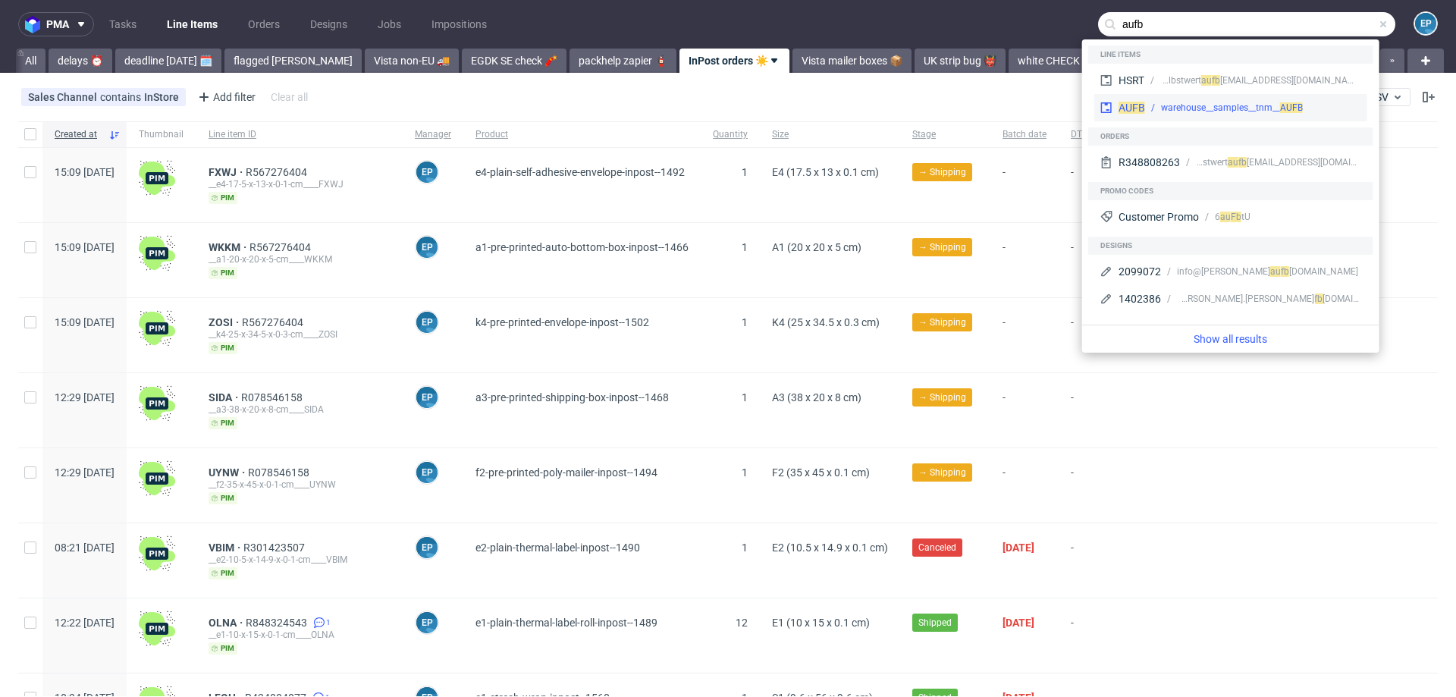
type input "aufb"
click at [1127, 109] on span "AUFB" at bounding box center [1131, 108] width 27 height 12
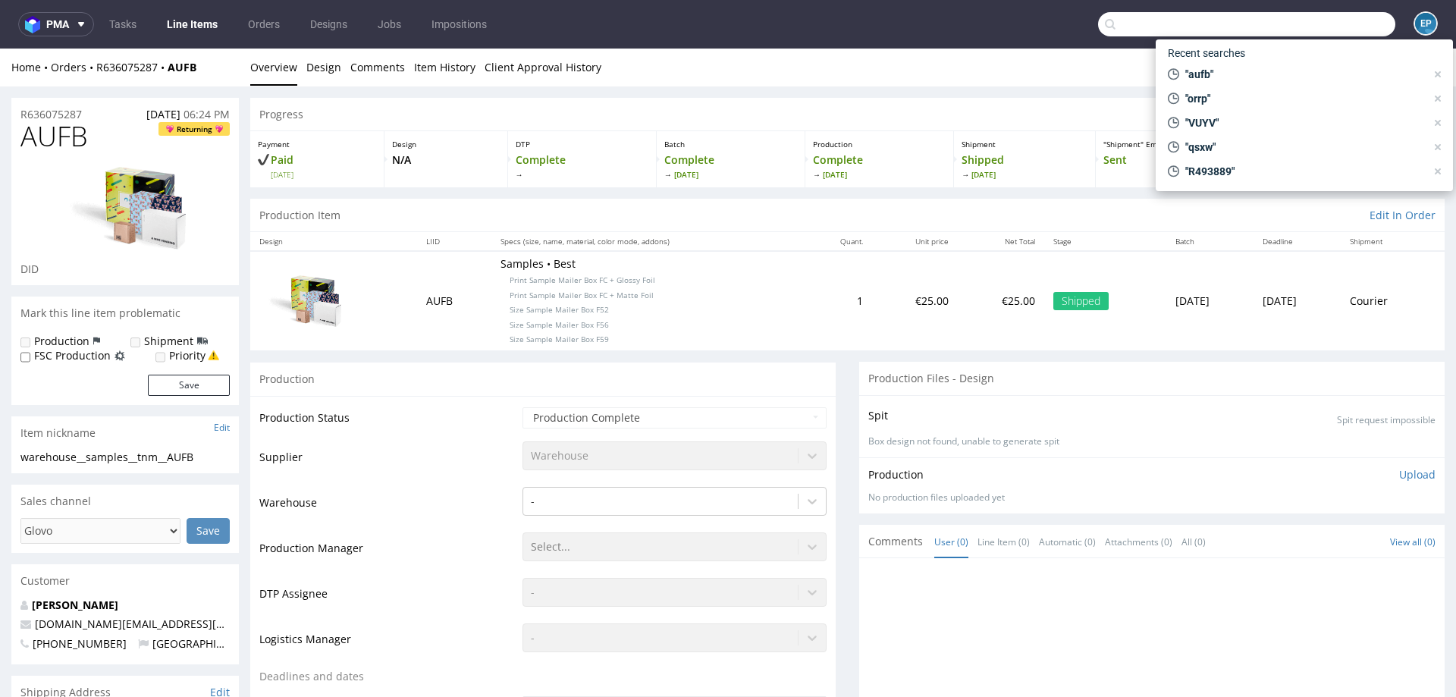
click at [1300, 32] on input "text" at bounding box center [1246, 24] width 297 height 24
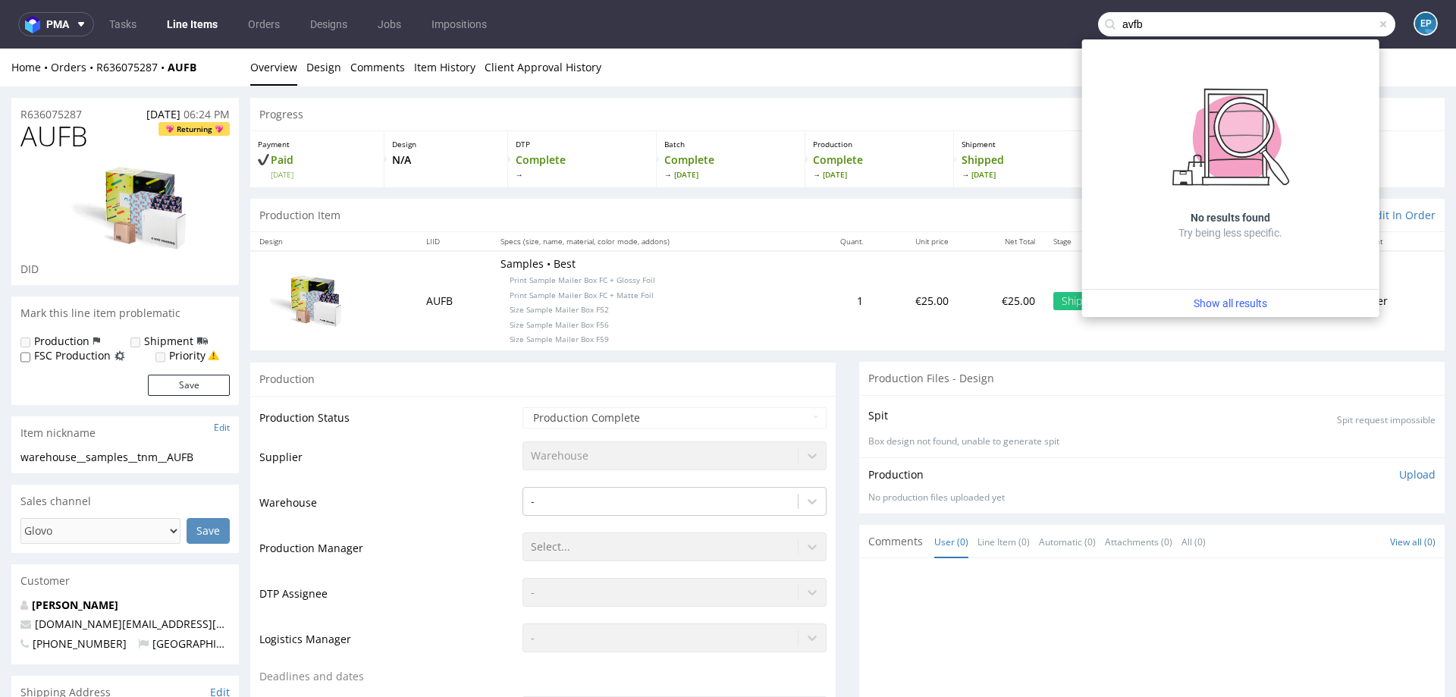
type input "avfb"
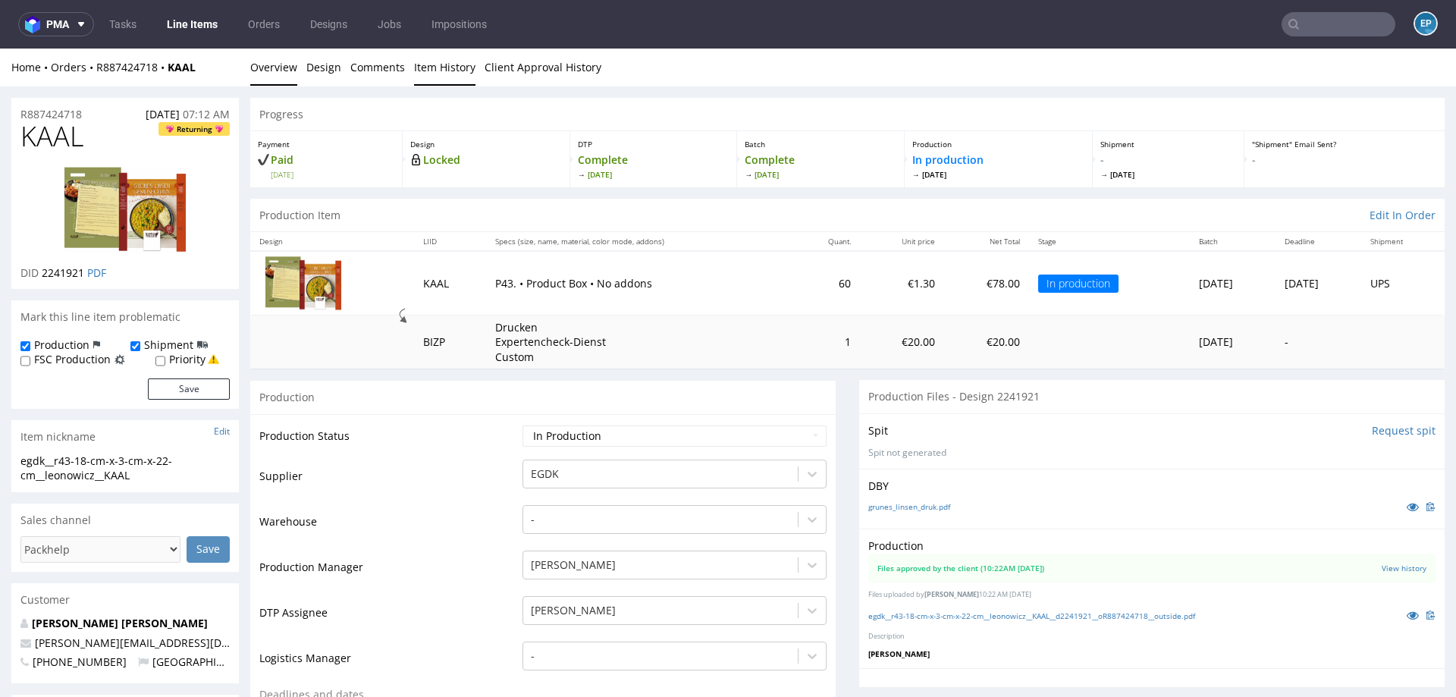
click at [442, 65] on link "Item History" at bounding box center [444, 67] width 61 height 37
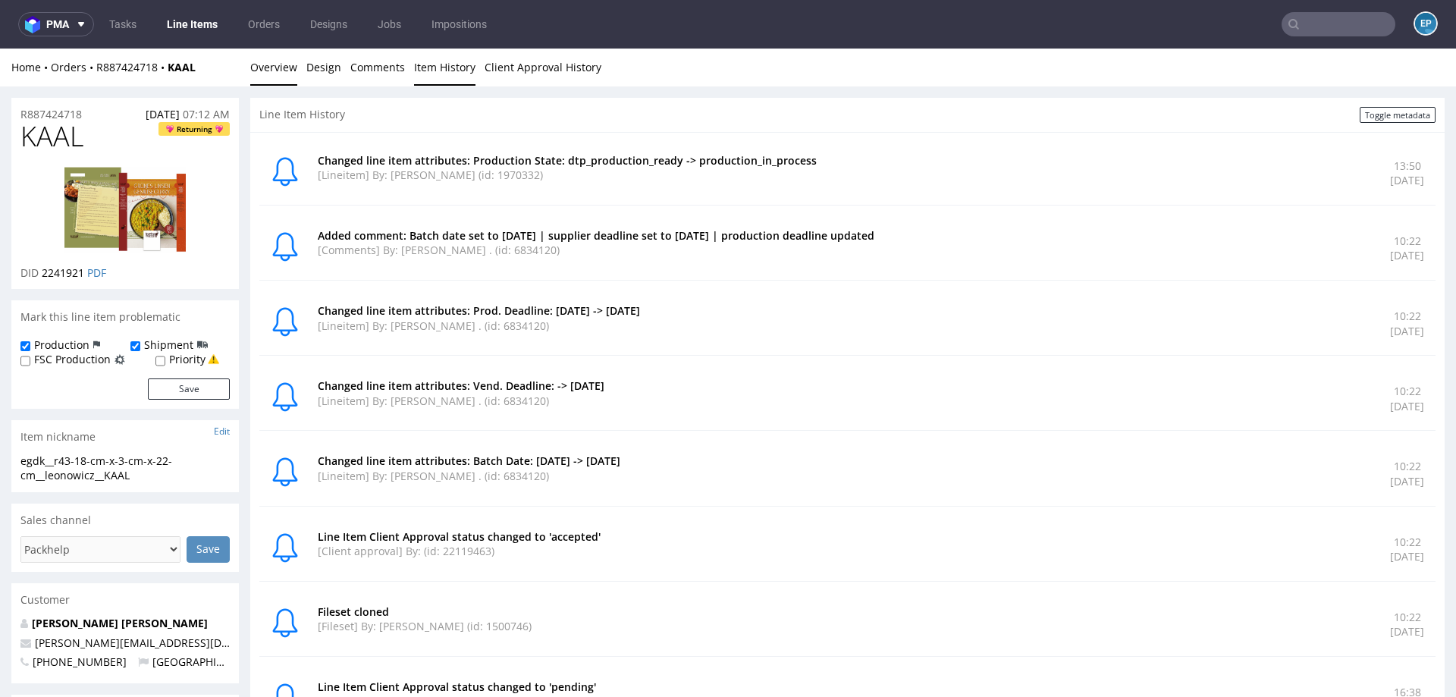
click at [282, 68] on link "Overview" at bounding box center [273, 67] width 47 height 37
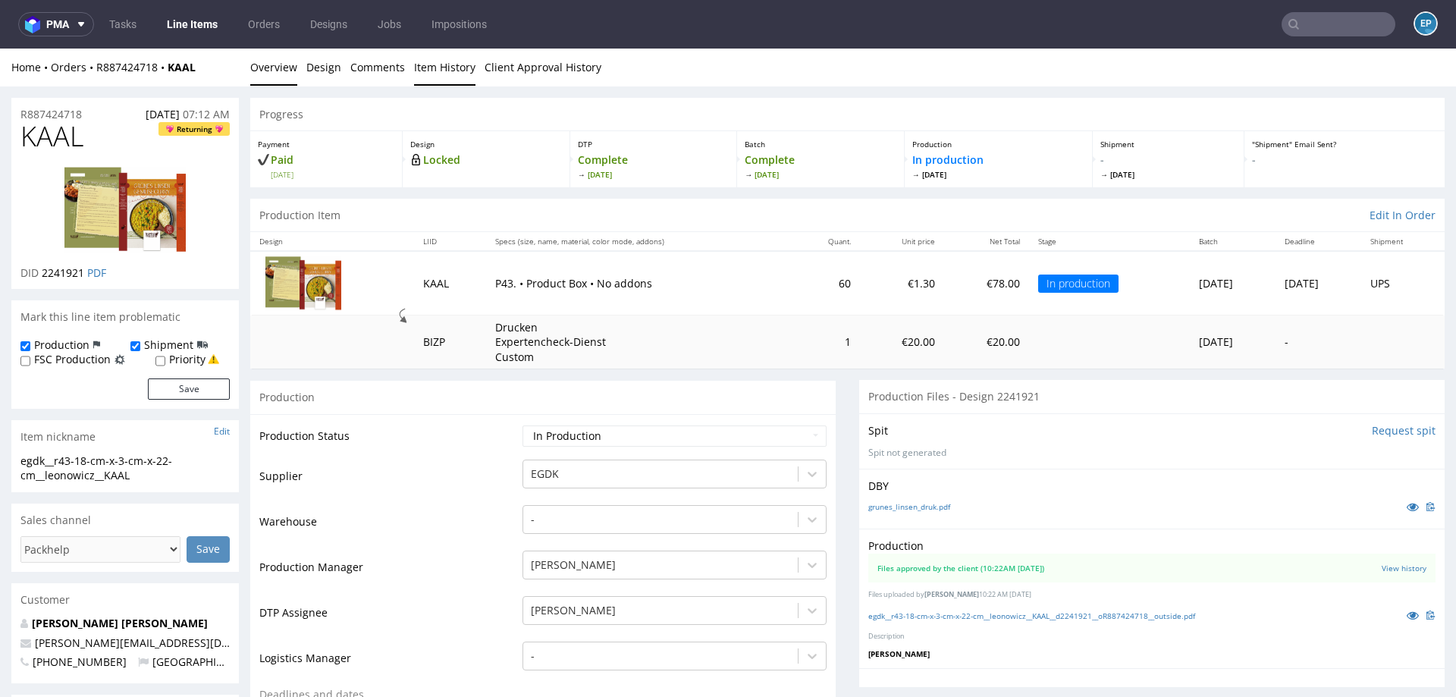
click at [441, 64] on link "Item History" at bounding box center [444, 67] width 61 height 37
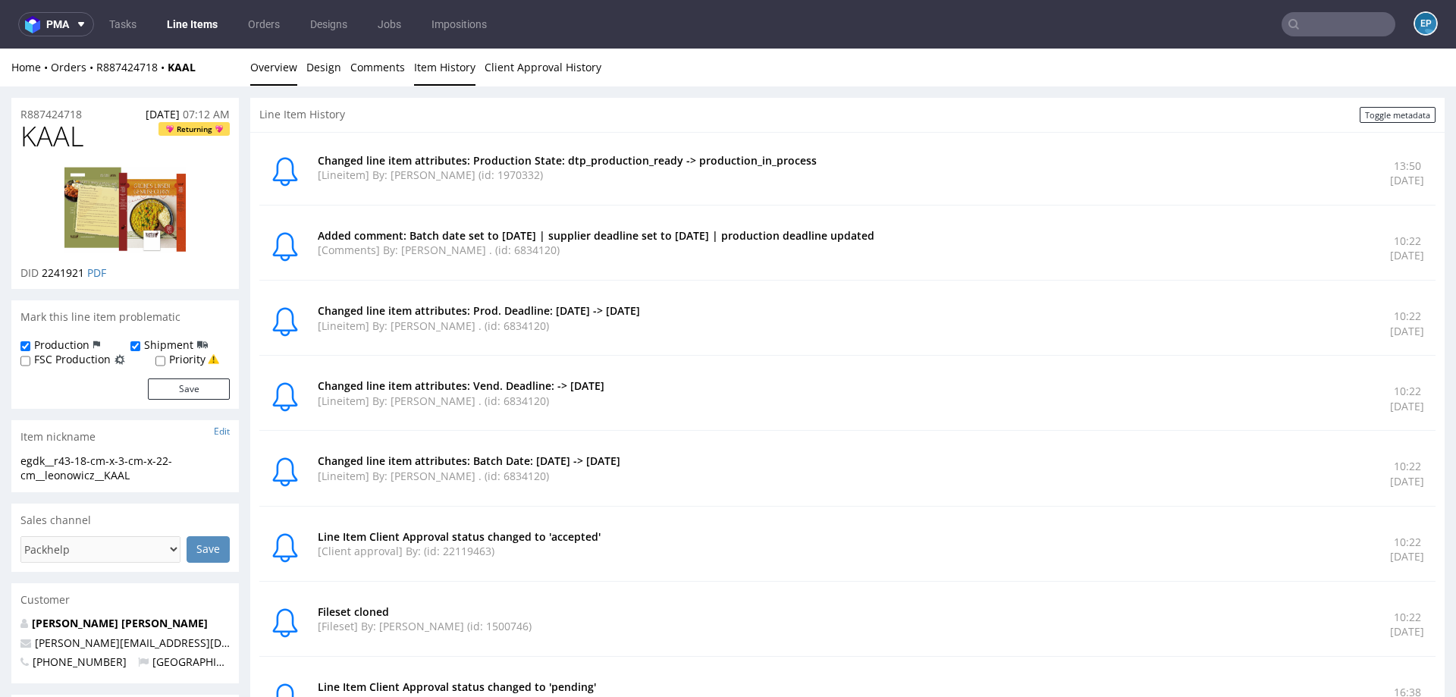
click at [274, 73] on link "Overview" at bounding box center [273, 67] width 47 height 37
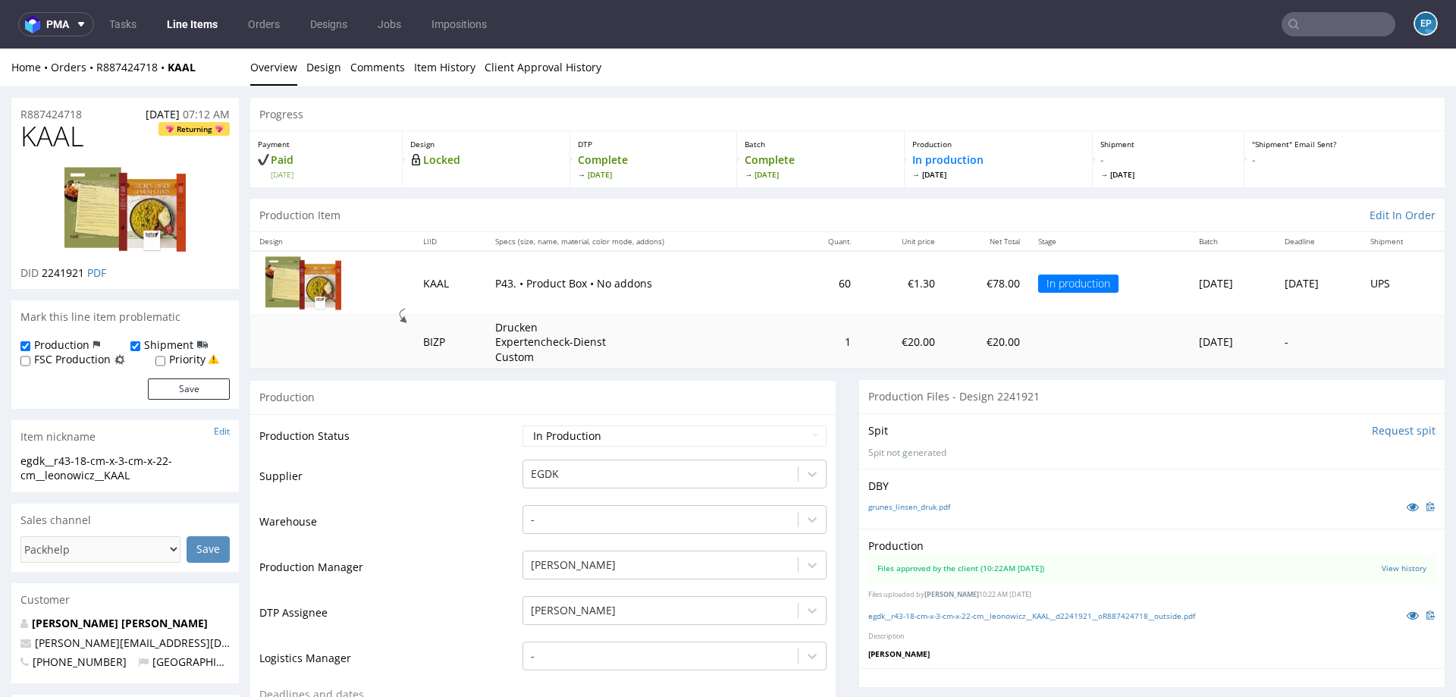
click at [437, 84] on div "Home Orders R887424718 KAAL Overview Design Comments Item History Client Approv…" at bounding box center [728, 68] width 1456 height 38
click at [435, 67] on link "Item History" at bounding box center [444, 67] width 61 height 37
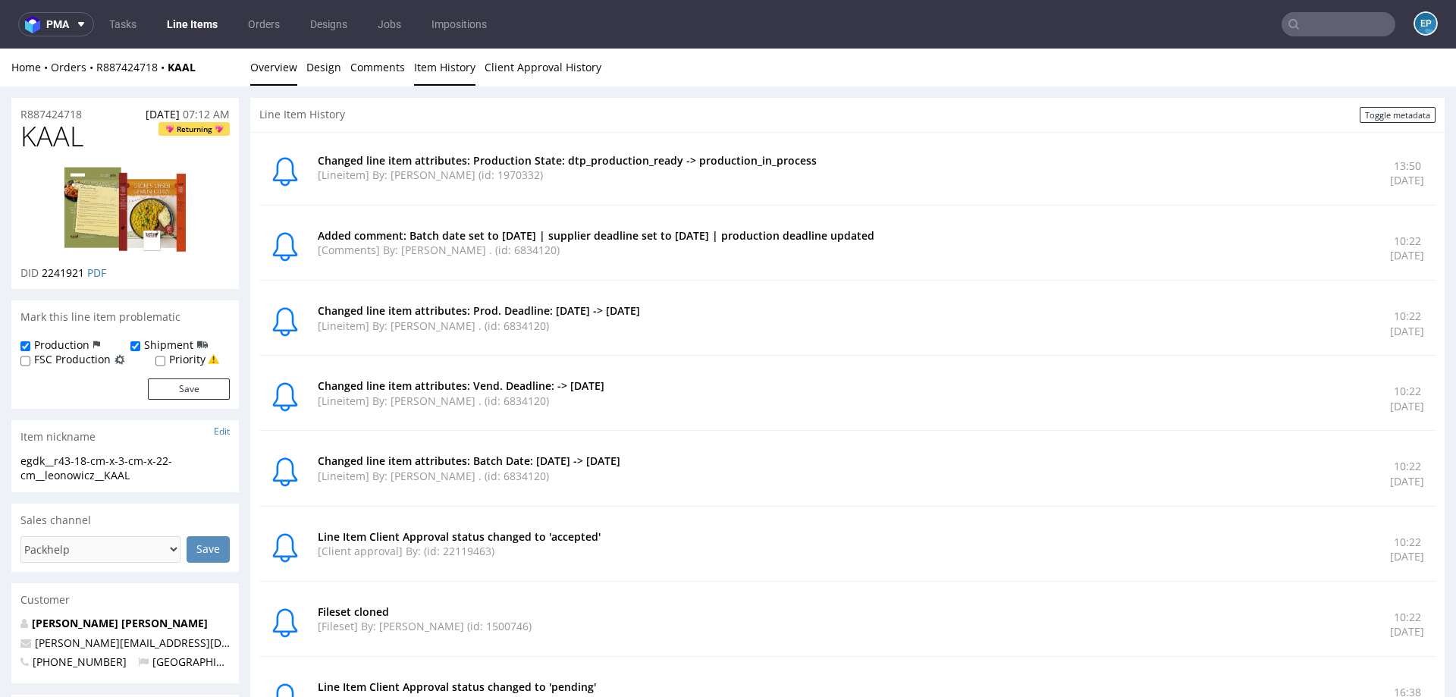
click at [284, 67] on link "Overview" at bounding box center [273, 67] width 47 height 37
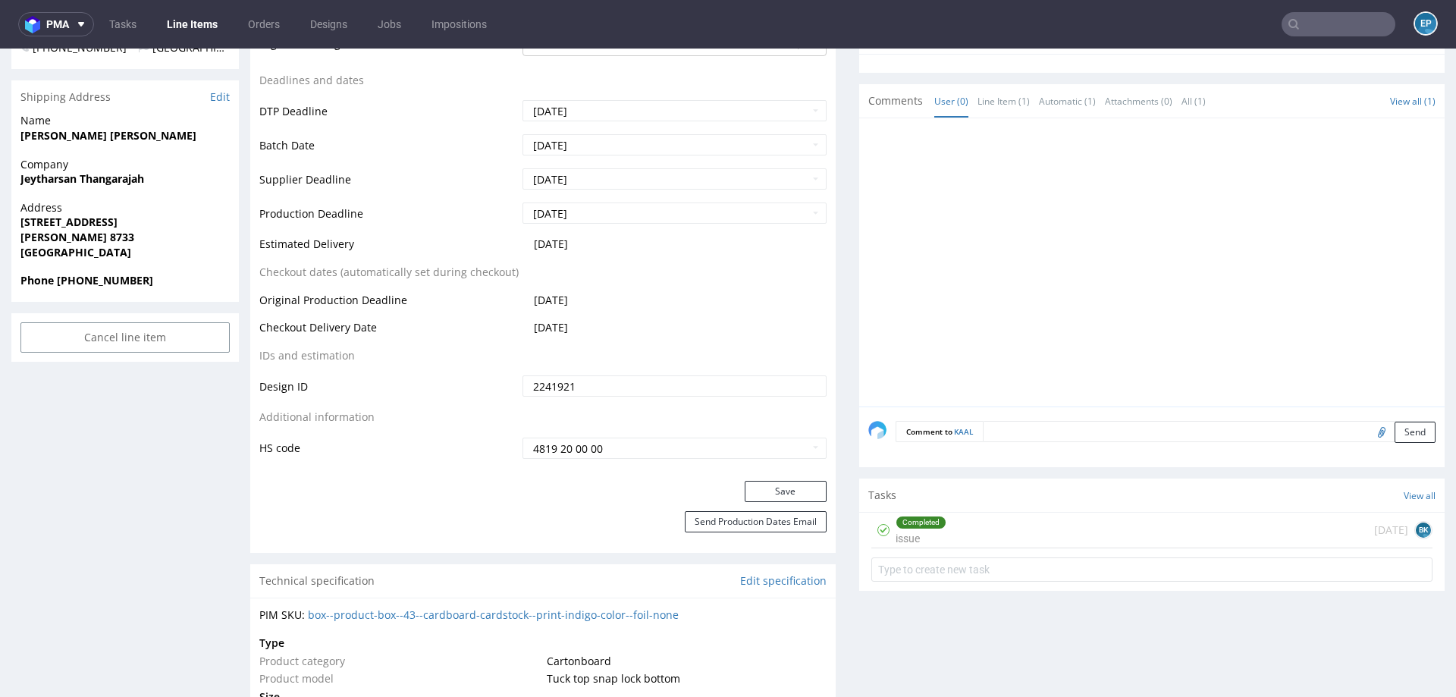
scroll to position [941, 0]
